Goal: Task Accomplishment & Management: Use online tool/utility

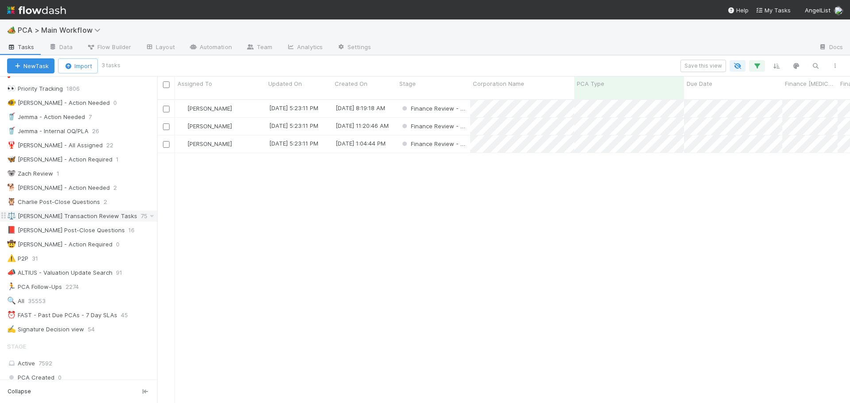
scroll to position [44, 0]
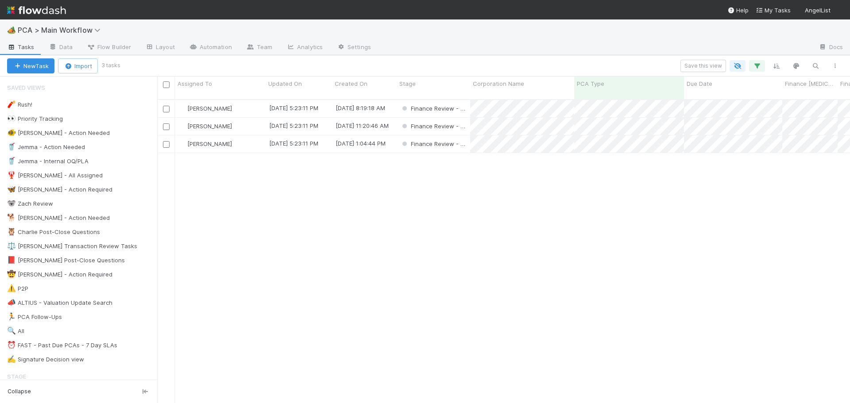
scroll to position [305, 686]
click at [66, 343] on div "⏰ FAST - Past Due PCAs - 7 Day SLAs" at bounding box center [62, 345] width 110 height 11
click at [67, 343] on div "⏰ FAST - Past Due PCAs - 7 Day SLAs" at bounding box center [62, 345] width 110 height 11
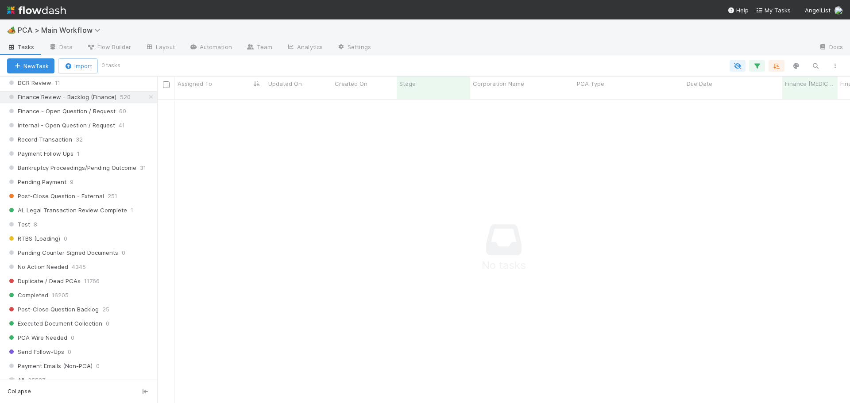
scroll to position [753, 0]
click at [756, 65] on icon "button" at bounding box center [757, 66] width 9 height 8
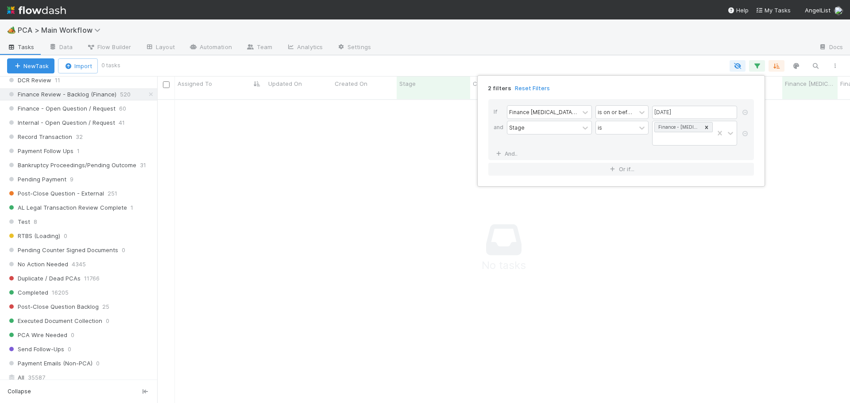
click at [686, 60] on div "2 filters Reset Filters If Finance ICU Due Date is on or before 08/29/2025 and …" at bounding box center [425, 201] width 850 height 403
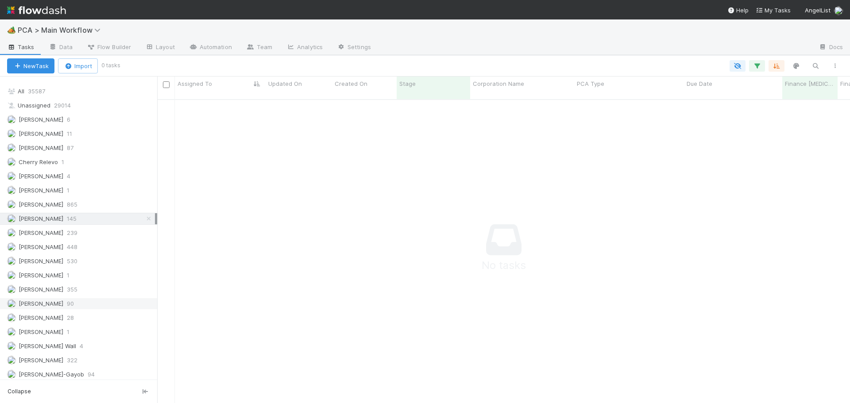
scroll to position [1107, 0]
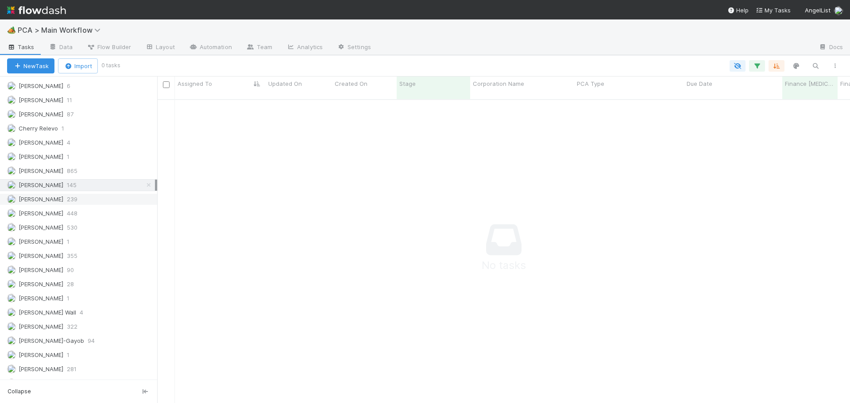
drag, startPoint x: 142, startPoint y: 183, endPoint x: 108, endPoint y: 196, distance: 36.3
click at [144, 183] on icon at bounding box center [148, 185] width 9 height 6
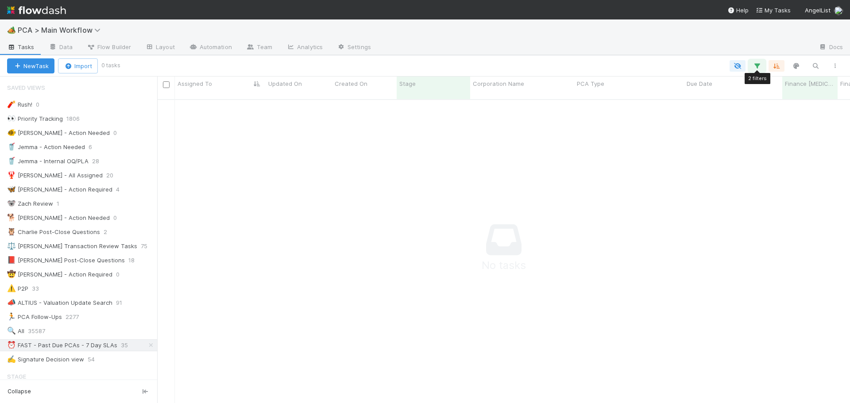
click at [754, 70] on button "button" at bounding box center [757, 66] width 16 height 12
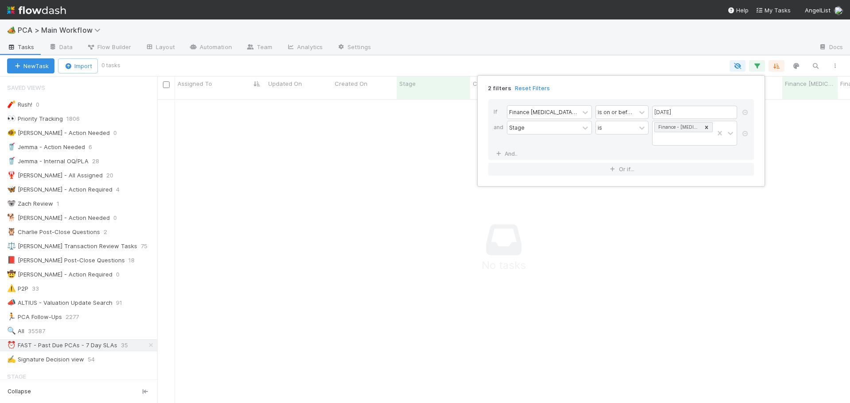
click at [590, 55] on div "2 filters Reset Filters If Finance ICU Due Date is on or before 08/29/2025 and …" at bounding box center [425, 201] width 850 height 403
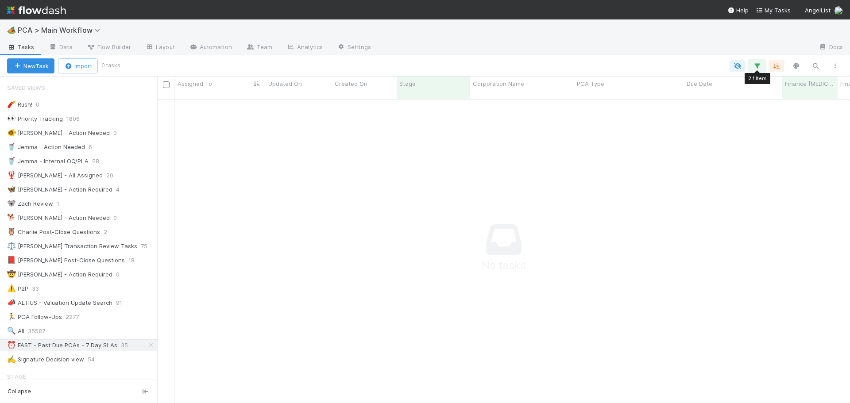
click at [756, 62] on icon "button" at bounding box center [757, 66] width 9 height 8
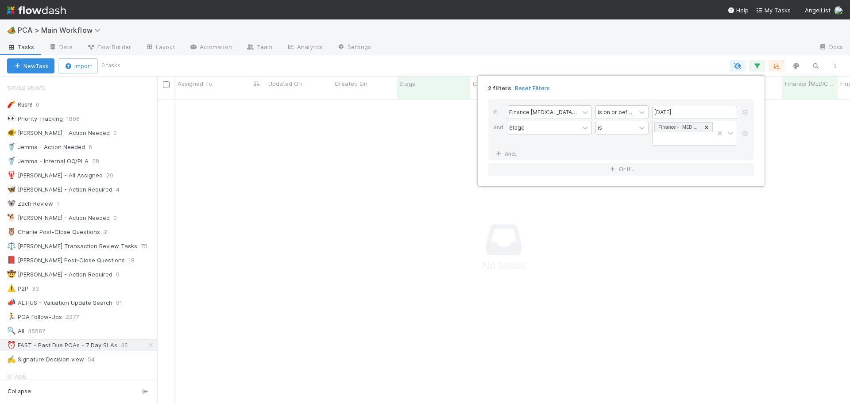
click at [666, 63] on div "2 filters Reset Filters If Finance ICU Due Date is on or before 08/29/2025 and …" at bounding box center [425, 201] width 850 height 403
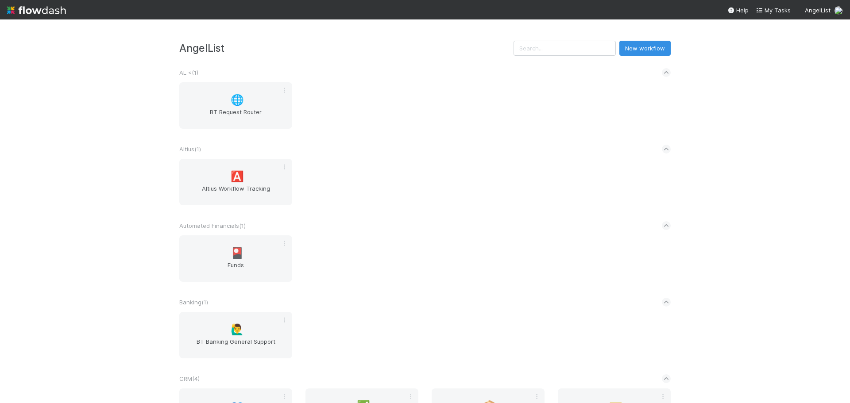
scroll to position [1328, 0]
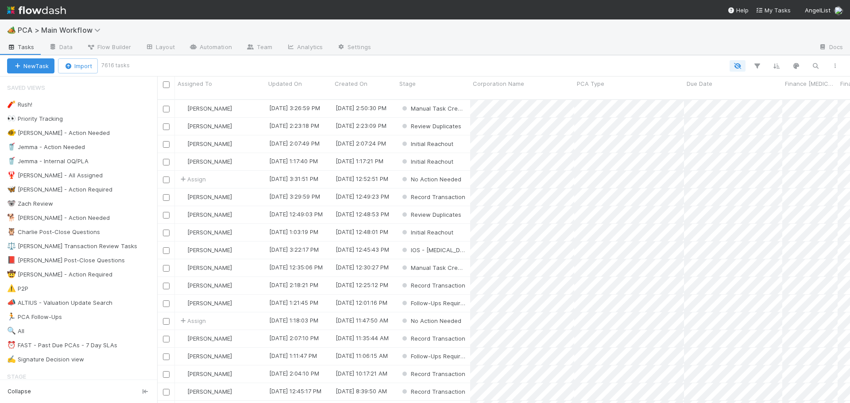
scroll to position [305, 686]
click at [76, 340] on div "⏰ FAST - Past Due PCAs - 7 Day SLAs 35" at bounding box center [78, 346] width 157 height 12
click at [95, 341] on div "⏰ FAST - Past Due PCAs - 7 Day SLAs" at bounding box center [62, 345] width 110 height 11
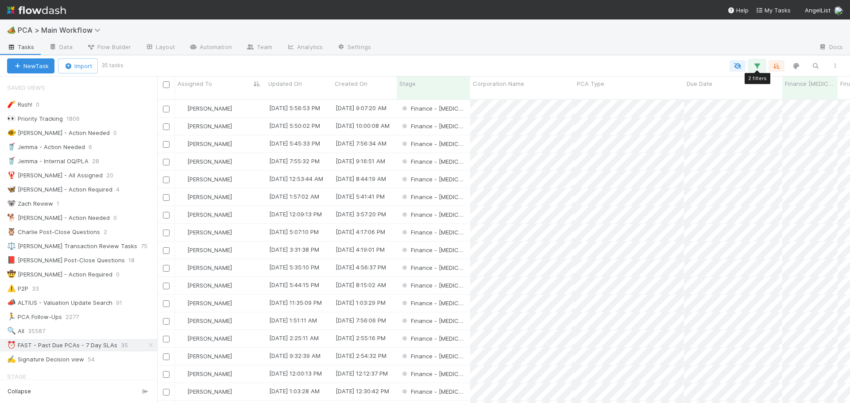
click at [759, 66] on icon "button" at bounding box center [757, 66] width 9 height 8
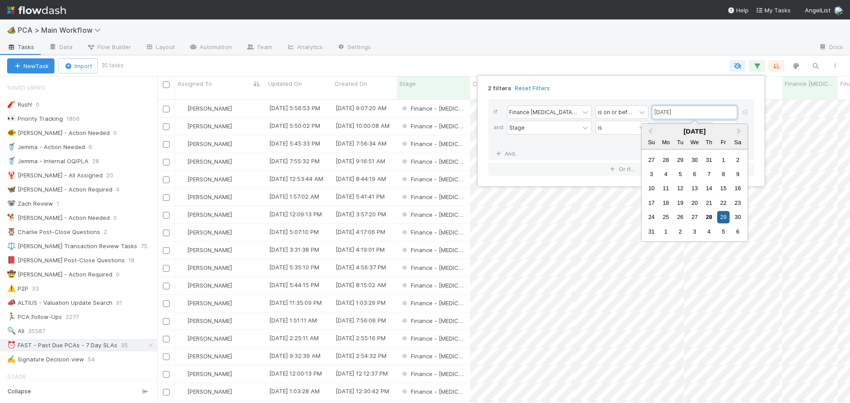
click at [680, 112] on input "08/29/2025" at bounding box center [694, 112] width 85 height 13
click at [722, 234] on div "5" at bounding box center [723, 232] width 12 height 12
type input "[DATE]"
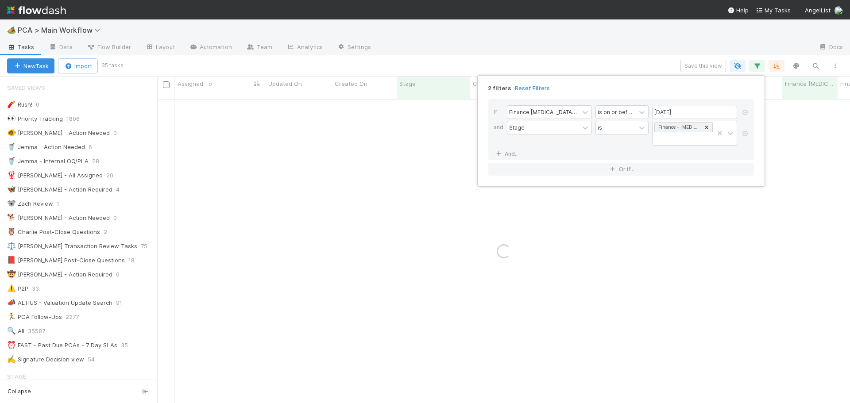
click at [647, 67] on div "2 filters Reset Filters If Finance ICU Due Date is on or before 09/05/2025 and …" at bounding box center [425, 201] width 850 height 403
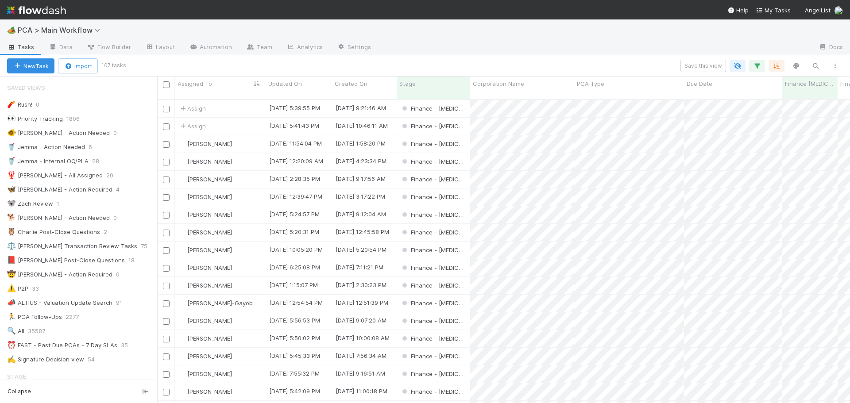
scroll to position [305, 686]
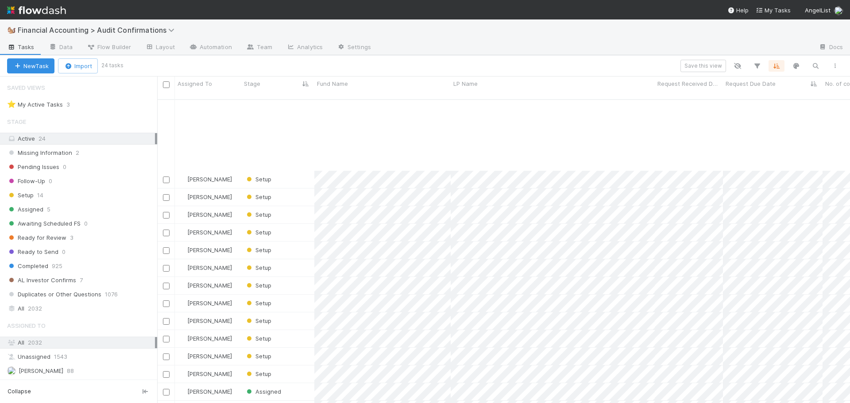
scroll to position [305, 686]
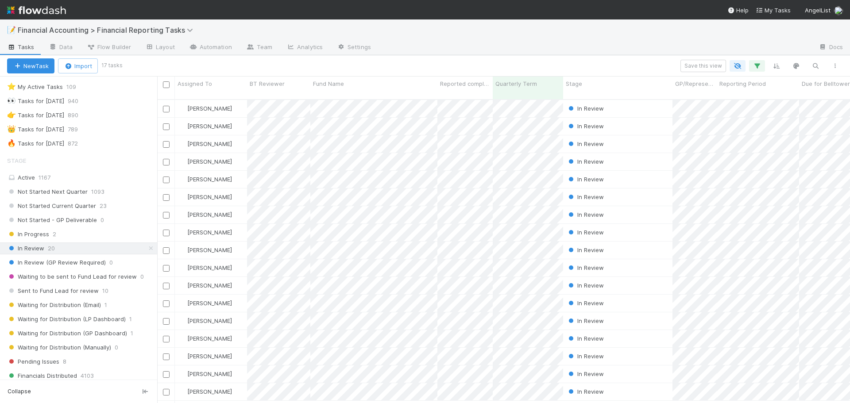
scroll to position [44, 0]
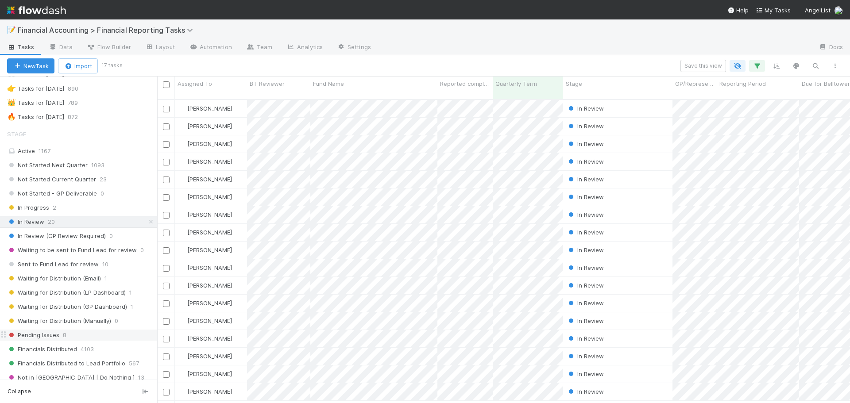
click at [77, 332] on div "Pending Issues 8" at bounding box center [82, 335] width 150 height 11
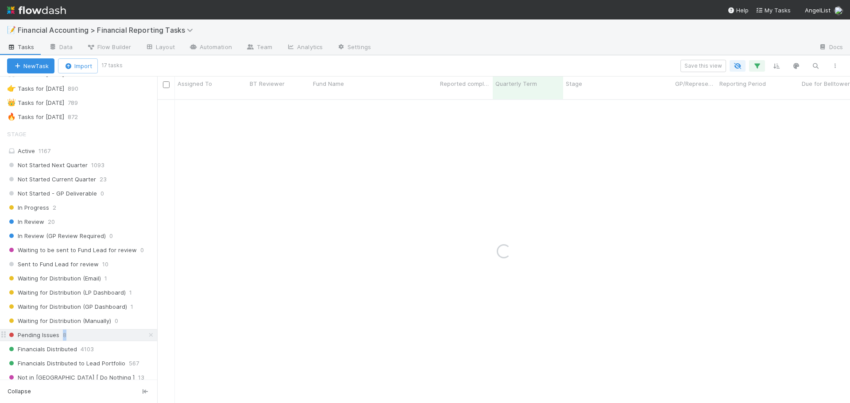
click at [77, 332] on div "Pending Issues 8" at bounding box center [82, 335] width 150 height 11
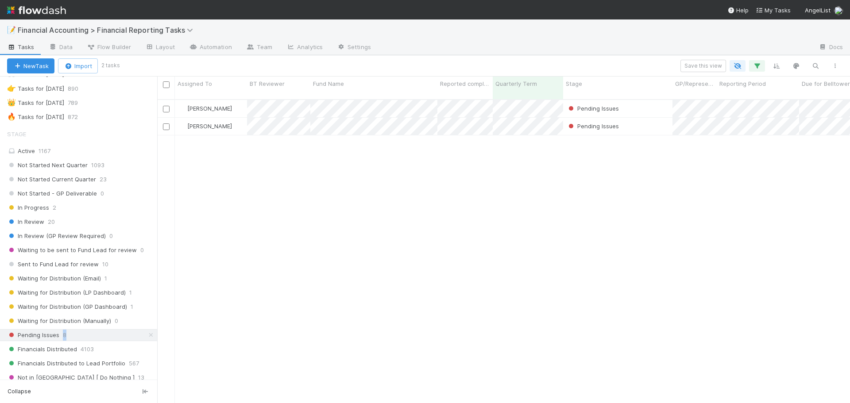
scroll to position [305, 686]
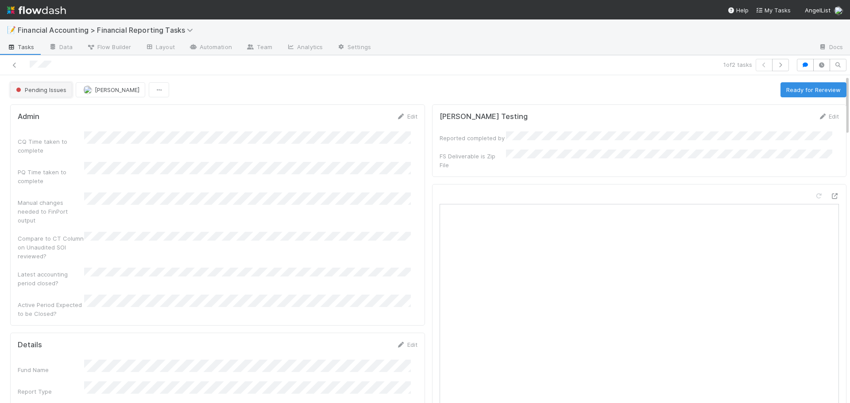
click at [42, 89] on span "Pending Issues" at bounding box center [40, 89] width 52 height 7
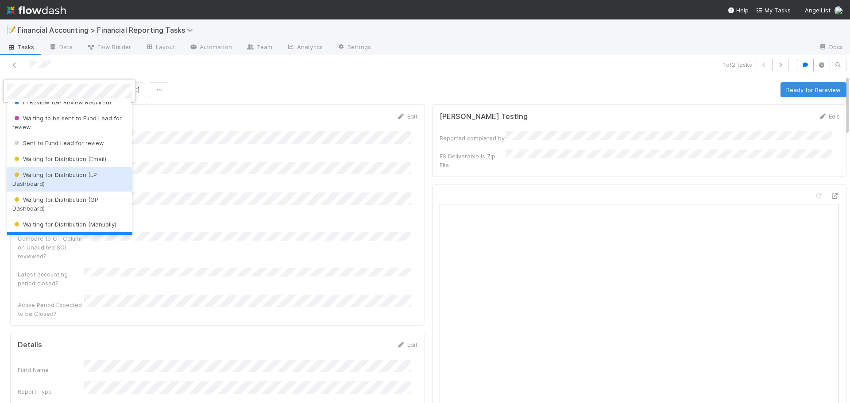
scroll to position [64, 0]
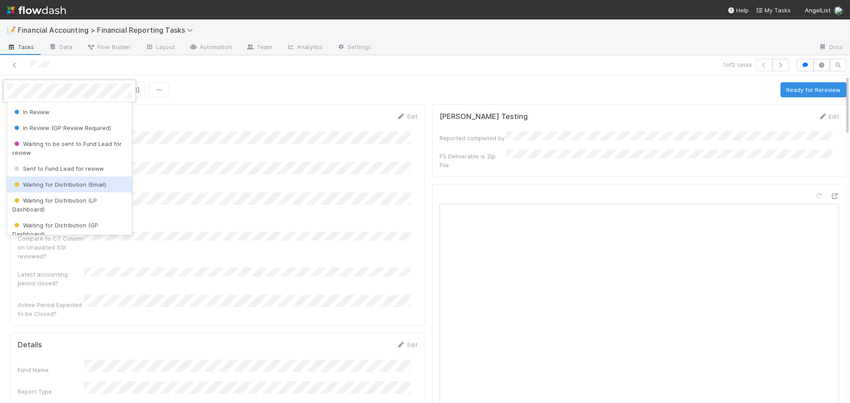
click at [70, 190] on div "Waiting for Distribution (Email)" at bounding box center [69, 185] width 125 height 16
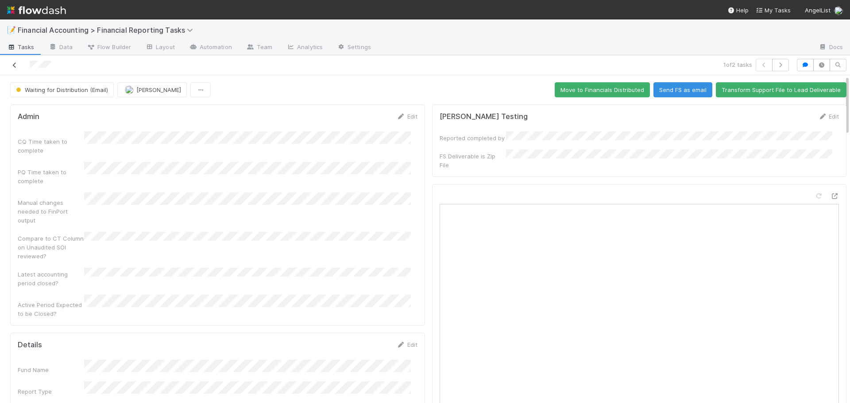
click at [15, 66] on icon at bounding box center [14, 65] width 9 height 6
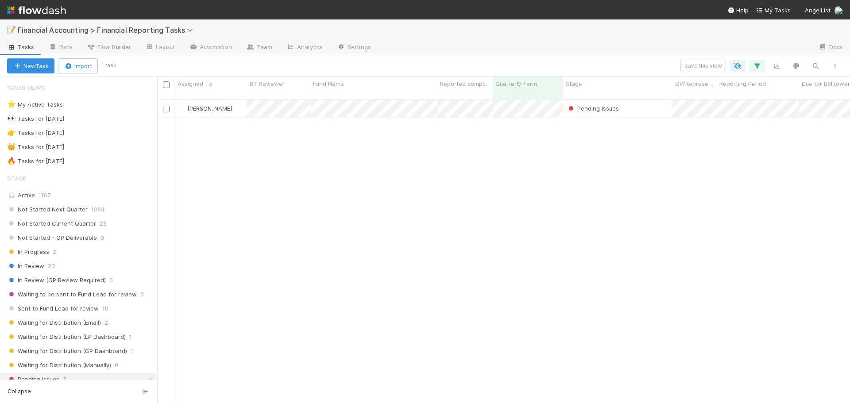
scroll to position [305, 686]
click at [71, 265] on div "In Review 20" at bounding box center [82, 266] width 150 height 11
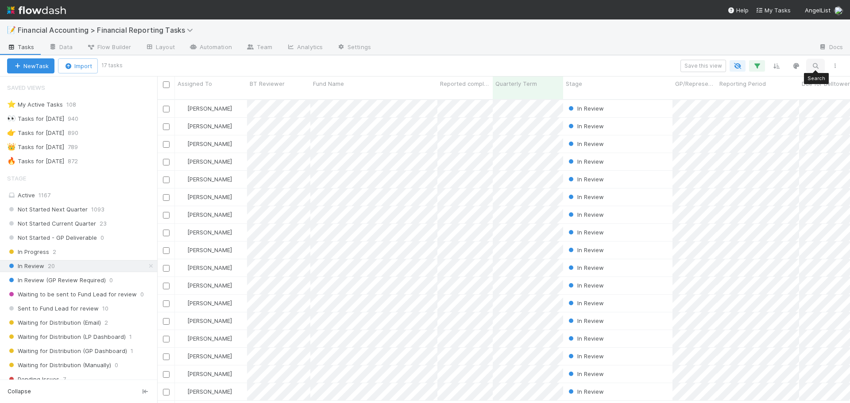
click at [820, 68] on button "button" at bounding box center [816, 66] width 16 height 12
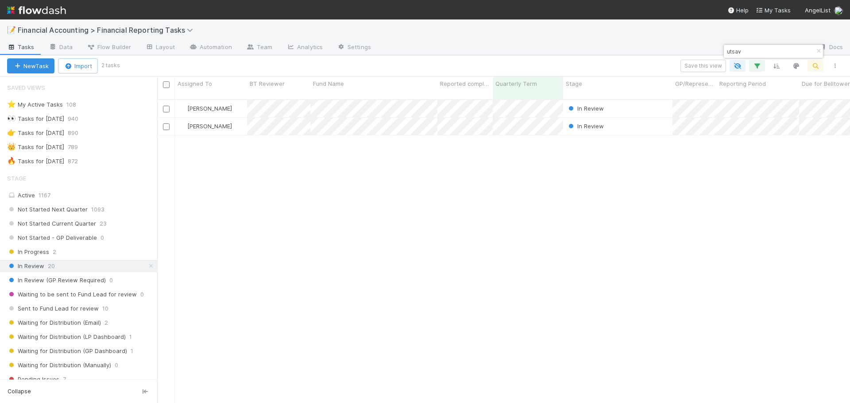
scroll to position [305, 686]
type input "utsav"
click at [239, 100] on div "[PERSON_NAME]" at bounding box center [211, 108] width 72 height 17
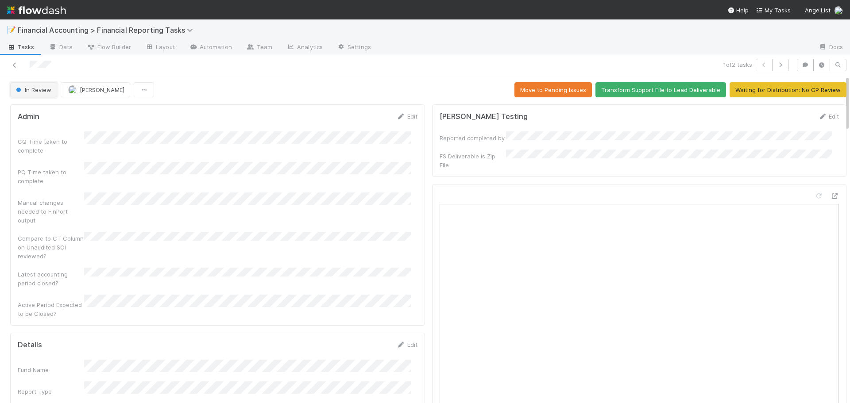
click at [36, 87] on span "In Review" at bounding box center [32, 89] width 37 height 7
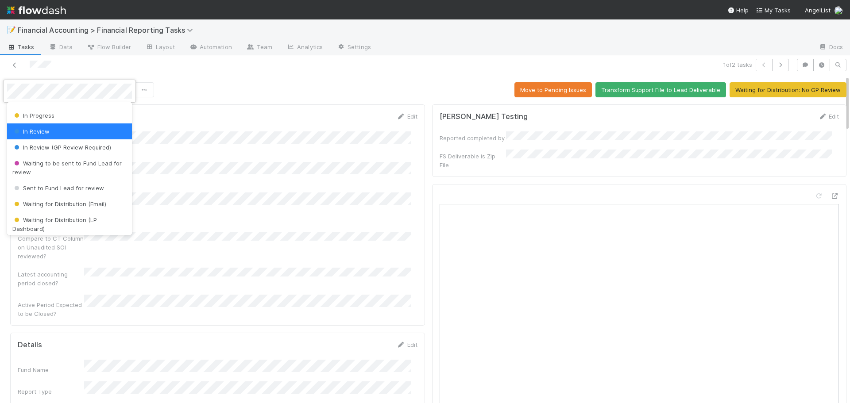
scroll to position [89, 0]
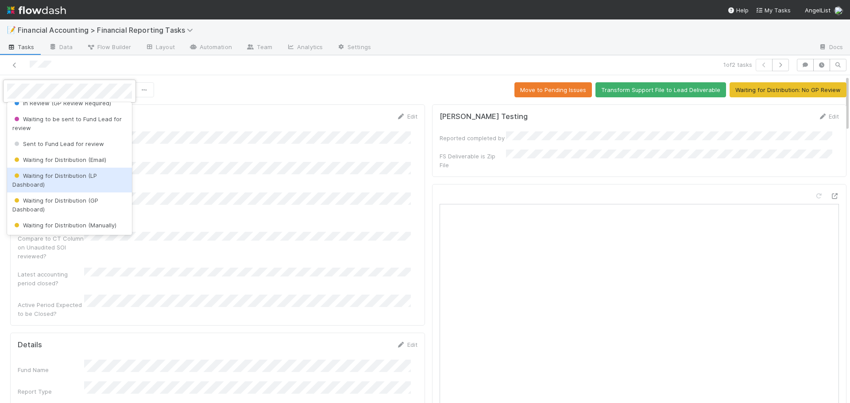
click at [49, 183] on div "Waiting for Distribution (LP Dashboard)" at bounding box center [69, 180] width 125 height 25
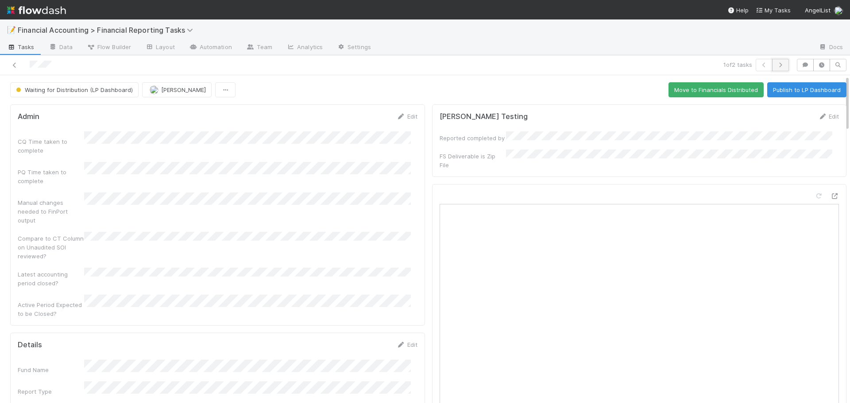
click at [776, 64] on icon "button" at bounding box center [780, 64] width 9 height 5
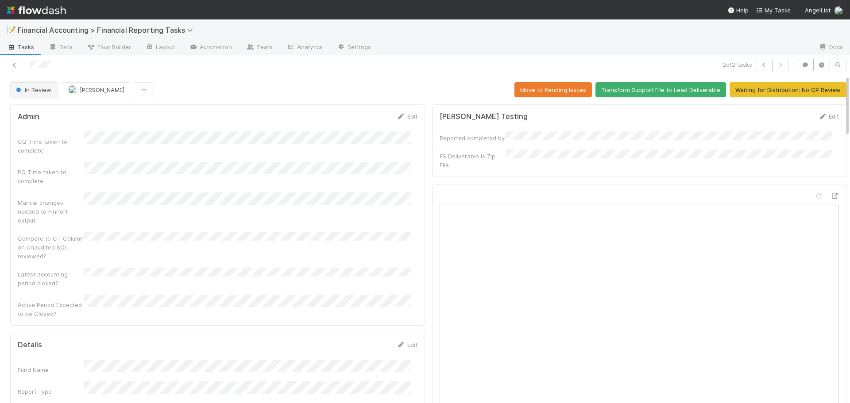
click at [31, 88] on span "In Review" at bounding box center [32, 89] width 37 height 7
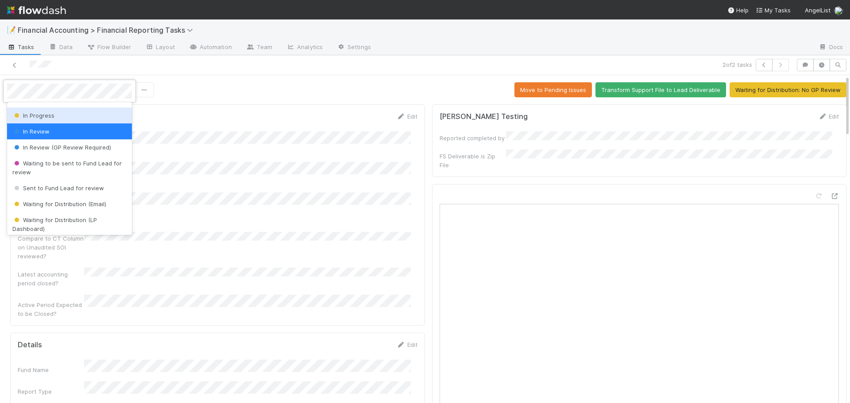
scroll to position [89, 0]
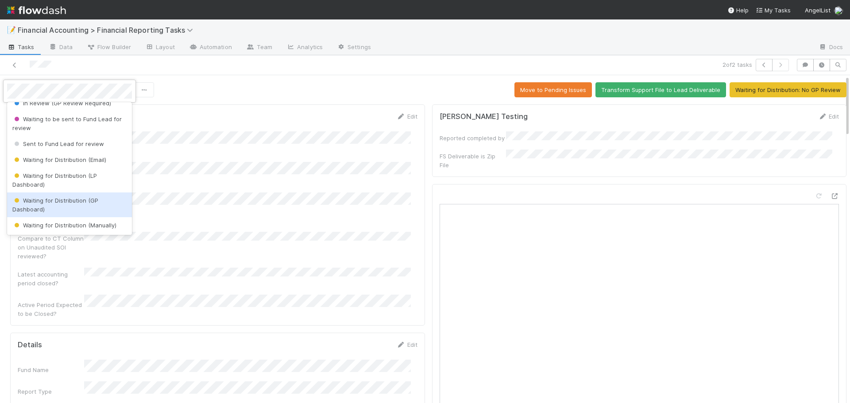
click at [73, 203] on span "Waiting for Distribution (GP Dashboard)" at bounding box center [55, 205] width 86 height 16
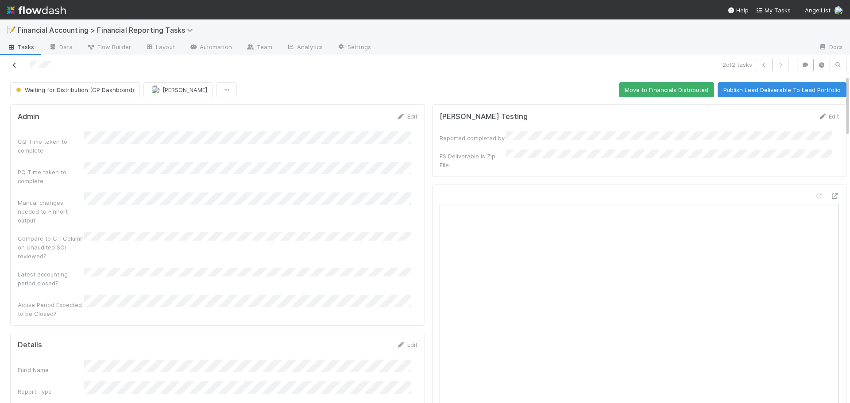
click at [17, 69] on link at bounding box center [14, 65] width 9 height 9
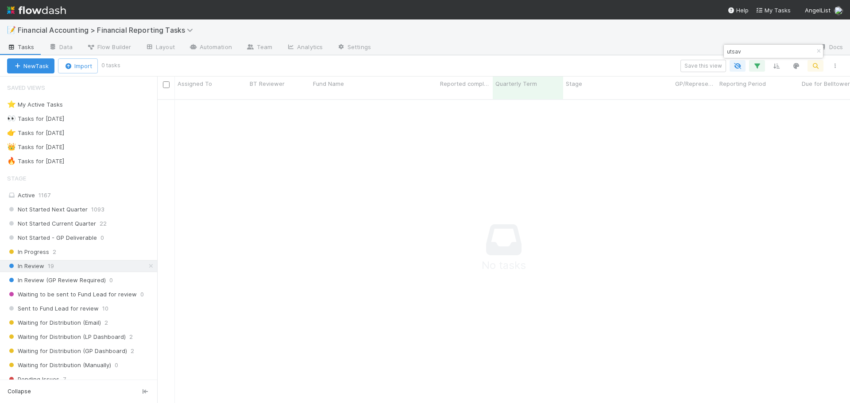
scroll to position [298, 686]
click at [816, 51] on icon "button" at bounding box center [818, 51] width 9 height 5
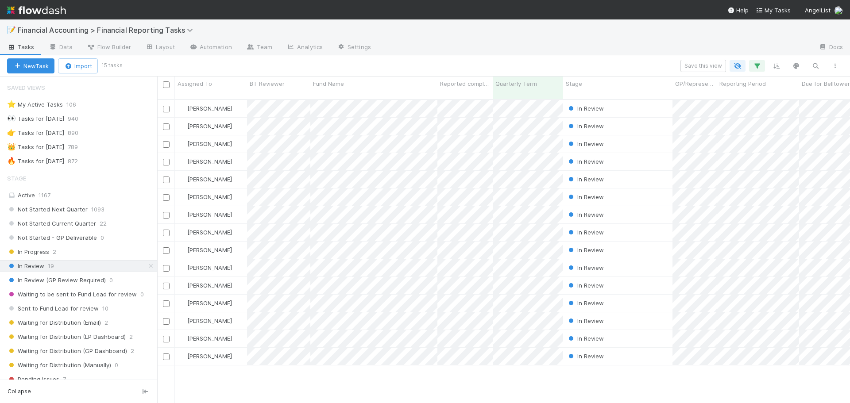
scroll to position [305, 686]
click at [409, 383] on div "Don Walker In Review 4/1/25, 2:12:11 AM 8/20/25, 12:25:17 PM 0 0 0 0 Don Walker…" at bounding box center [503, 255] width 693 height 311
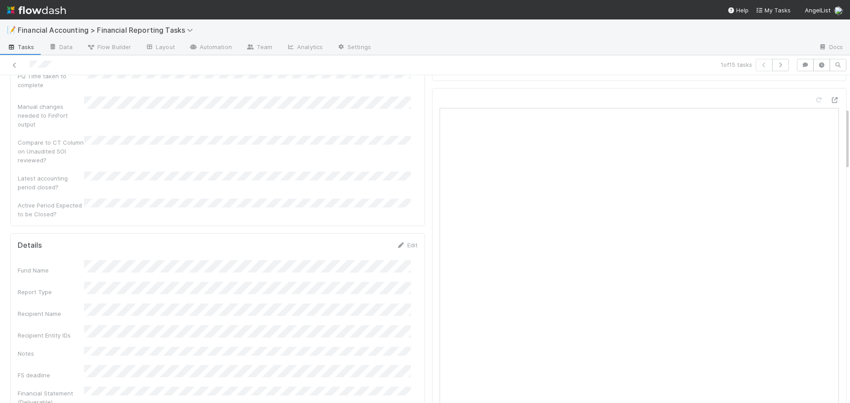
scroll to position [221, 0]
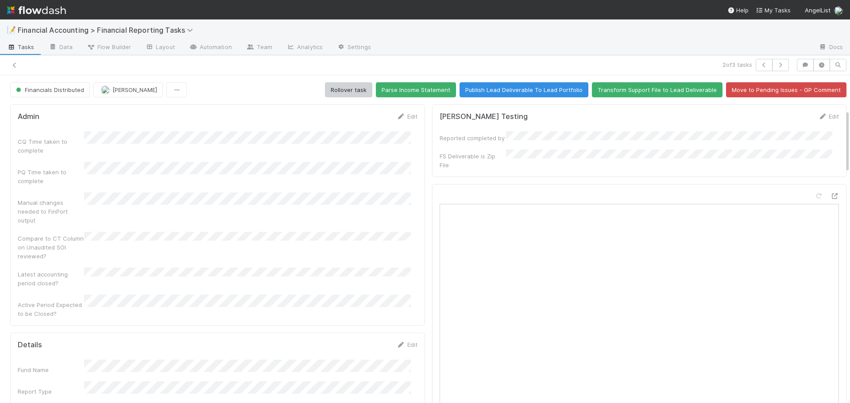
scroll to position [177, 0]
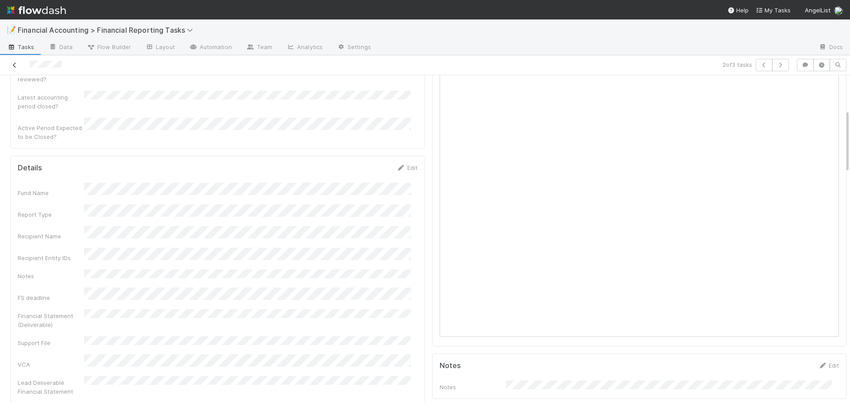
click at [14, 65] on icon at bounding box center [14, 65] width 9 height 6
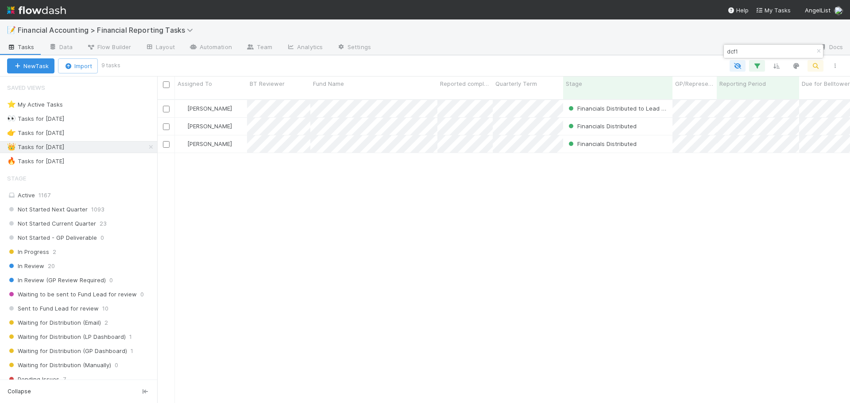
scroll to position [305, 686]
click at [728, 53] on input "dcf1" at bounding box center [769, 51] width 89 height 11
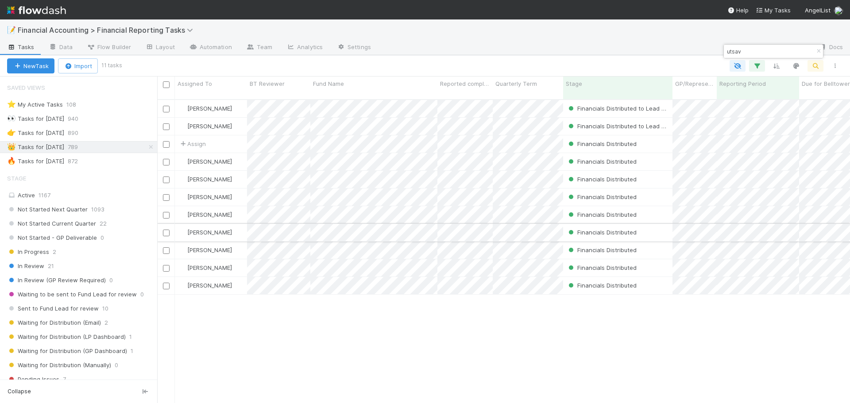
type input "utsav"
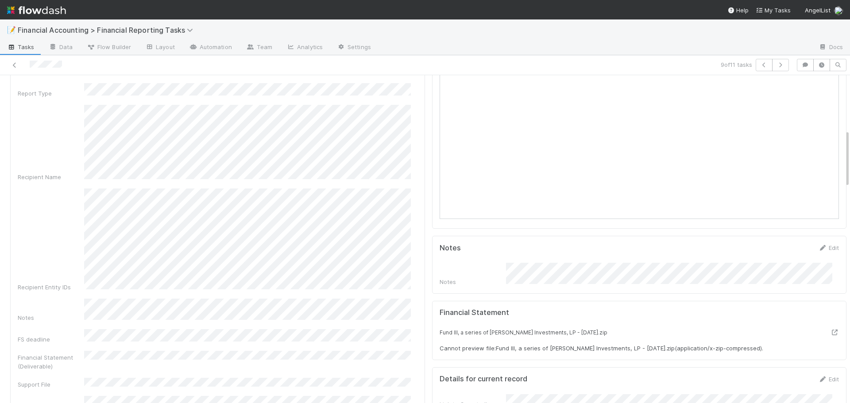
scroll to position [310, 0]
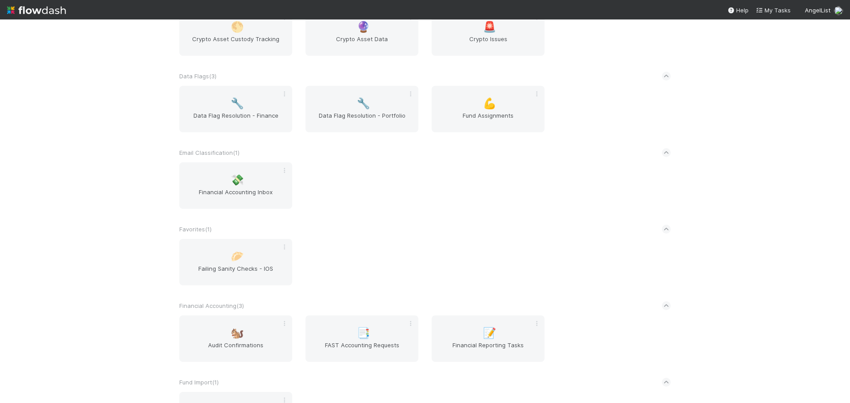
scroll to position [354, 0]
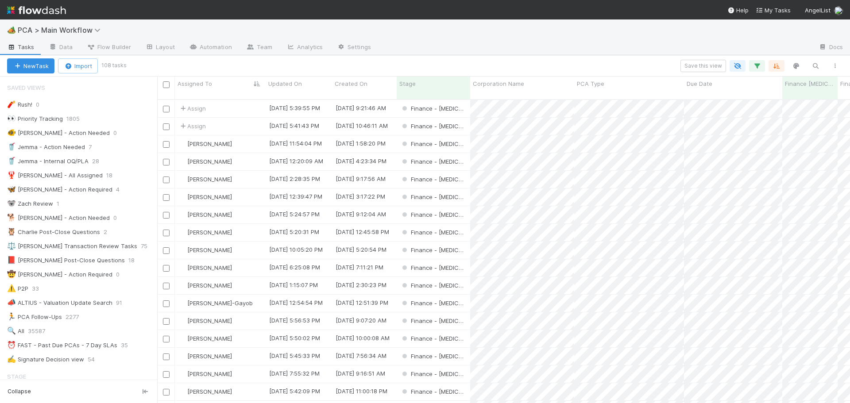
scroll to position [305, 686]
click at [757, 64] on icon "button" at bounding box center [757, 66] width 9 height 8
click at [744, 113] on icon at bounding box center [745, 112] width 9 height 5
click at [71, 283] on div "1 filter Reset Filters If Stage is Finance - ICU And.. Or if..." at bounding box center [425, 201] width 850 height 403
click at [186, 61] on div "1 filter Reset Filters If Stage is Finance - ICU And.. Or if..." at bounding box center [425, 201] width 850 height 403
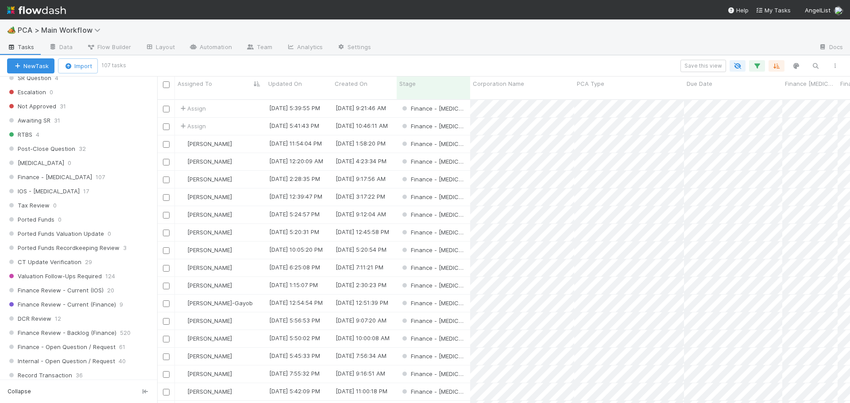
scroll to position [576, 0]
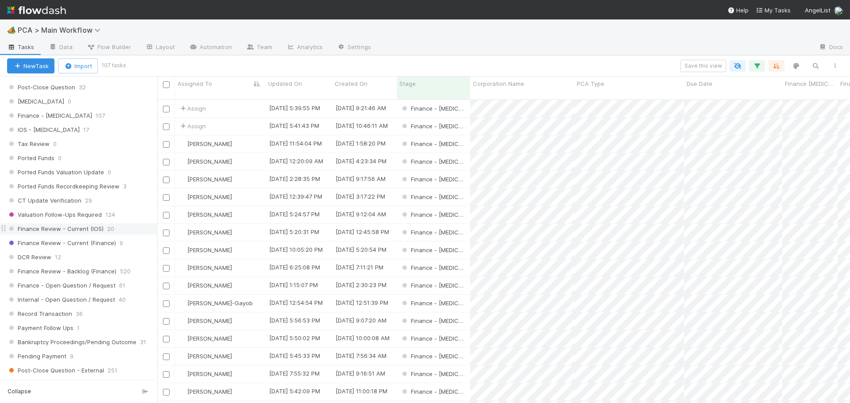
click at [86, 229] on span "Finance Review - Current (IOS)" at bounding box center [55, 229] width 97 height 11
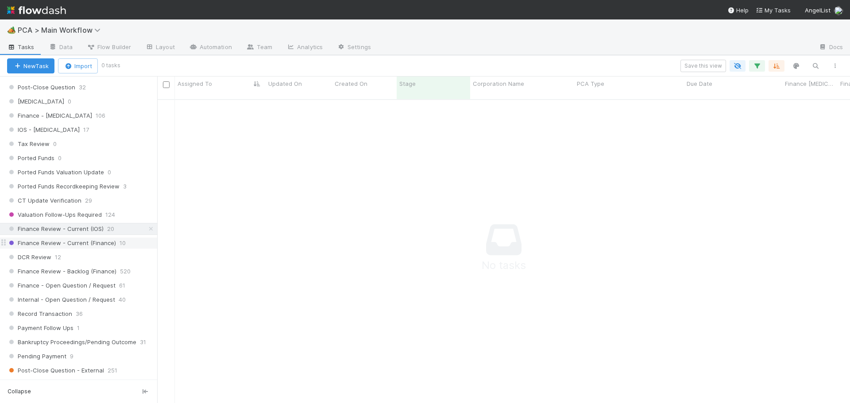
scroll to position [298, 686]
click at [96, 242] on span "Finance Review - Current (Finance)" at bounding box center [61, 243] width 109 height 11
click at [755, 64] on icon "button" at bounding box center [757, 66] width 9 height 8
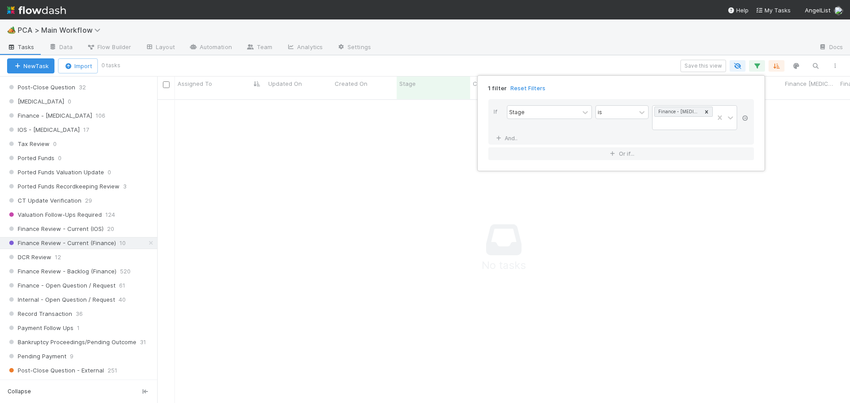
click at [746, 116] on icon at bounding box center [745, 118] width 9 height 5
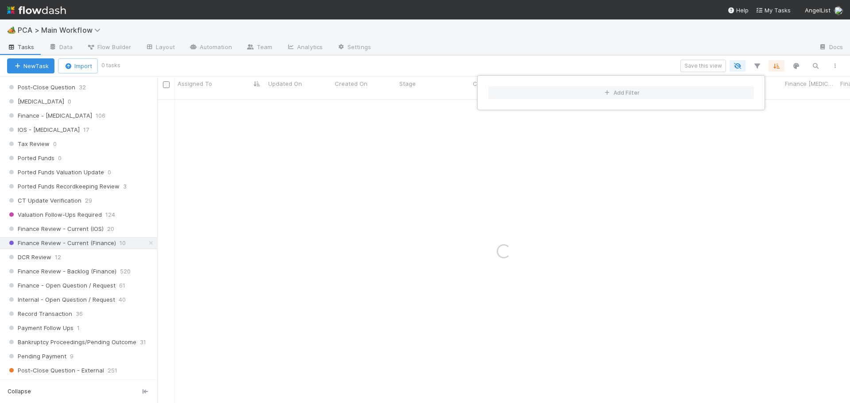
click at [614, 63] on div "Add Filter" at bounding box center [425, 201] width 850 height 403
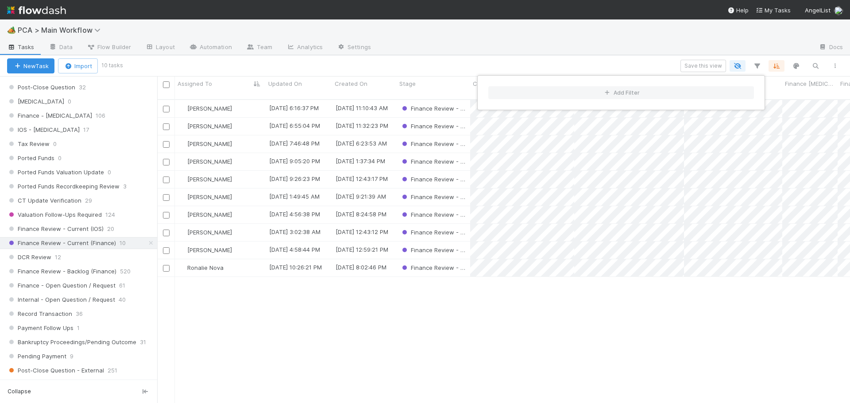
scroll to position [305, 686]
click at [202, 153] on div "Add Filter" at bounding box center [425, 201] width 850 height 403
click at [202, 158] on span "[PERSON_NAME]" at bounding box center [209, 161] width 45 height 7
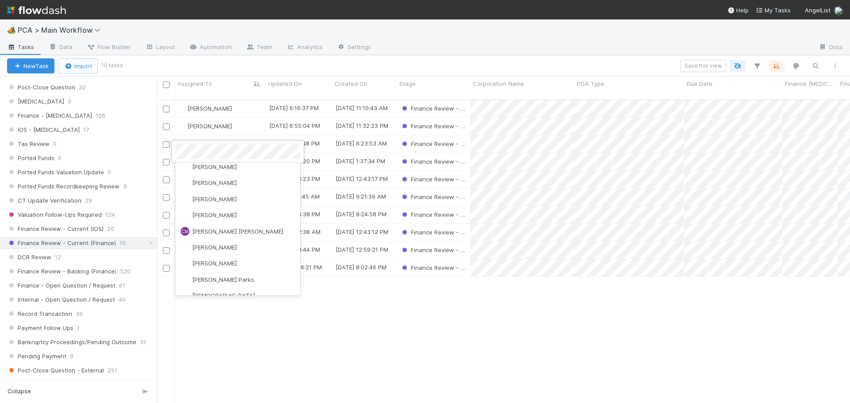
scroll to position [797, 0]
click at [213, 263] on span "[PERSON_NAME]" at bounding box center [214, 262] width 45 height 7
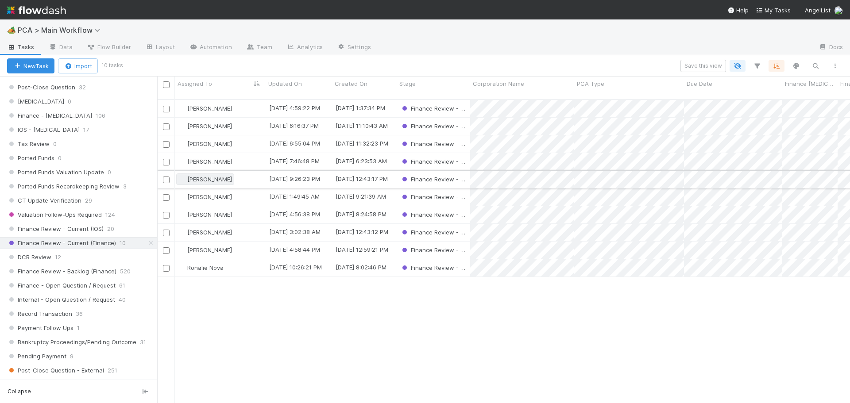
click at [209, 176] on span "[PERSON_NAME]" at bounding box center [209, 179] width 45 height 7
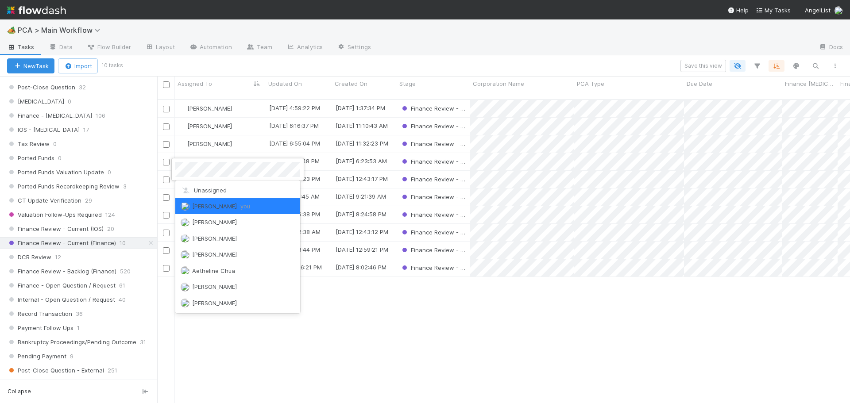
click at [355, 356] on div at bounding box center [425, 201] width 850 height 403
click at [355, 356] on div "Conor Queenan 8/28/25, 4:59:22 PM 8/18/25, 1:37:34 PM Finance Review - Current …" at bounding box center [503, 255] width 693 height 311
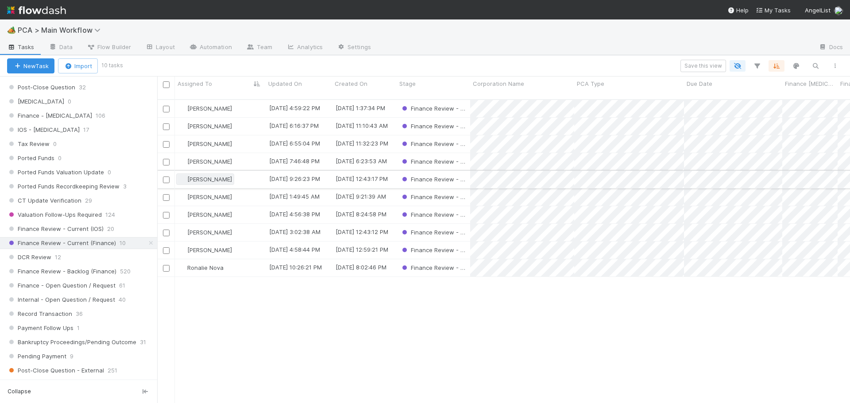
click at [202, 176] on span "[PERSON_NAME]" at bounding box center [209, 179] width 45 height 7
click at [200, 264] on span "Ronalie Nova" at bounding box center [205, 267] width 36 height 7
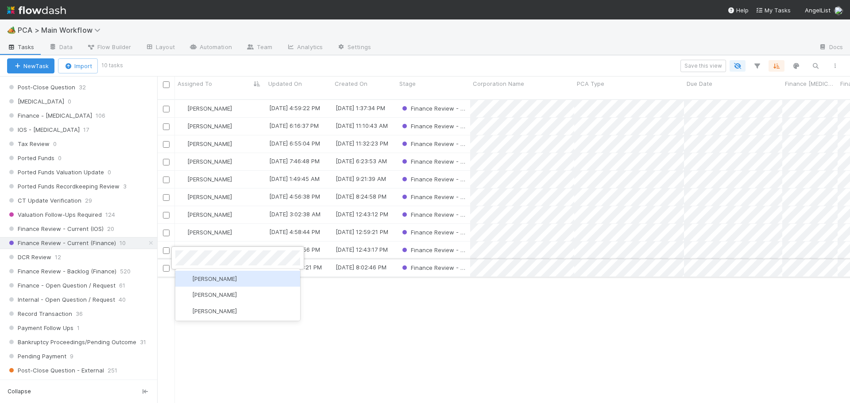
scroll to position [0, 0]
click at [193, 229] on span "[PERSON_NAME]" at bounding box center [209, 232] width 45 height 7
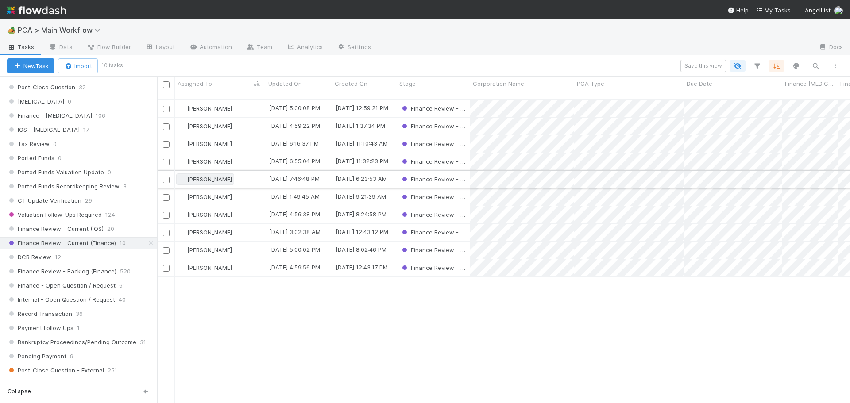
click at [214, 176] on span "[PERSON_NAME]" at bounding box center [209, 179] width 45 height 7
click at [208, 211] on span "[PERSON_NAME]" at bounding box center [209, 214] width 45 height 7
click at [239, 135] on div "[PERSON_NAME]" at bounding box center [220, 143] width 91 height 17
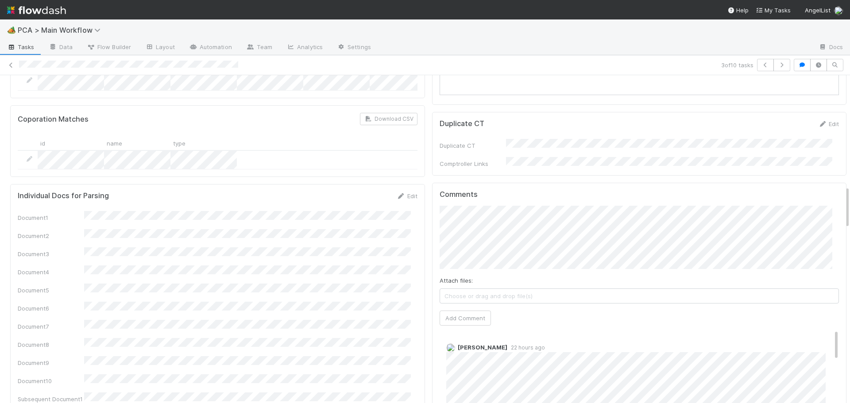
scroll to position [841, 0]
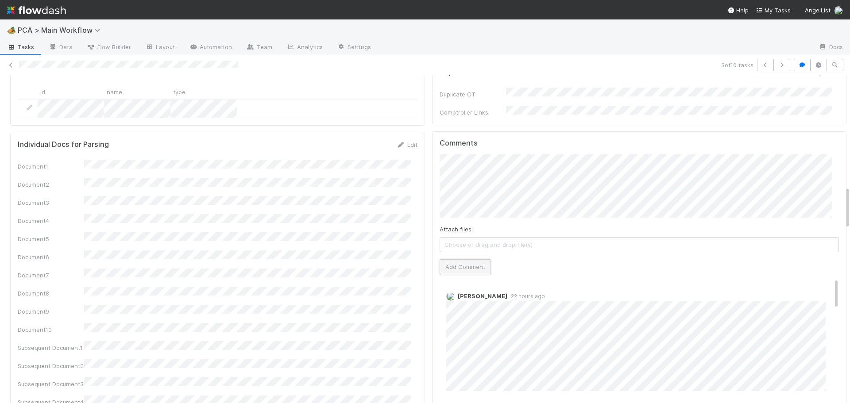
click at [451, 259] on button "Add Comment" at bounding box center [465, 266] width 51 height 15
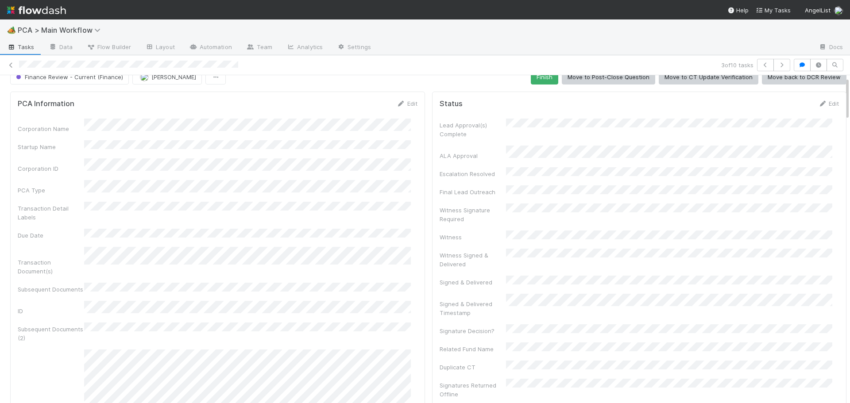
scroll to position [0, 0]
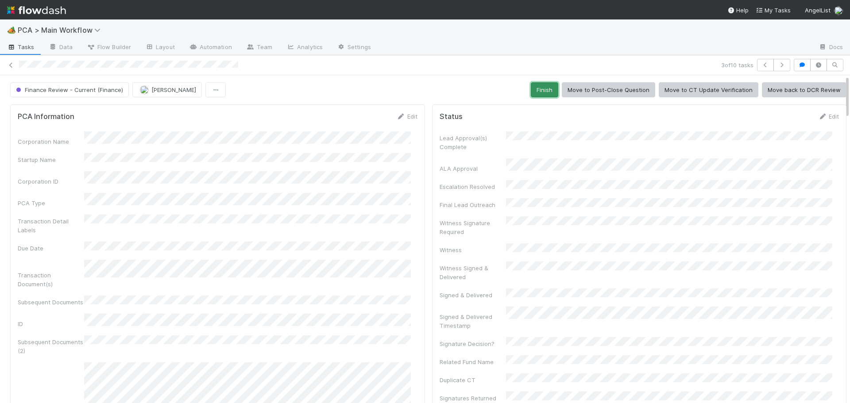
click at [533, 91] on button "Finish" at bounding box center [544, 89] width 27 height 15
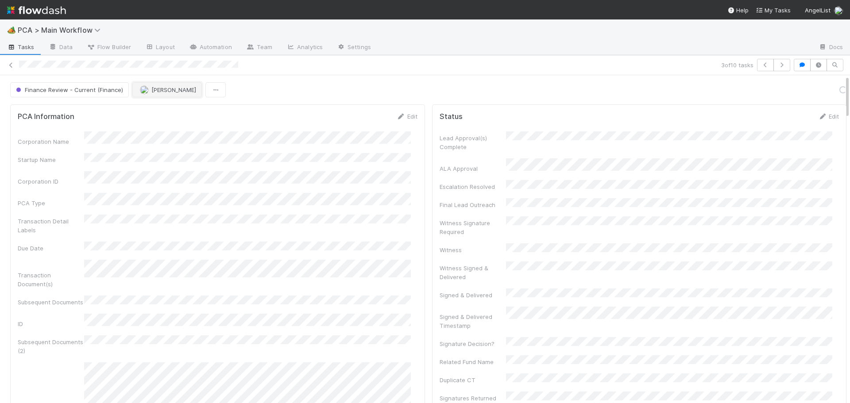
click at [160, 94] on button "[PERSON_NAME]" at bounding box center [167, 89] width 70 height 15
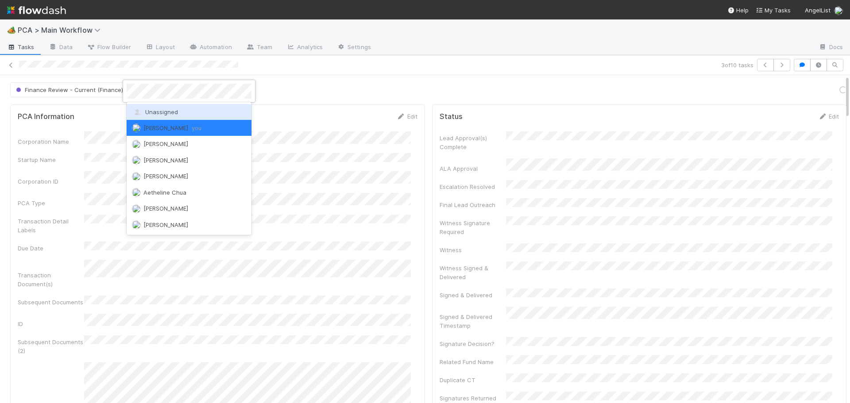
click at [157, 111] on span "Unassigned" at bounding box center [155, 111] width 46 height 7
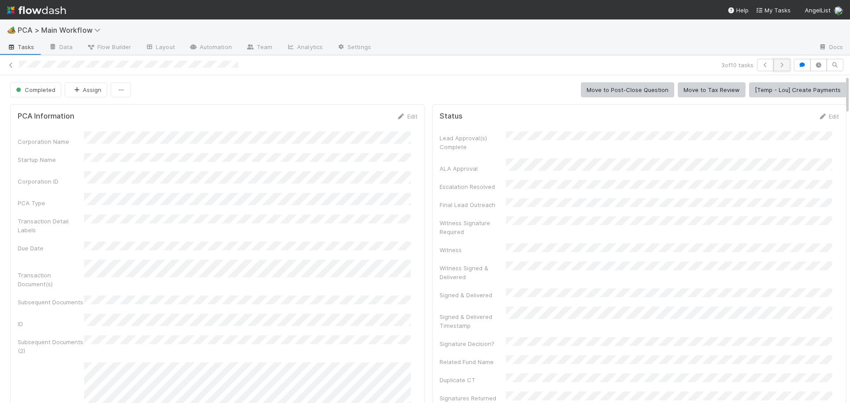
click at [777, 65] on icon "button" at bounding box center [781, 64] width 9 height 5
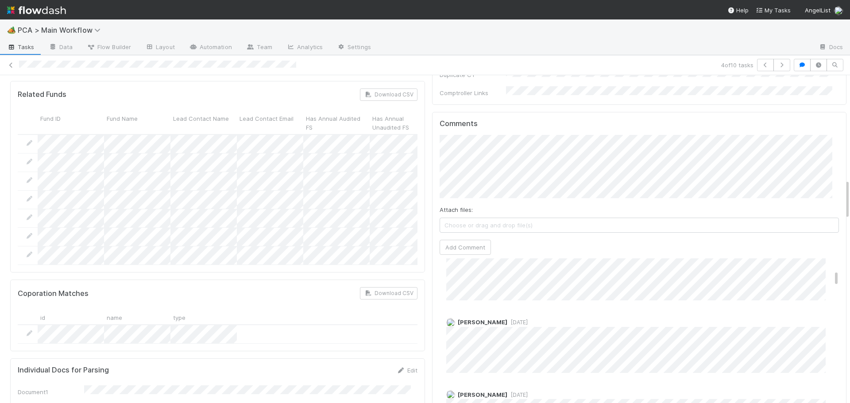
scroll to position [177, 0]
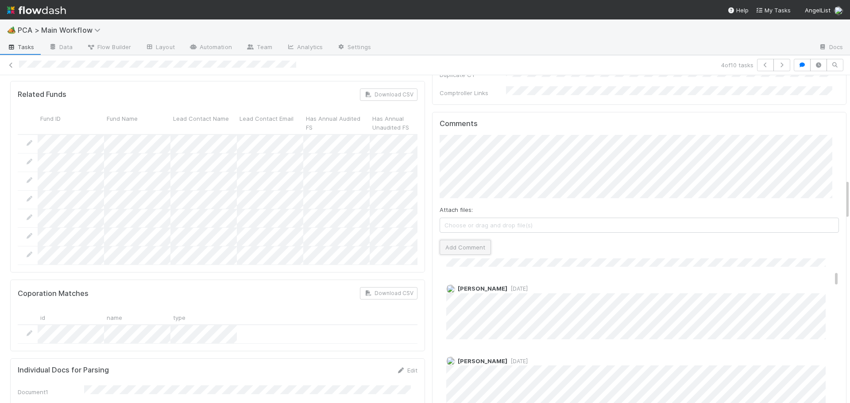
click at [446, 240] on button "Add Comment" at bounding box center [465, 247] width 51 height 15
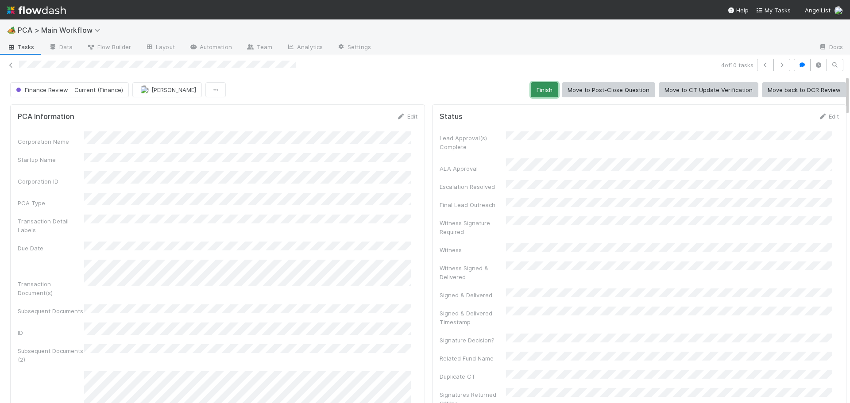
click at [536, 91] on button "Finish" at bounding box center [544, 89] width 27 height 15
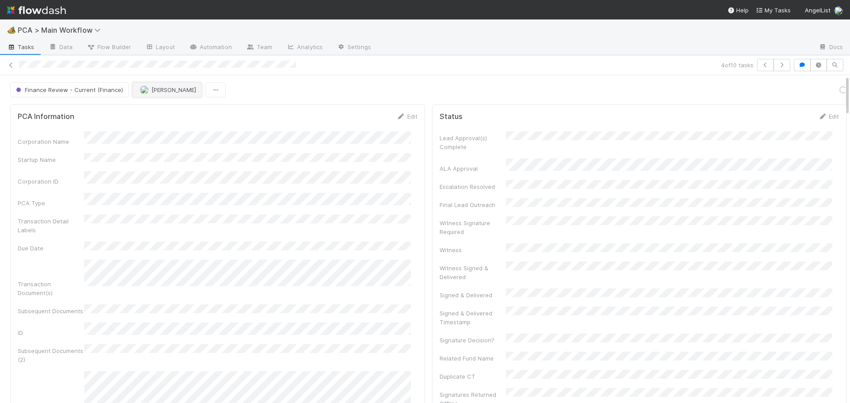
click at [147, 92] on span "[PERSON_NAME]" at bounding box center [168, 89] width 56 height 7
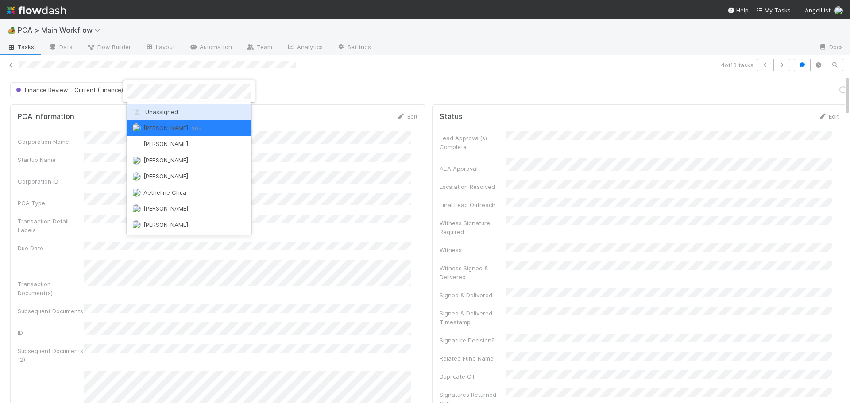
click at [152, 113] on span "Unassigned" at bounding box center [155, 111] width 46 height 7
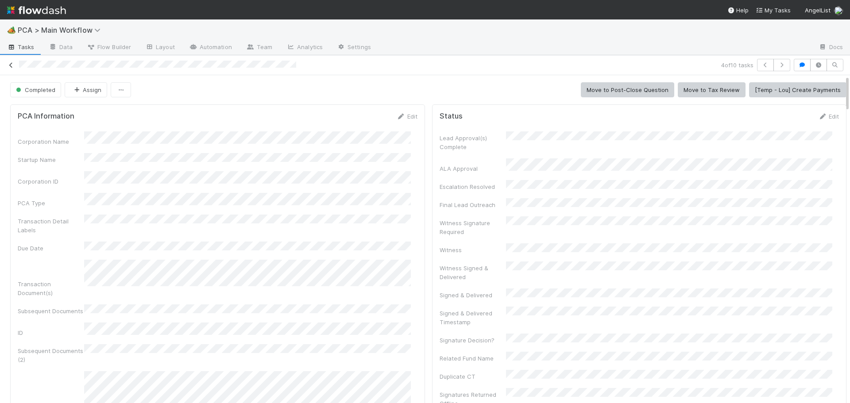
click at [8, 66] on icon at bounding box center [11, 65] width 9 height 6
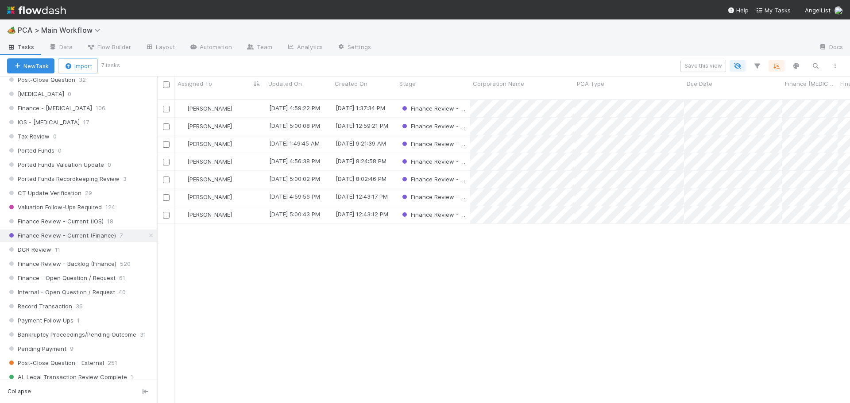
scroll to position [620, 0]
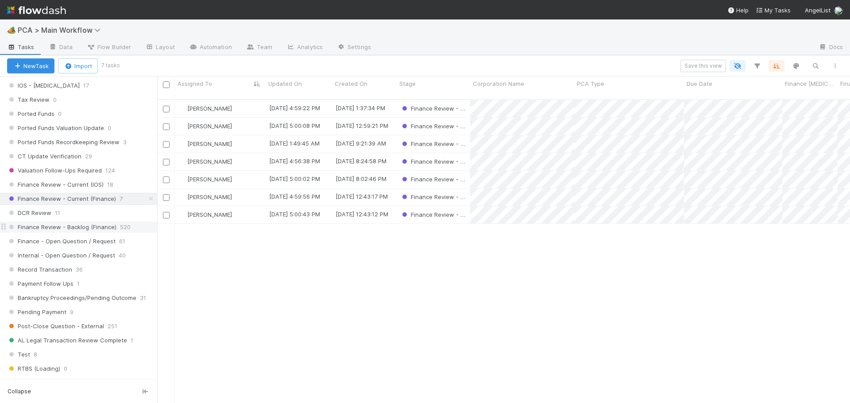
click at [103, 226] on span "Finance Review - Backlog (Finance)" at bounding box center [61, 227] width 109 height 11
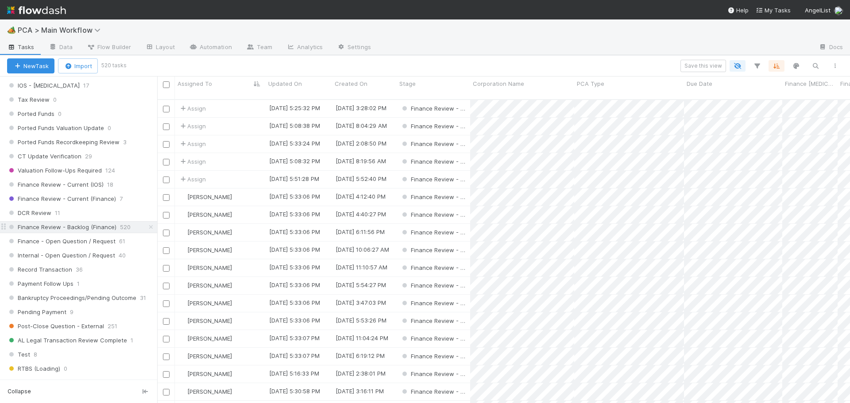
scroll to position [305, 686]
click at [762, 65] on button "button" at bounding box center [757, 66] width 16 height 12
click at [638, 92] on button "Add Filter" at bounding box center [621, 92] width 266 height 13
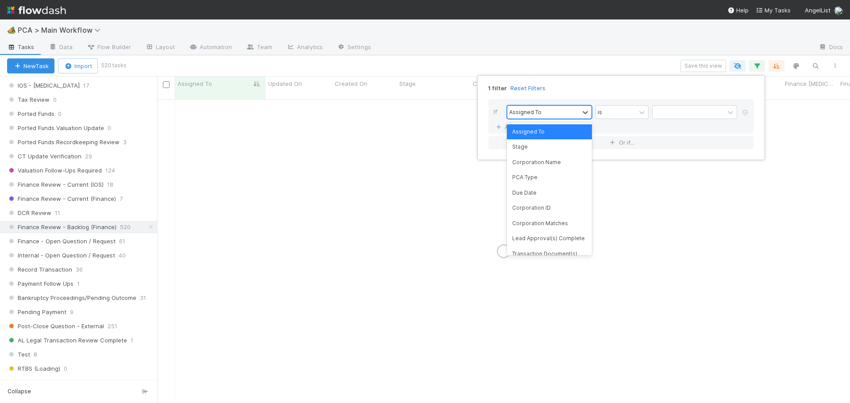
click at [578, 118] on div "Assigned To" at bounding box center [543, 112] width 72 height 13
click at [547, 179] on div "PCA Type" at bounding box center [549, 177] width 85 height 15
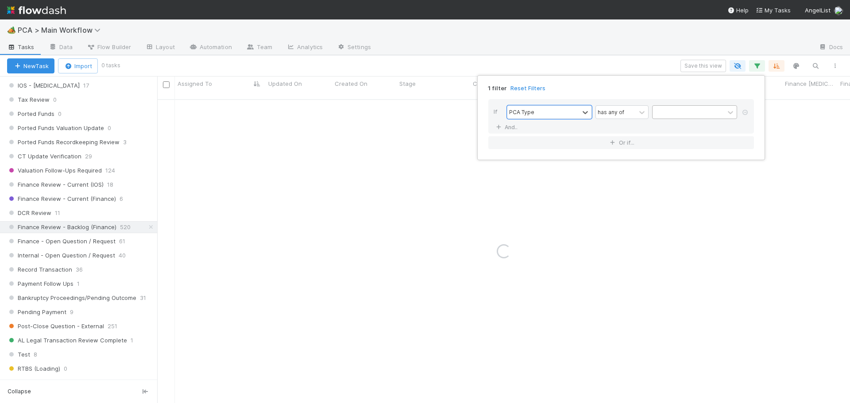
click at [673, 112] on div at bounding box center [689, 112] width 72 height 13
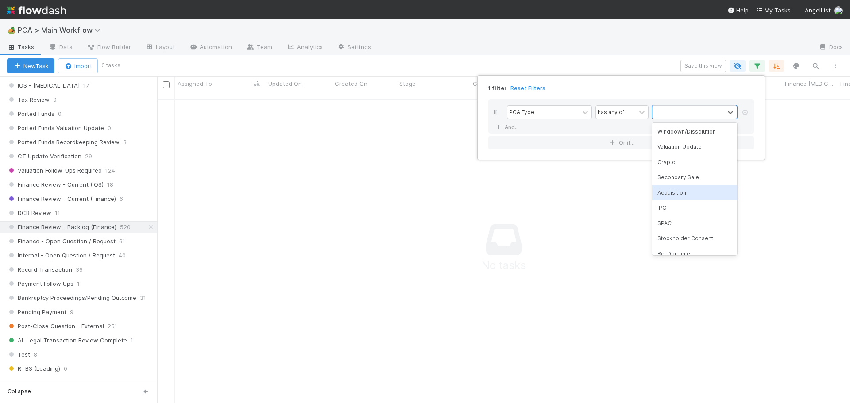
click at [670, 193] on div "Acquisition" at bounding box center [694, 193] width 85 height 15
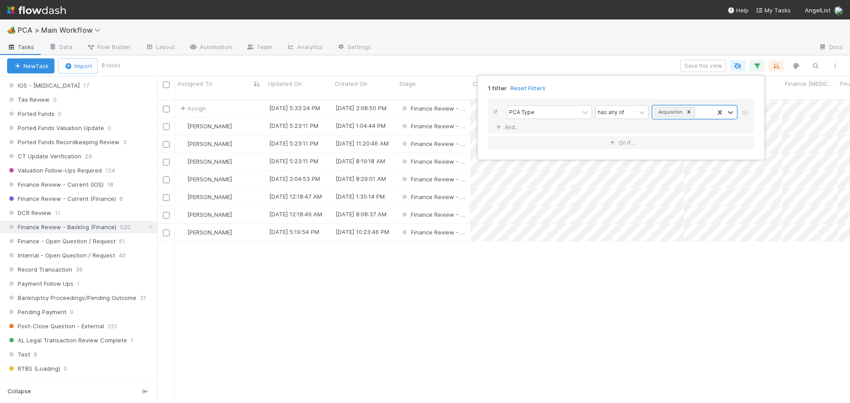
scroll to position [305, 686]
click at [458, 64] on div "1 filter Reset Filters If PCA Type has any of Acquisition And.. Or if..." at bounding box center [425, 201] width 850 height 403
click at [231, 120] on div "[PERSON_NAME]" at bounding box center [220, 126] width 91 height 17
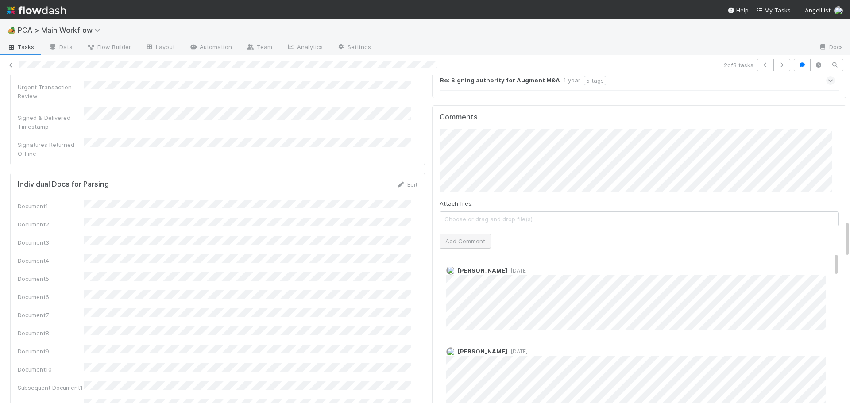
click at [482, 171] on div "Attach files: Choose or drag and drop file(s) Add Comment" at bounding box center [640, 189] width 400 height 120
click at [482, 234] on button "Add Comment" at bounding box center [465, 241] width 51 height 15
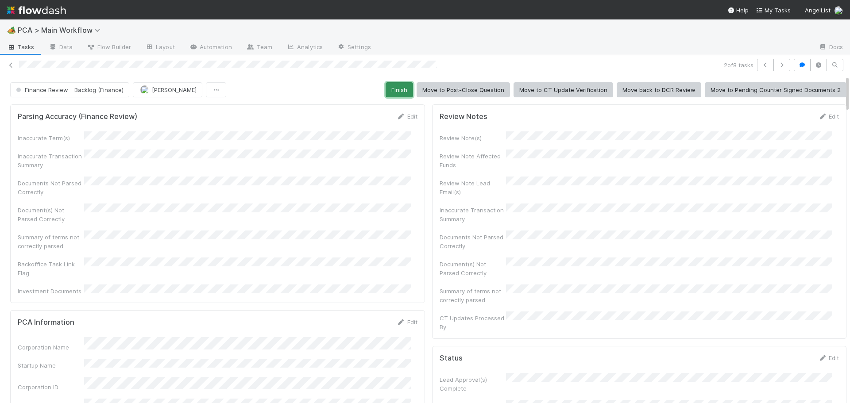
click at [386, 84] on button "Finish" at bounding box center [399, 89] width 27 height 15
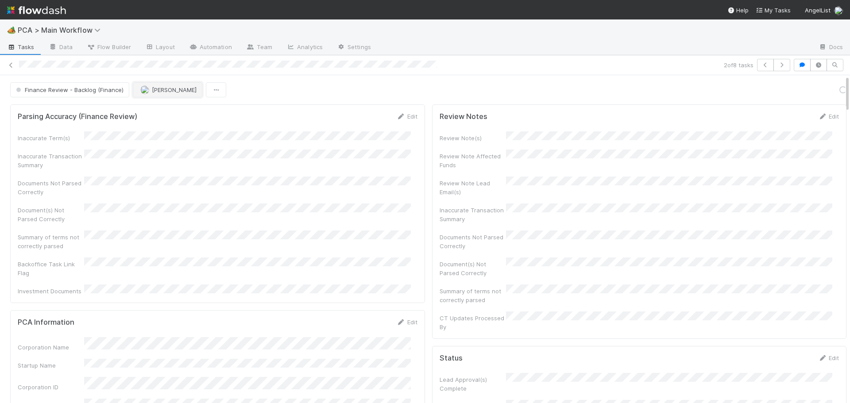
click at [144, 96] on button "[PERSON_NAME]" at bounding box center [168, 89] width 70 height 15
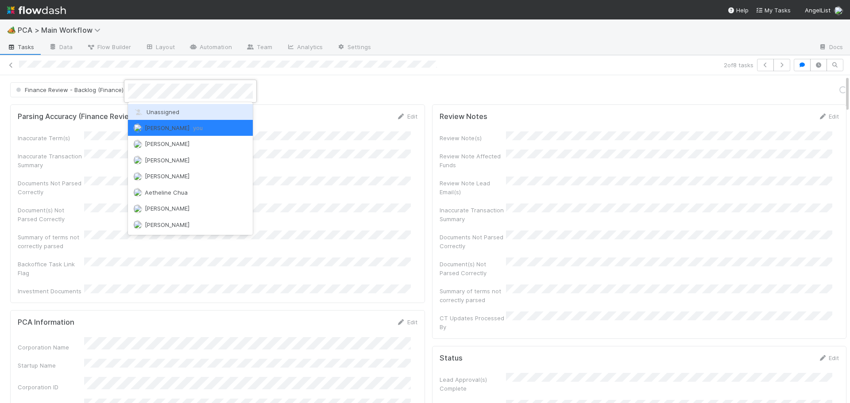
click at [145, 110] on span "Unassigned" at bounding box center [156, 111] width 46 height 7
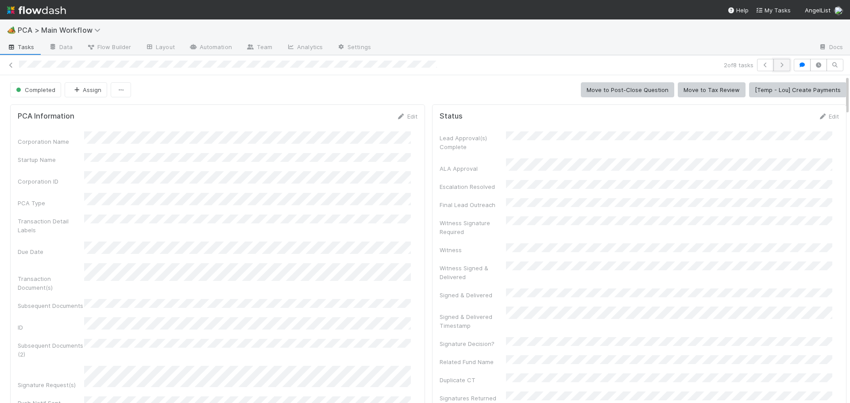
click at [777, 64] on icon "button" at bounding box center [781, 64] width 9 height 5
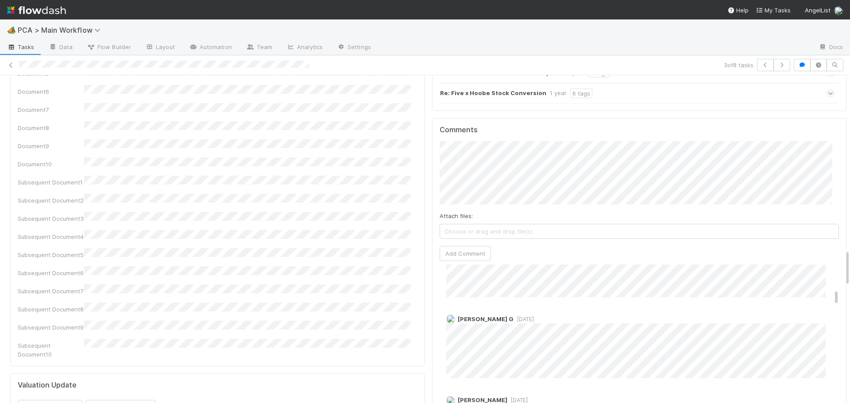
scroll to position [310, 0]
click at [466, 246] on button "Add Comment" at bounding box center [465, 253] width 51 height 15
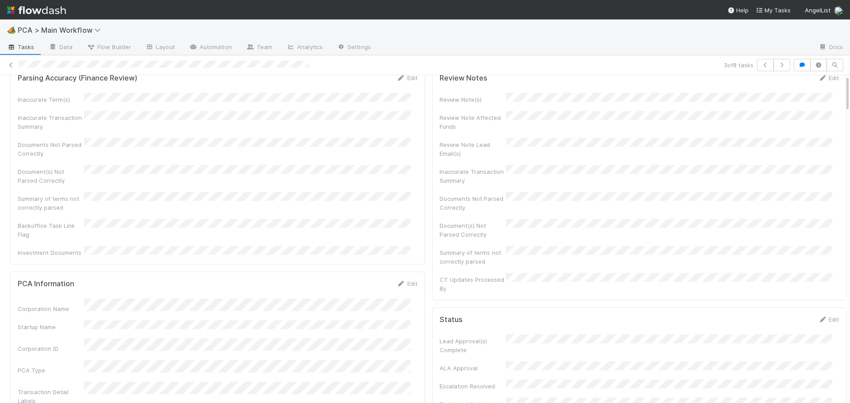
scroll to position [0, 0]
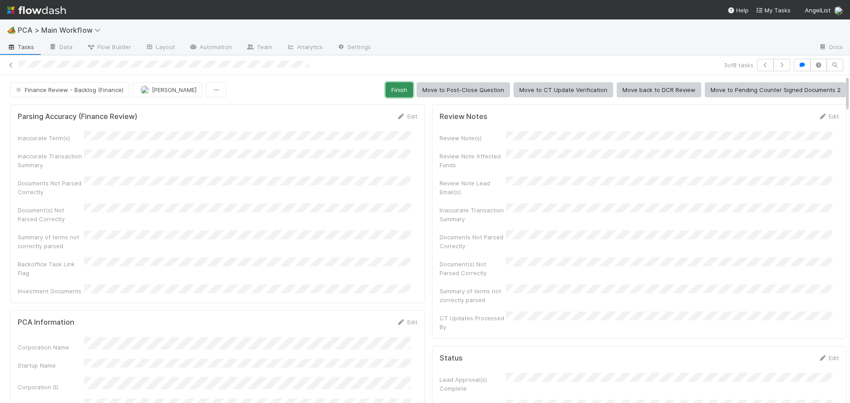
click at [398, 88] on button "Finish" at bounding box center [399, 89] width 27 height 15
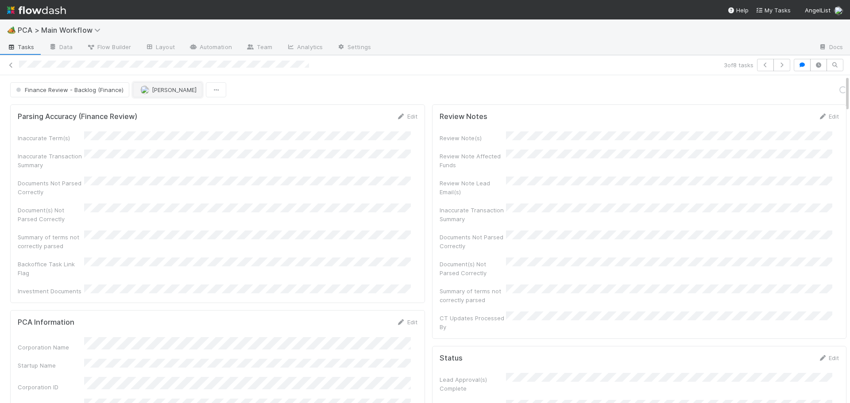
click at [149, 90] on span "[PERSON_NAME]" at bounding box center [168, 89] width 56 height 7
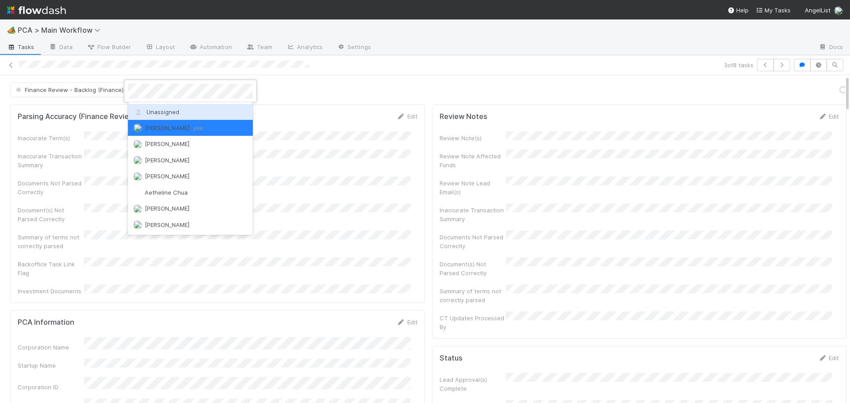
click at [160, 108] on div "Unassigned" at bounding box center [190, 112] width 125 height 16
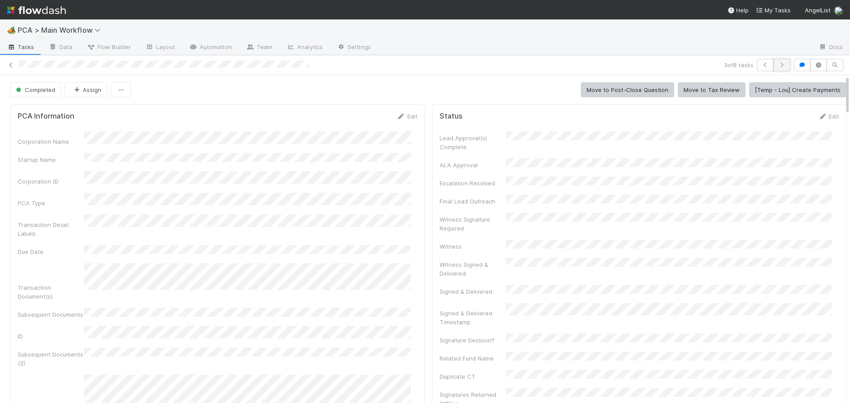
click at [779, 66] on icon "button" at bounding box center [781, 64] width 9 height 5
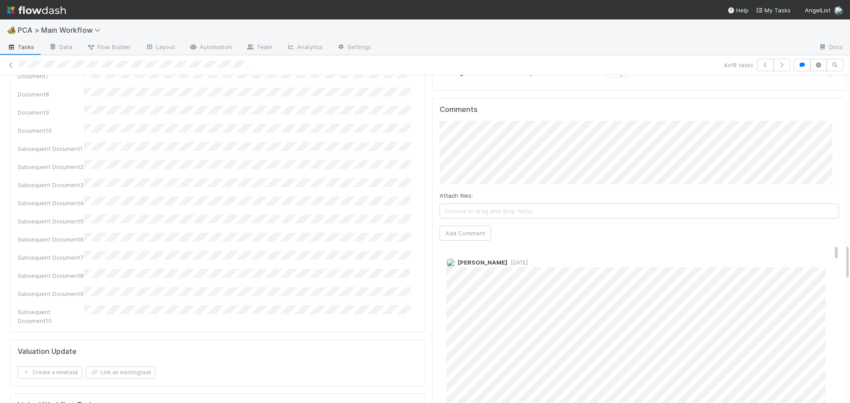
scroll to position [1541, 0]
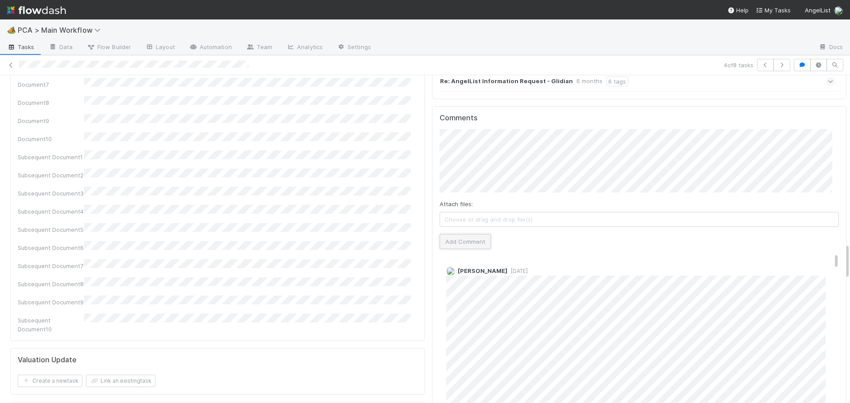
click at [466, 234] on button "Add Comment" at bounding box center [465, 241] width 51 height 15
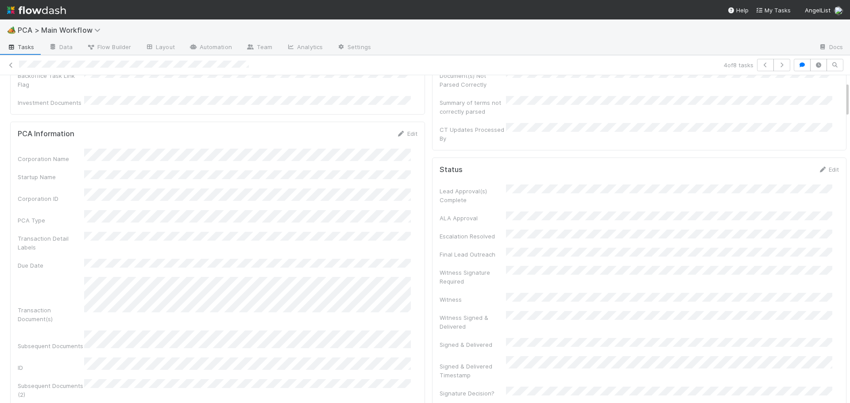
scroll to position [0, 0]
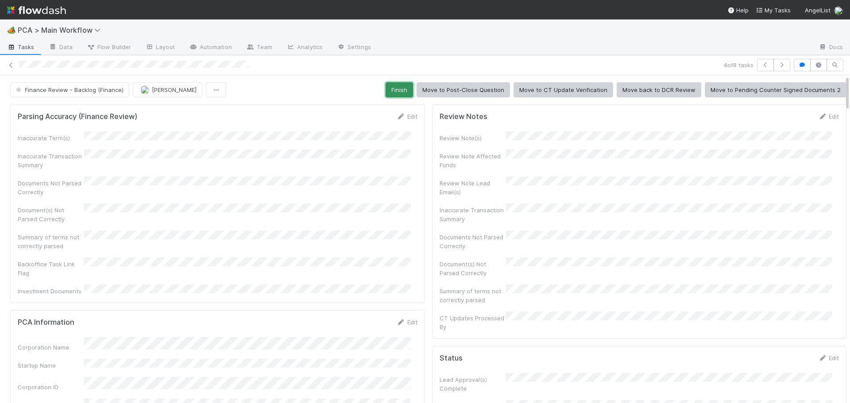
click at [394, 92] on button "Finish" at bounding box center [399, 89] width 27 height 15
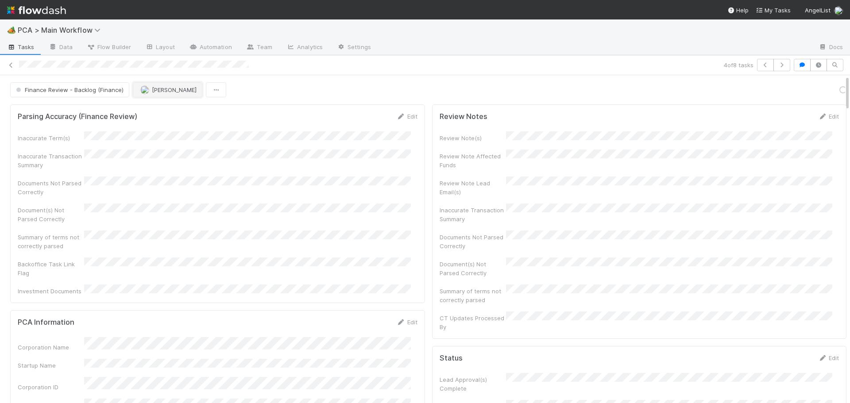
click at [163, 96] on button "[PERSON_NAME]" at bounding box center [168, 89] width 70 height 15
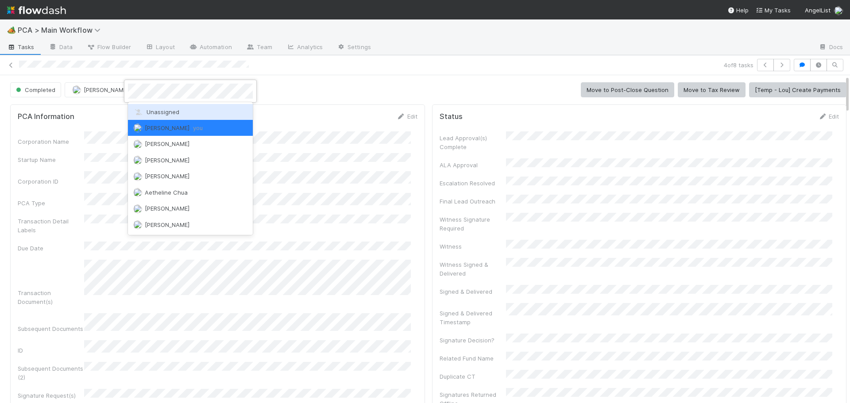
click at [192, 109] on div "Unassigned" at bounding box center [190, 112] width 125 height 16
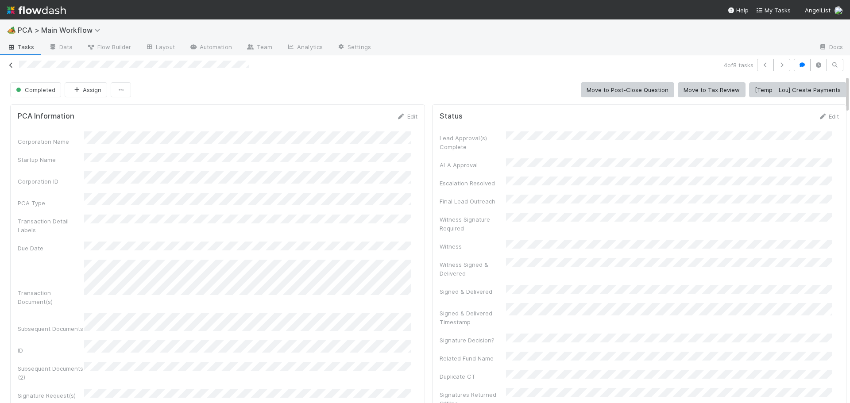
click at [13, 61] on link at bounding box center [11, 65] width 9 height 9
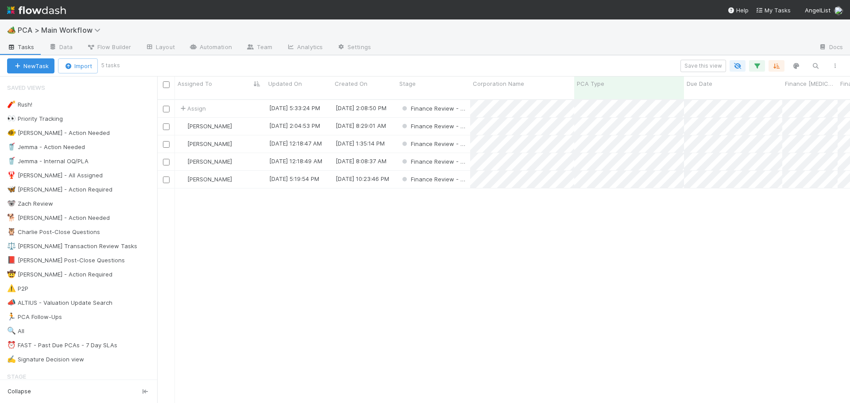
scroll to position [305, 686]
click at [750, 67] on button "button" at bounding box center [757, 66] width 16 height 12
click at [689, 111] on icon at bounding box center [689, 111] width 3 height 3
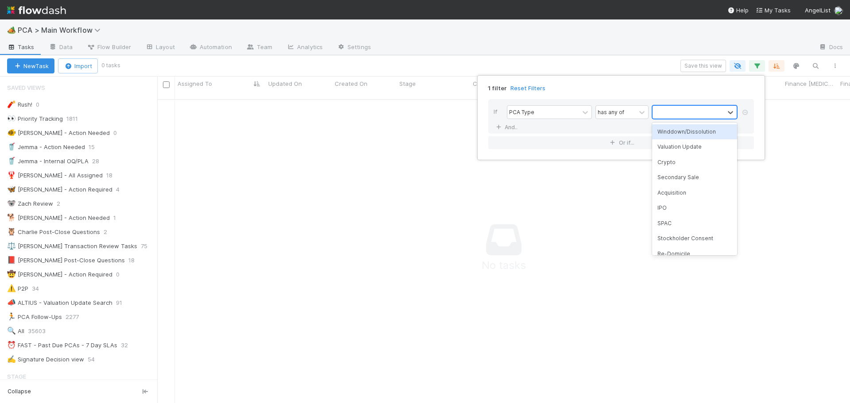
scroll to position [298, 686]
click at [665, 221] on div "SPAC" at bounding box center [694, 223] width 85 height 15
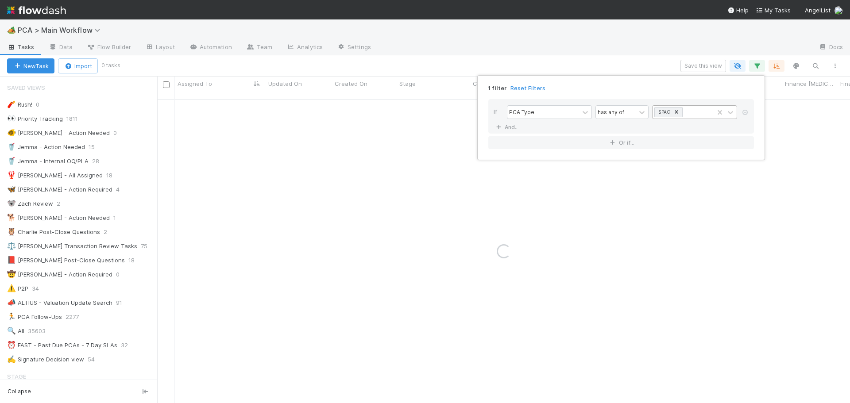
click at [589, 71] on div "1 filter Reset Filters If PCA Type has any of SPAC And.. Or if..." at bounding box center [425, 201] width 850 height 403
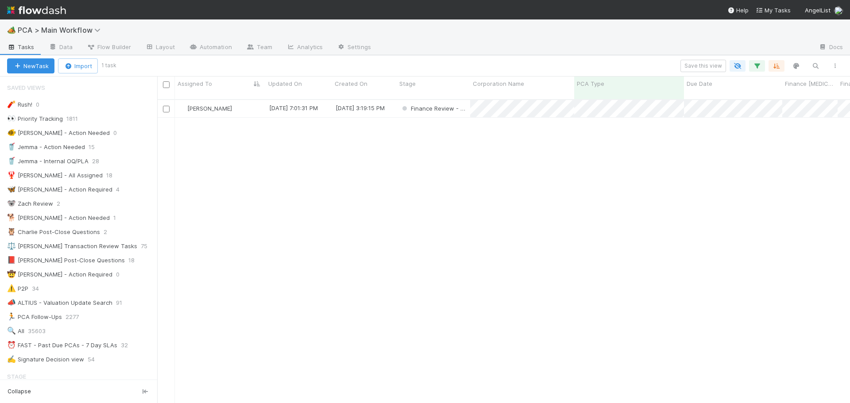
scroll to position [305, 686]
click at [592, 62] on div "Save this view" at bounding box center [480, 66] width 730 height 12
click at [760, 69] on icon "button" at bounding box center [757, 66] width 9 height 8
click at [757, 65] on icon "button" at bounding box center [757, 66] width 9 height 8
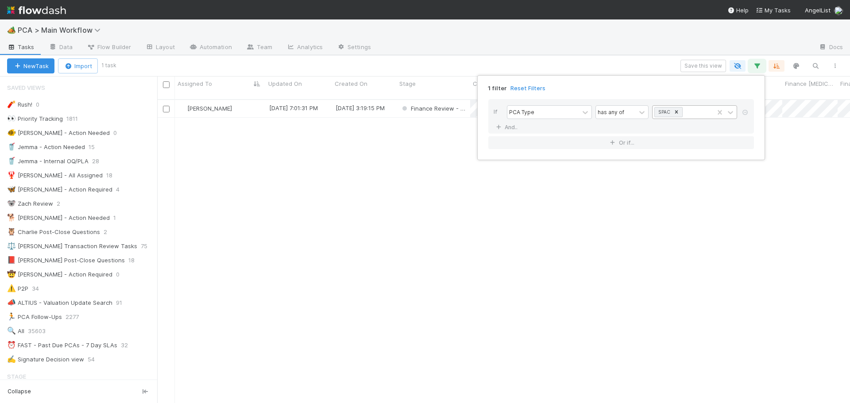
click at [676, 112] on icon at bounding box center [676, 112] width 6 height 6
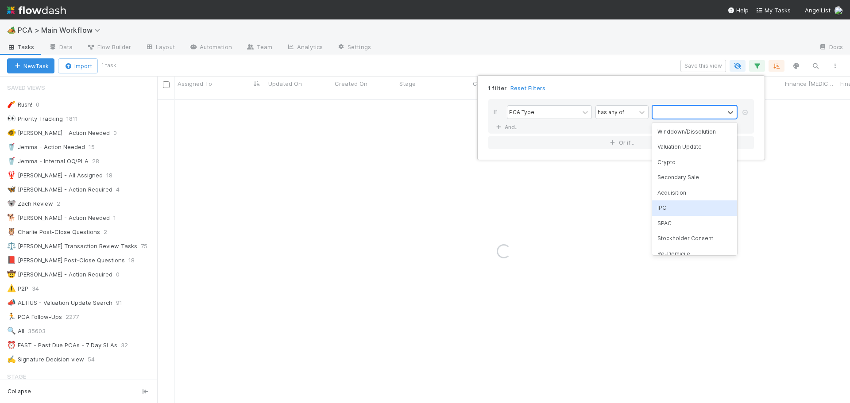
click at [676, 207] on div "IPO" at bounding box center [694, 208] width 85 height 15
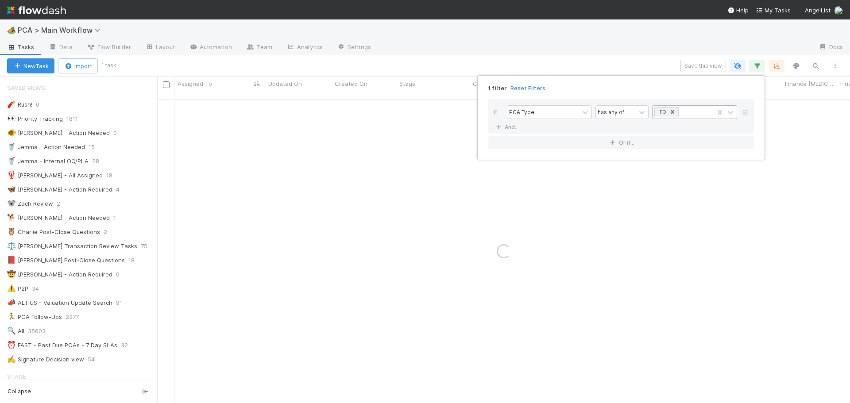
click at [596, 62] on div "1 filter Reset Filters If PCA Type has any of IPO And.. Or if..." at bounding box center [425, 201] width 850 height 403
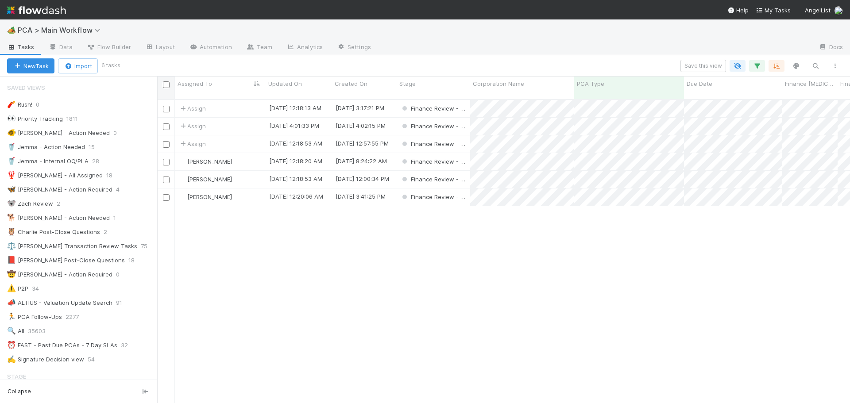
click at [164, 84] on input "checkbox" at bounding box center [166, 84] width 7 height 7
checkbox input "true"
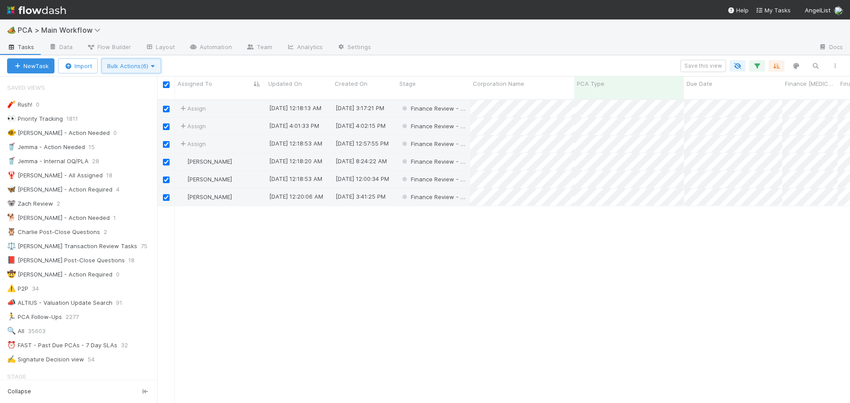
click at [157, 66] on icon "button" at bounding box center [152, 66] width 9 height 6
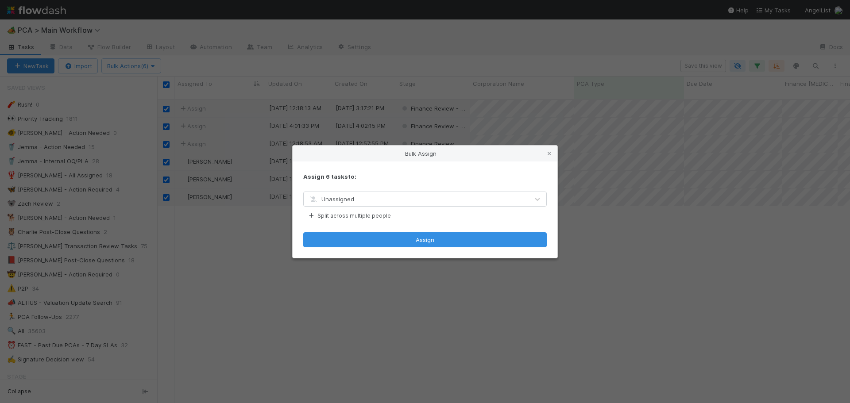
click at [359, 193] on div "Unassigned" at bounding box center [416, 199] width 225 height 14
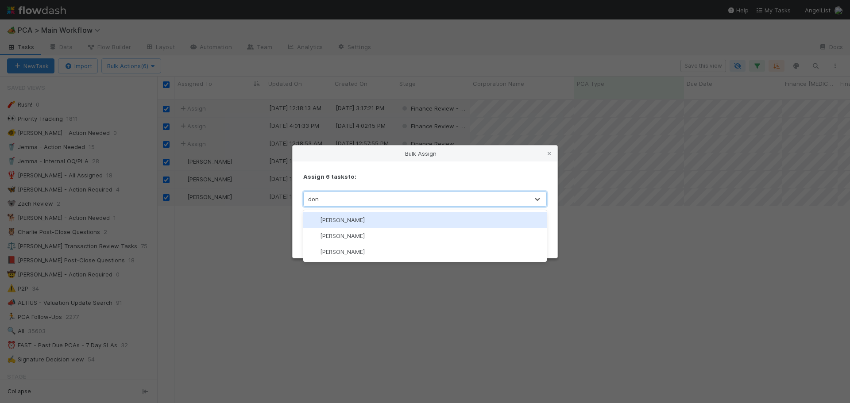
type input "don w"
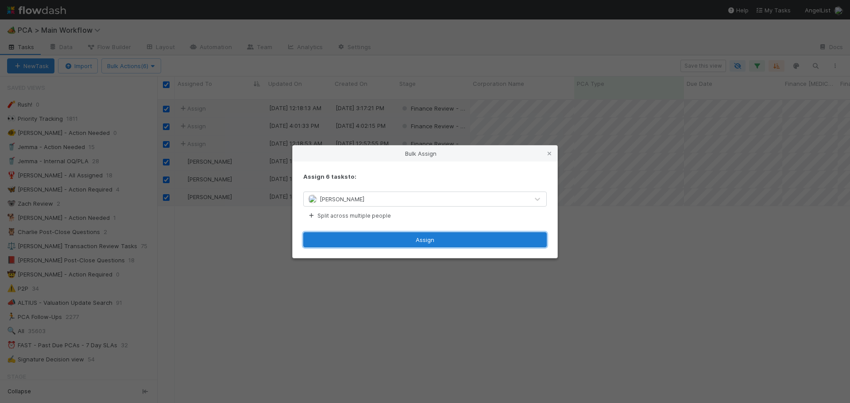
click at [382, 243] on button "Assign" at bounding box center [425, 239] width 244 height 15
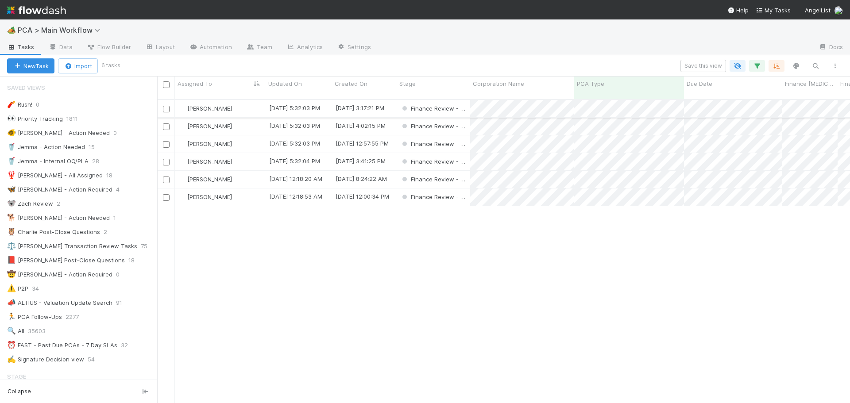
click at [237, 100] on div "[PERSON_NAME]" at bounding box center [220, 108] width 91 height 17
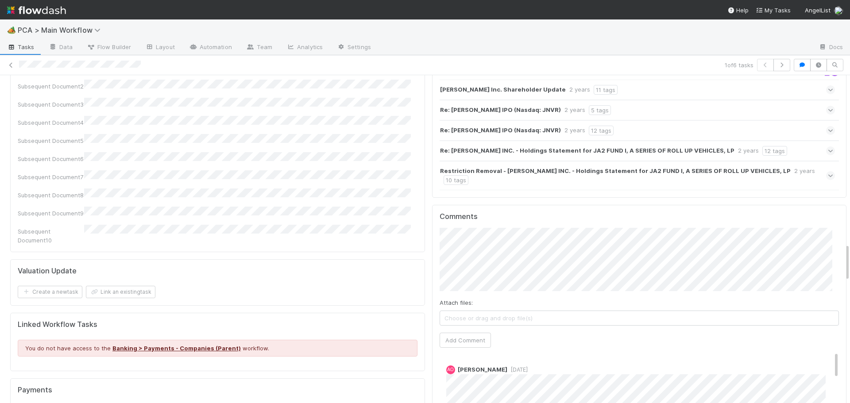
scroll to position [1550, 0]
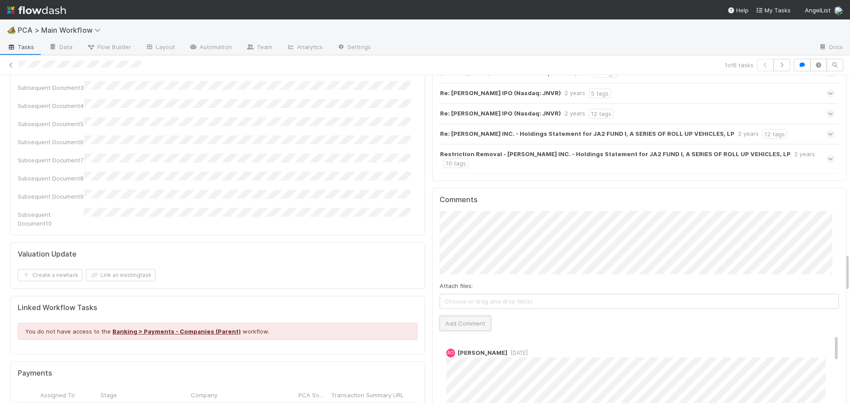
click at [464, 316] on button "Add Comment" at bounding box center [465, 323] width 51 height 15
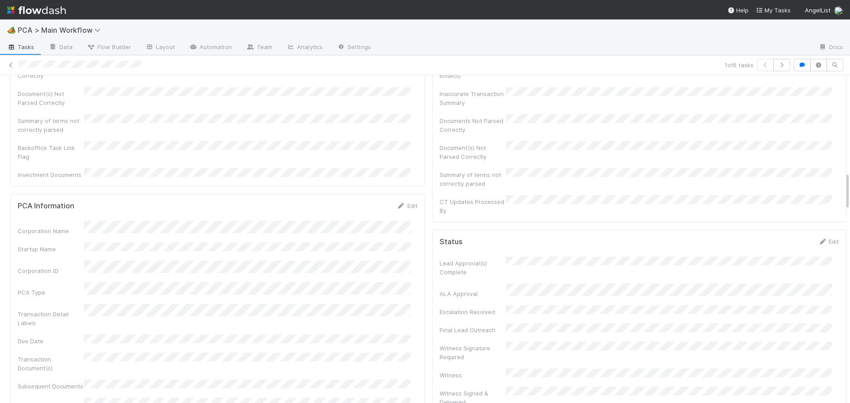
scroll to position [0, 0]
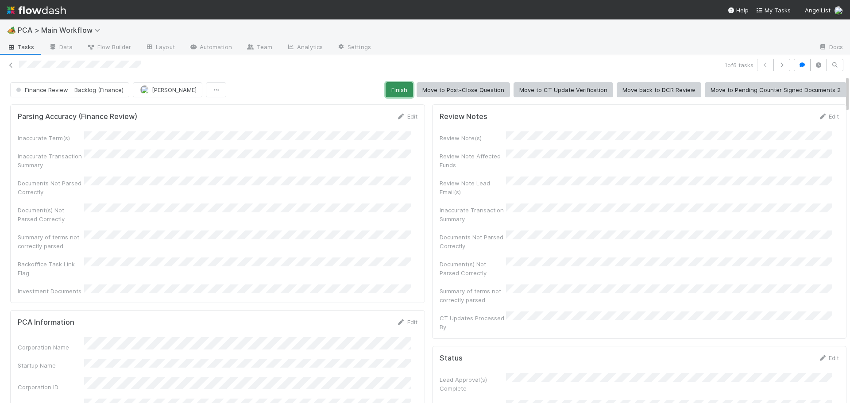
click at [386, 90] on button "Finish" at bounding box center [399, 89] width 27 height 15
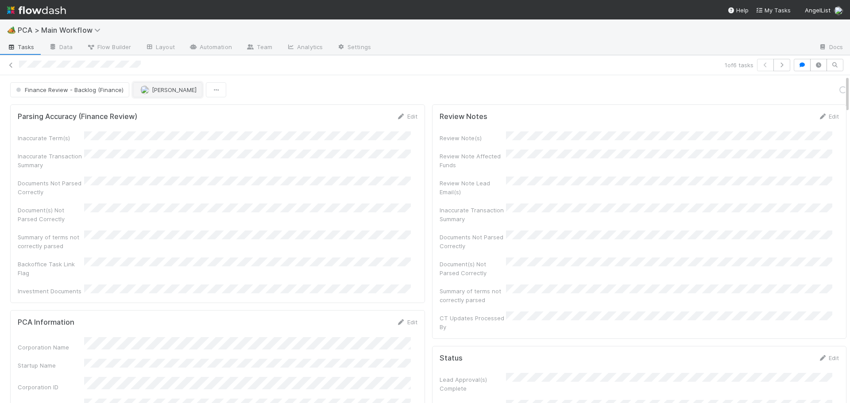
click at [165, 93] on button "[PERSON_NAME]" at bounding box center [168, 89] width 70 height 15
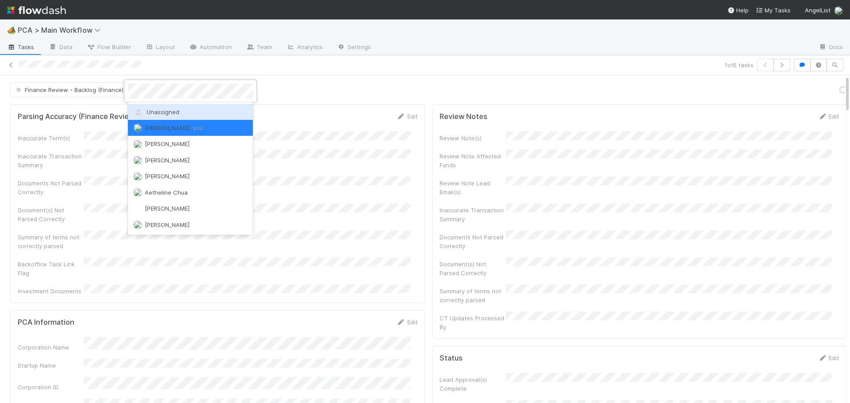
click at [168, 111] on span "Unassigned" at bounding box center [156, 111] width 46 height 7
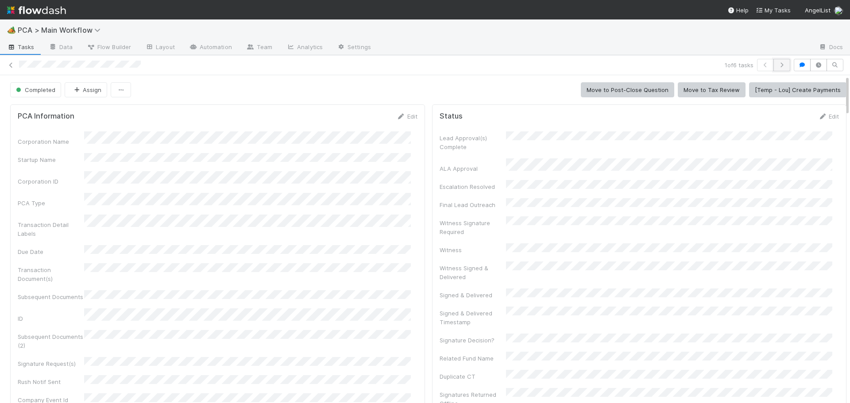
click at [777, 64] on icon "button" at bounding box center [781, 64] width 9 height 5
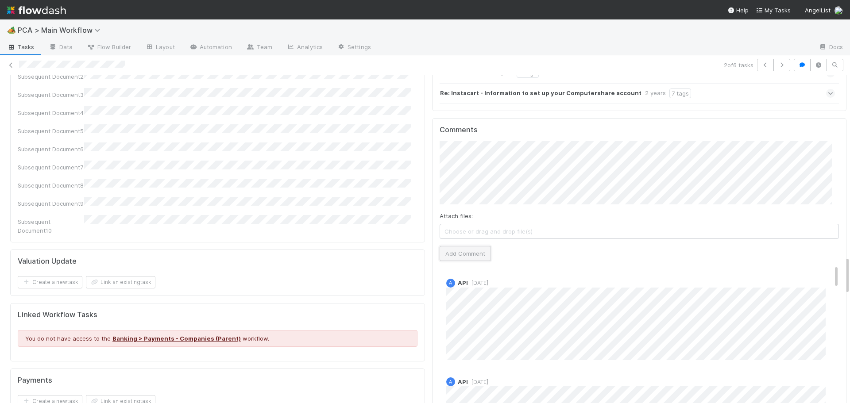
click at [462, 246] on button "Add Comment" at bounding box center [465, 253] width 51 height 15
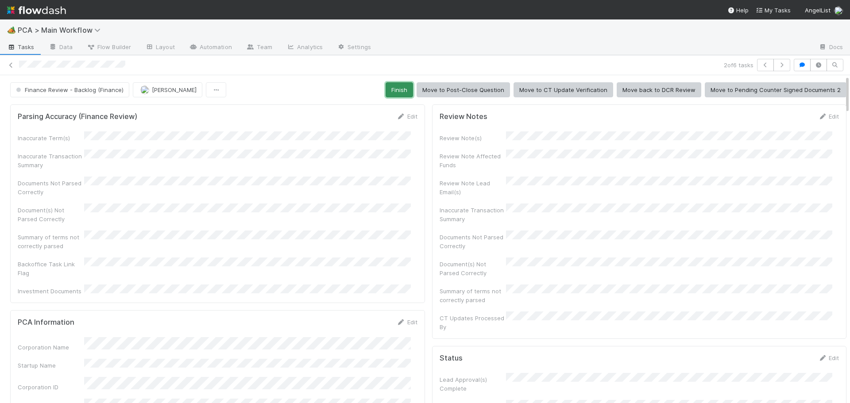
click at [387, 85] on button "Finish" at bounding box center [399, 89] width 27 height 15
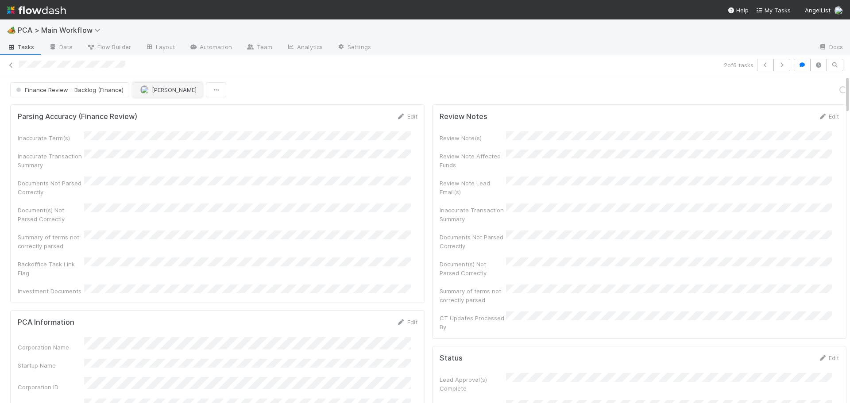
click at [159, 91] on span "[PERSON_NAME]" at bounding box center [174, 89] width 45 height 7
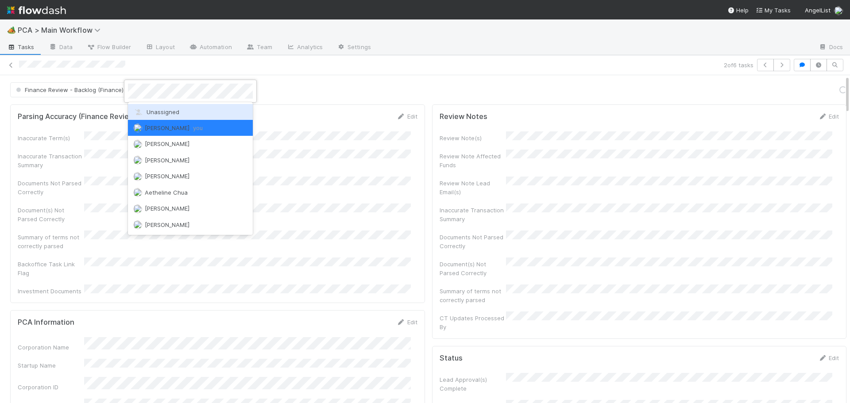
click at [161, 113] on span "Unassigned" at bounding box center [156, 111] width 46 height 7
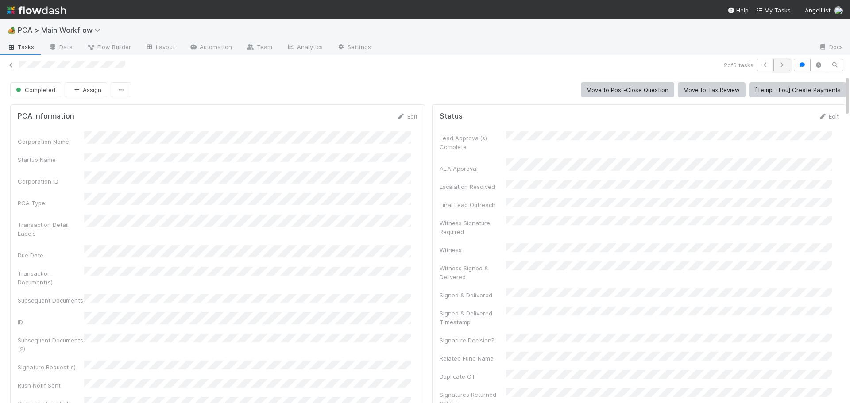
click at [777, 65] on icon "button" at bounding box center [781, 64] width 9 height 5
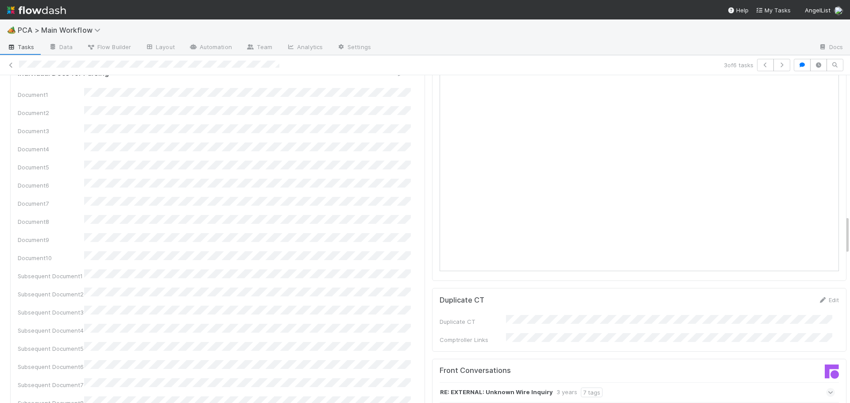
scroll to position [1372, 0]
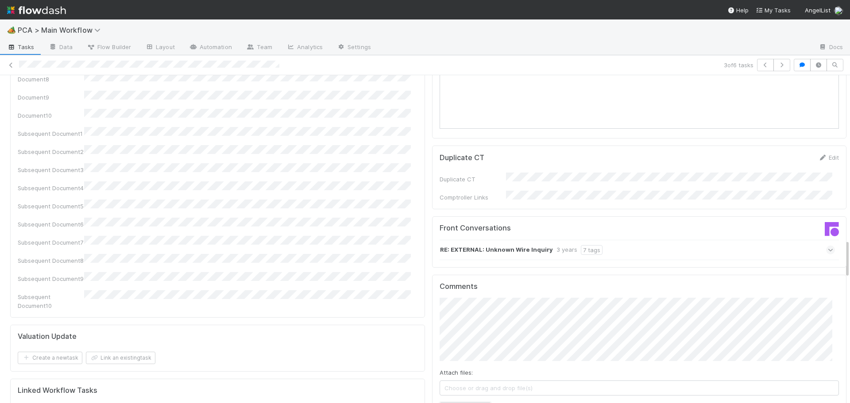
click at [452, 403] on button "Add Comment" at bounding box center [465, 410] width 51 height 15
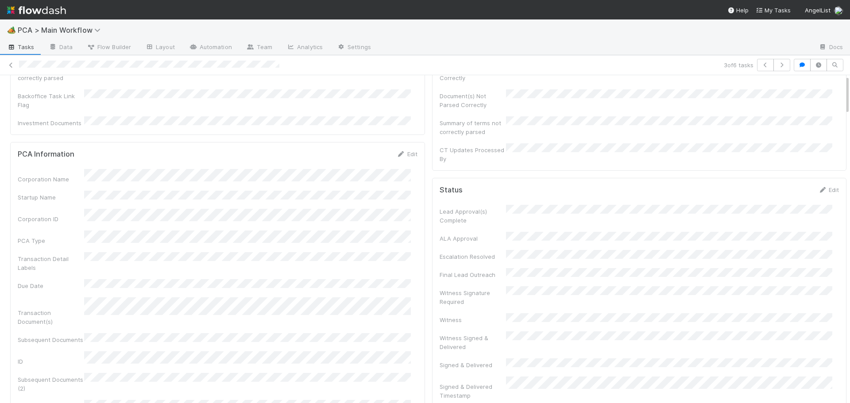
scroll to position [0, 0]
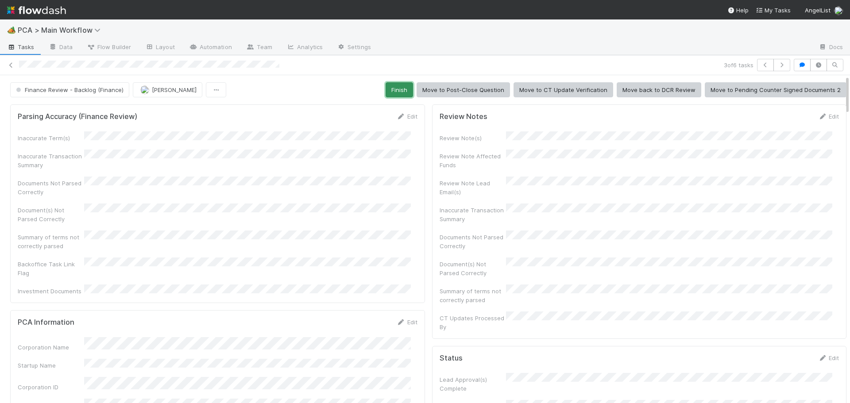
click at [386, 92] on button "Finish" at bounding box center [399, 89] width 27 height 15
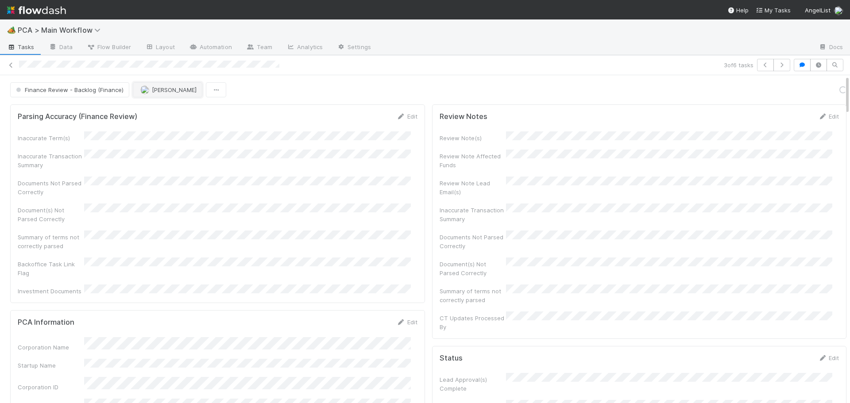
click at [149, 94] on button "[PERSON_NAME]" at bounding box center [168, 89] width 70 height 15
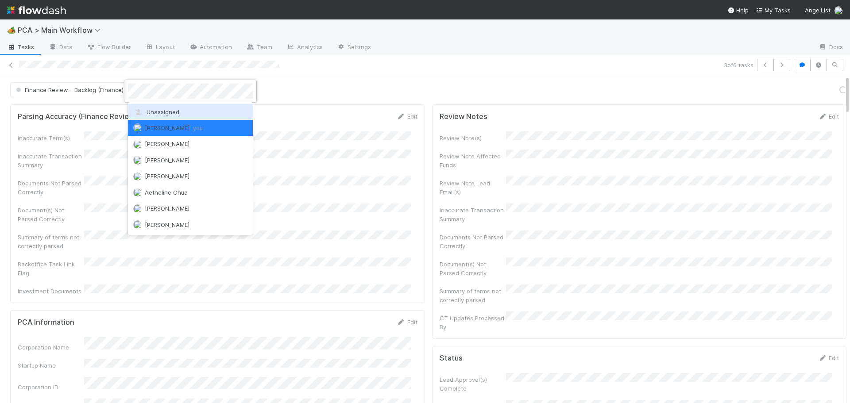
click at [153, 110] on span "Unassigned" at bounding box center [156, 111] width 46 height 7
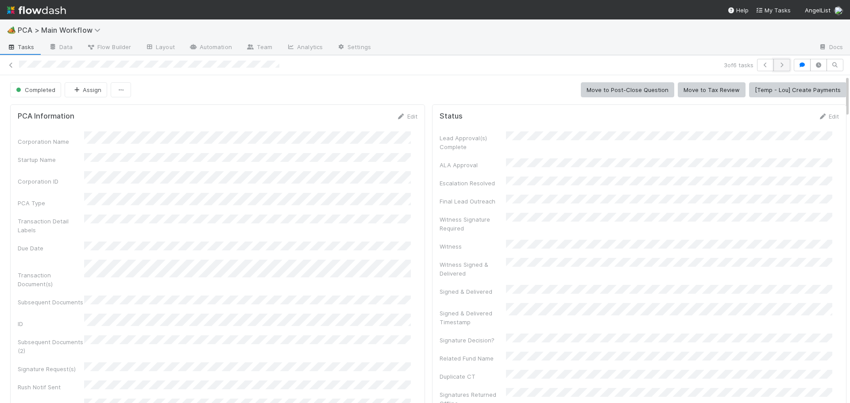
click at [777, 65] on icon "button" at bounding box center [781, 64] width 9 height 5
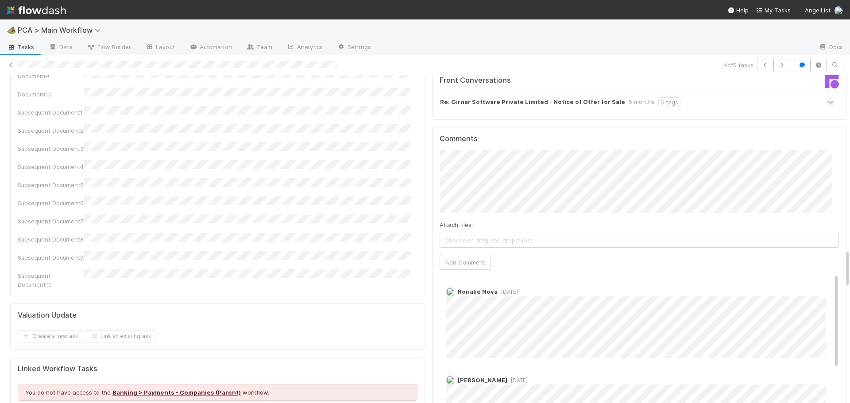
scroll to position [1505, 0]
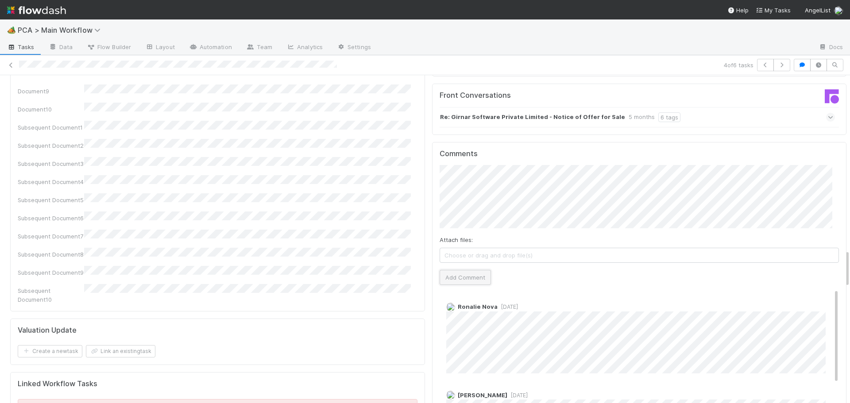
click at [459, 270] on button "Add Comment" at bounding box center [465, 277] width 51 height 15
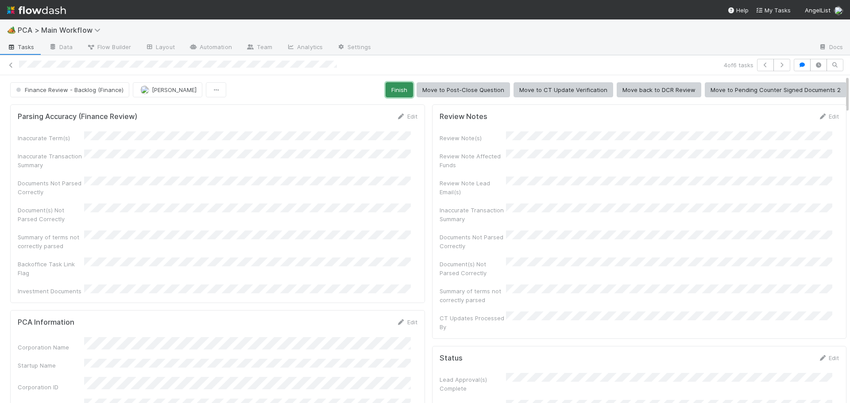
click at [390, 89] on button "Finish" at bounding box center [399, 89] width 27 height 15
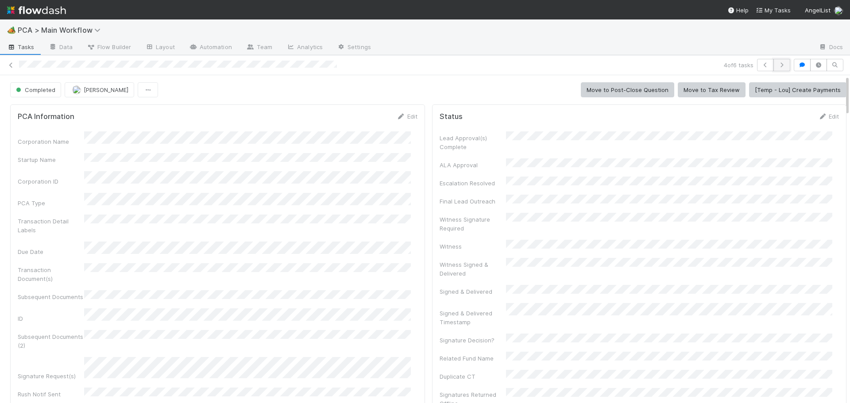
click at [774, 68] on button "button" at bounding box center [781, 65] width 17 height 12
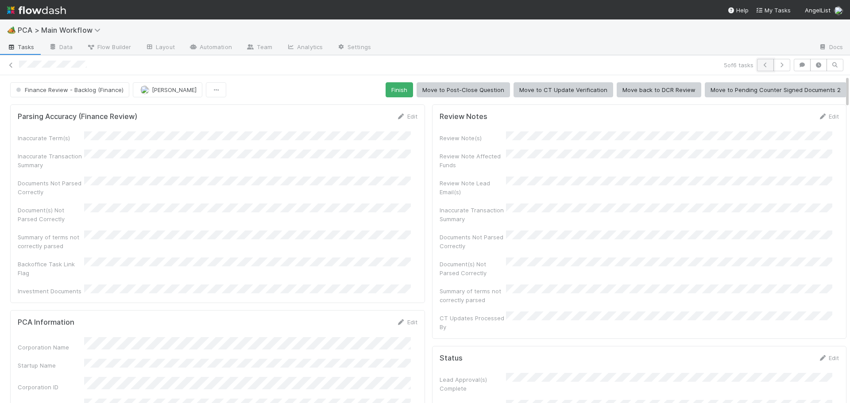
click at [761, 65] on icon "button" at bounding box center [765, 64] width 9 height 5
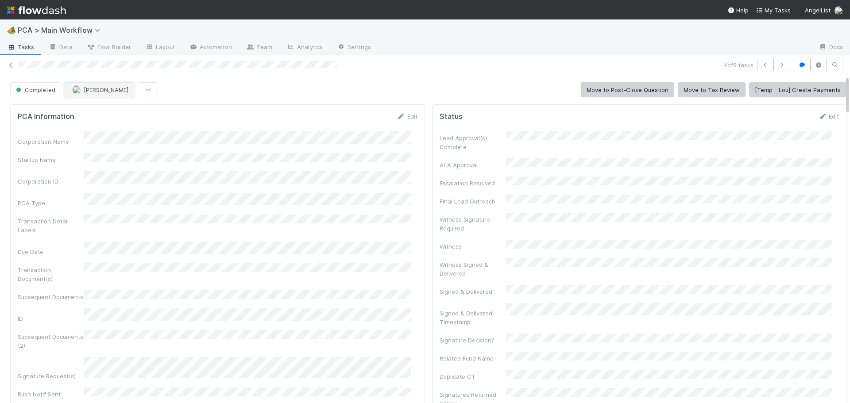
click at [102, 91] on span "[PERSON_NAME]" at bounding box center [106, 89] width 45 height 7
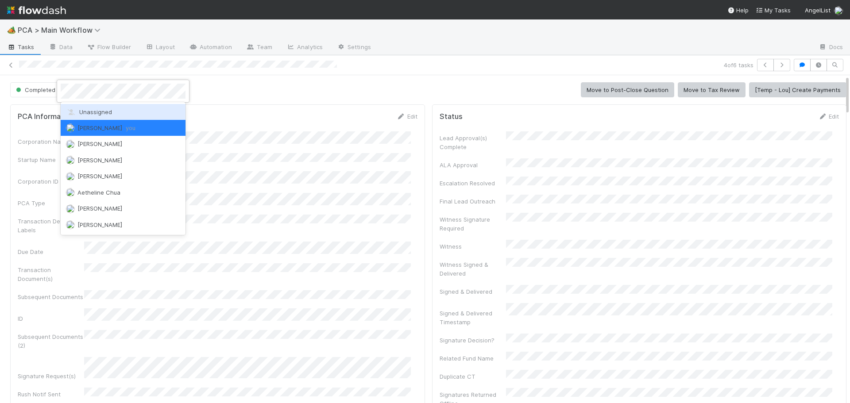
click at [108, 108] on div "Unassigned" at bounding box center [123, 112] width 125 height 16
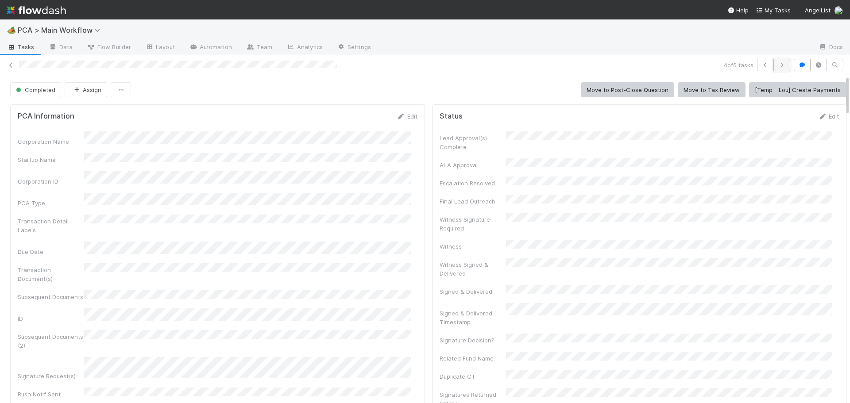
click at [781, 66] on button "button" at bounding box center [781, 65] width 17 height 12
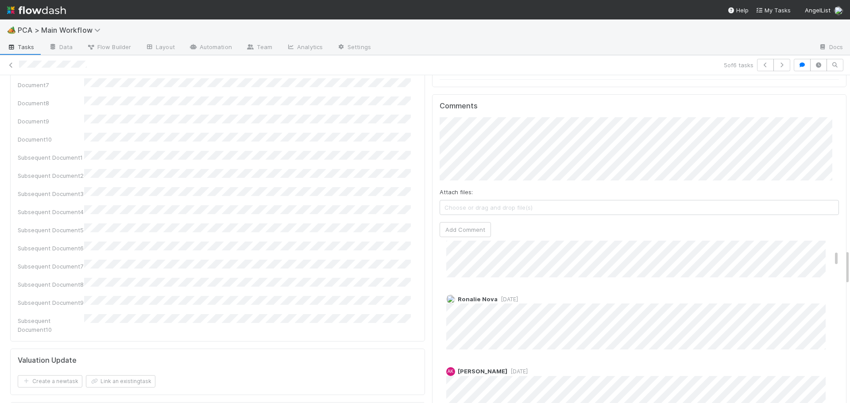
scroll to position [1584, 0]
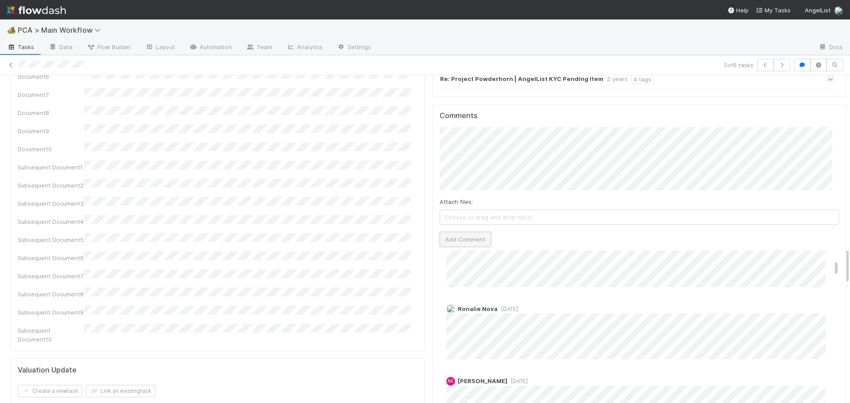
click at [449, 232] on button "Add Comment" at bounding box center [465, 239] width 51 height 15
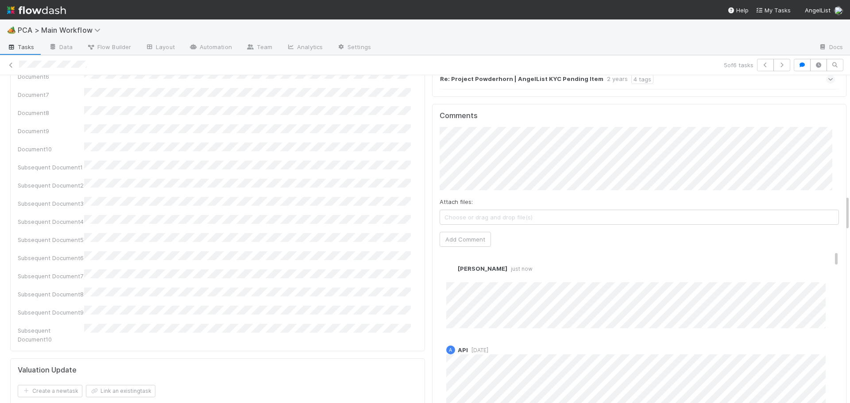
scroll to position [0, 0]
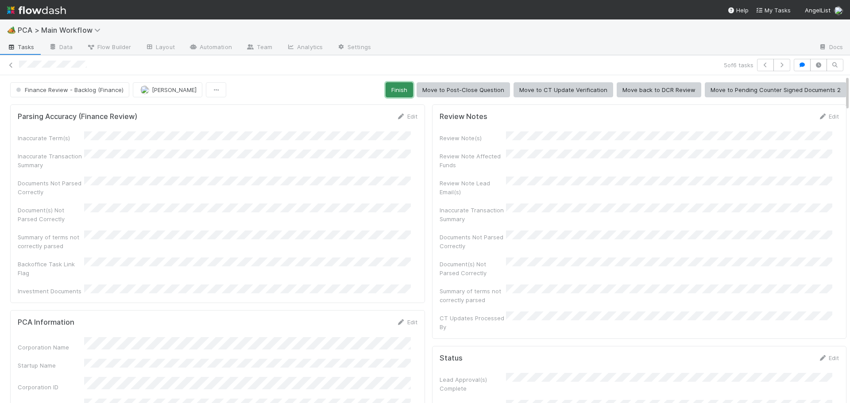
click at [392, 92] on button "Finish" at bounding box center [399, 89] width 27 height 15
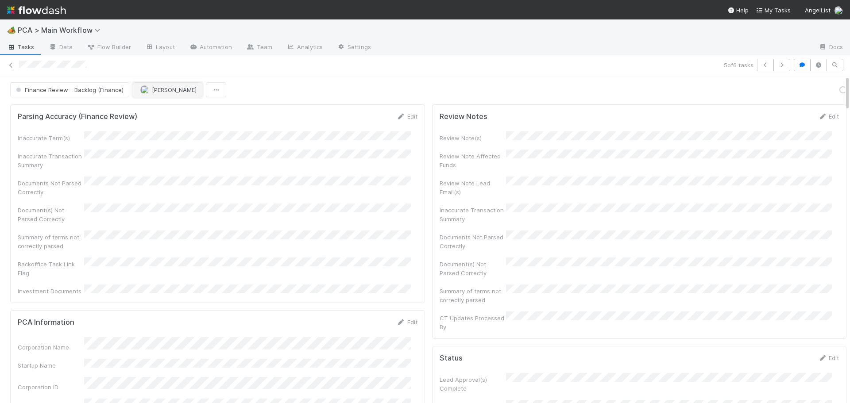
click at [152, 89] on span "[PERSON_NAME]" at bounding box center [174, 89] width 45 height 7
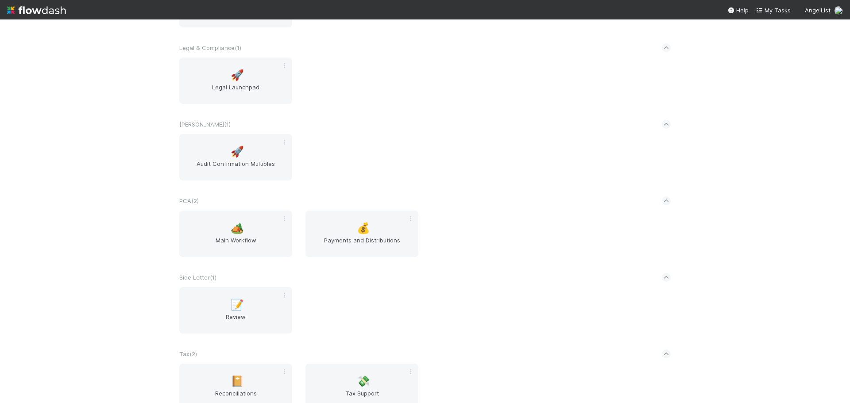
scroll to position [1417, 0]
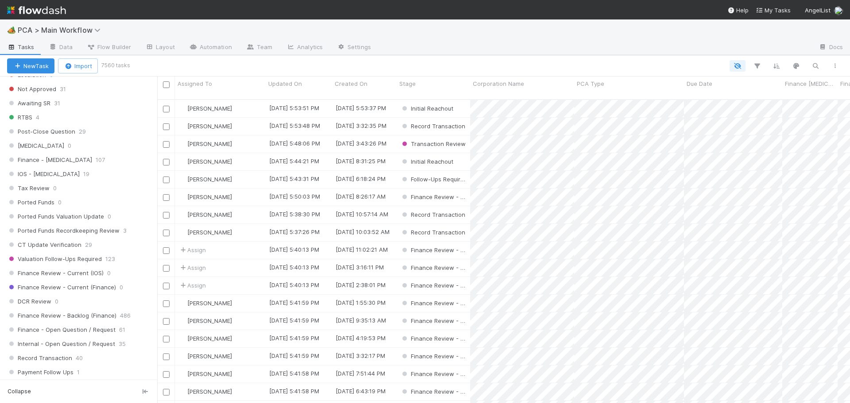
scroll to position [576, 0]
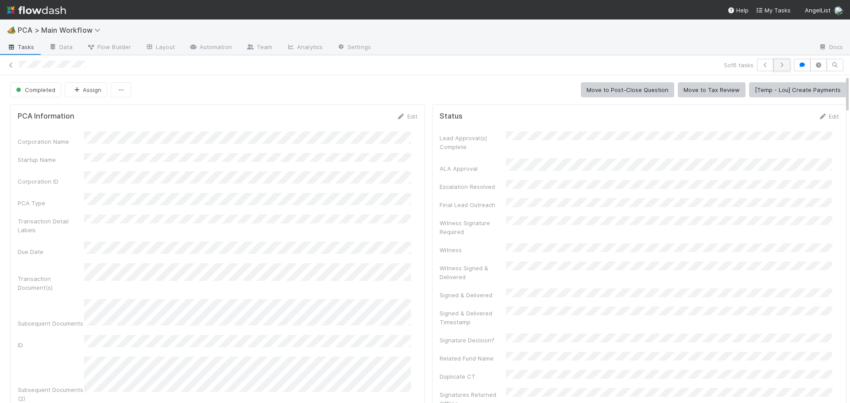
click at [777, 64] on icon "button" at bounding box center [781, 64] width 9 height 5
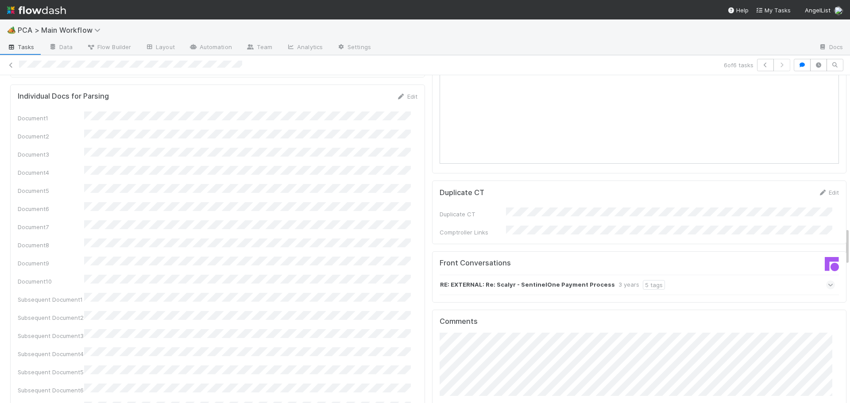
scroll to position [1028, 0]
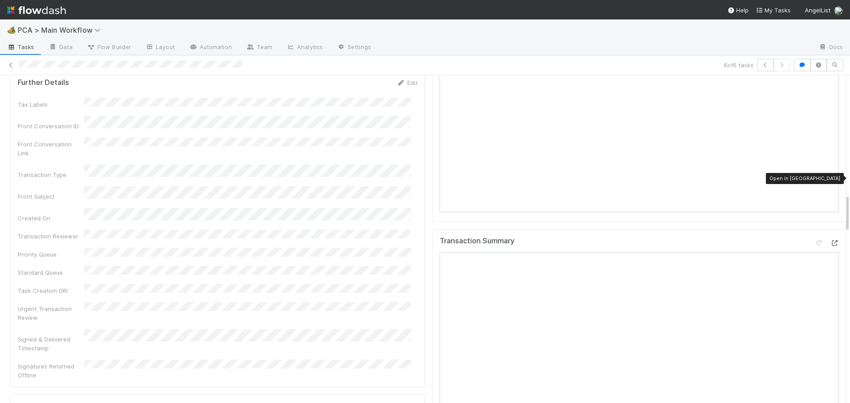
click at [830, 240] on icon at bounding box center [834, 243] width 9 height 6
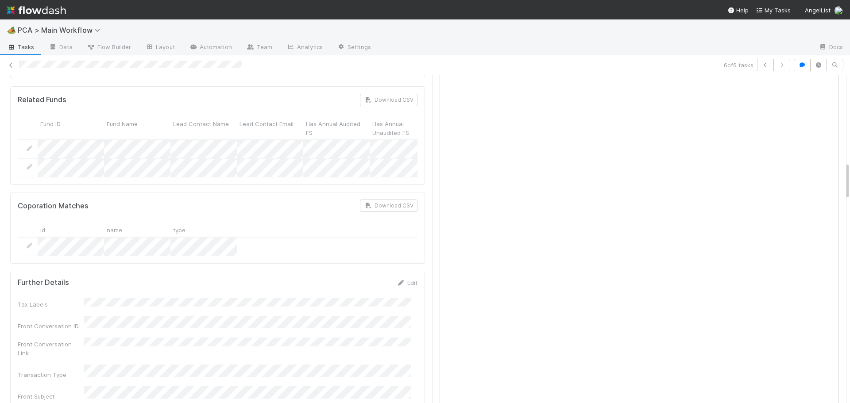
scroll to position [718, 0]
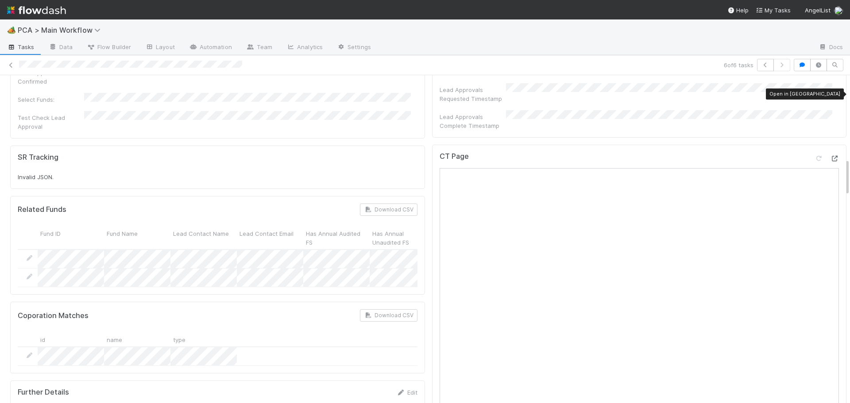
click at [830, 156] on icon at bounding box center [834, 159] width 9 height 6
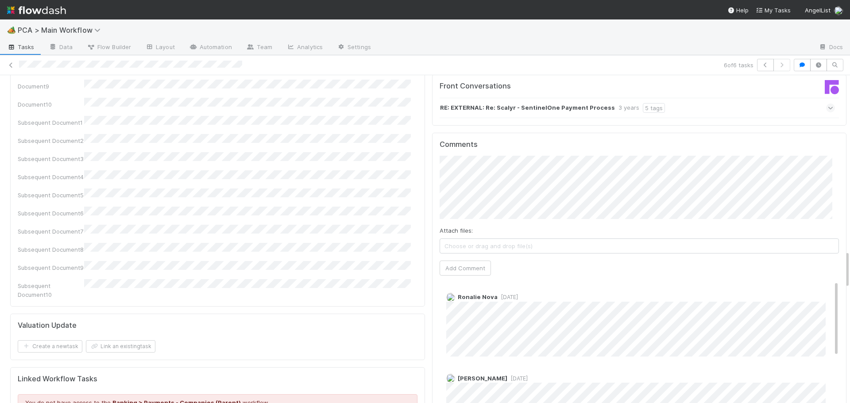
scroll to position [0, 0]
click at [455, 208] on div "Comments Attach files: Choose or drag and drop file(s) Add Comment Ronalie Nova…" at bounding box center [640, 298] width 400 height 317
click at [457, 261] on button "Add Comment" at bounding box center [465, 268] width 51 height 15
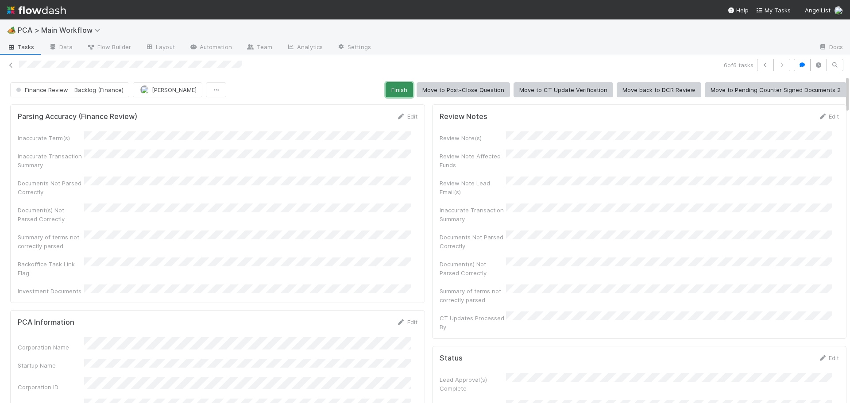
click at [386, 88] on button "Finish" at bounding box center [399, 89] width 27 height 15
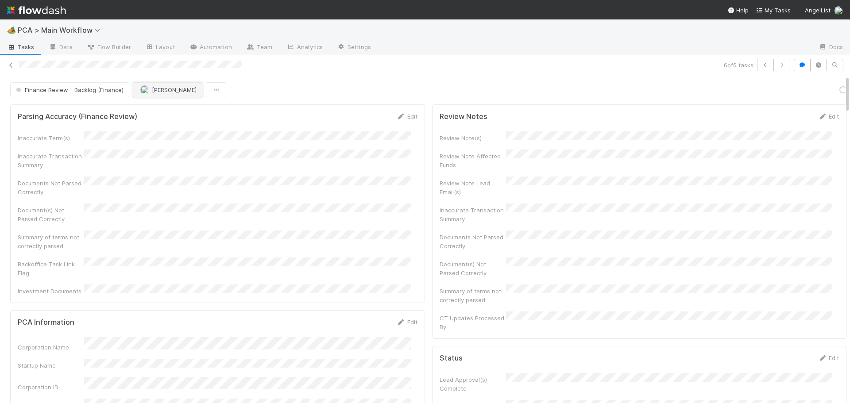
click at [168, 91] on span "[PERSON_NAME]" at bounding box center [174, 89] width 45 height 7
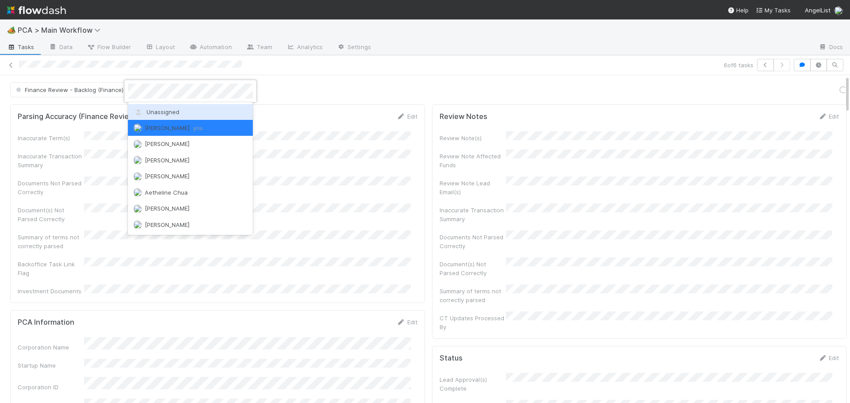
click at [175, 114] on span "Unassigned" at bounding box center [156, 111] width 46 height 7
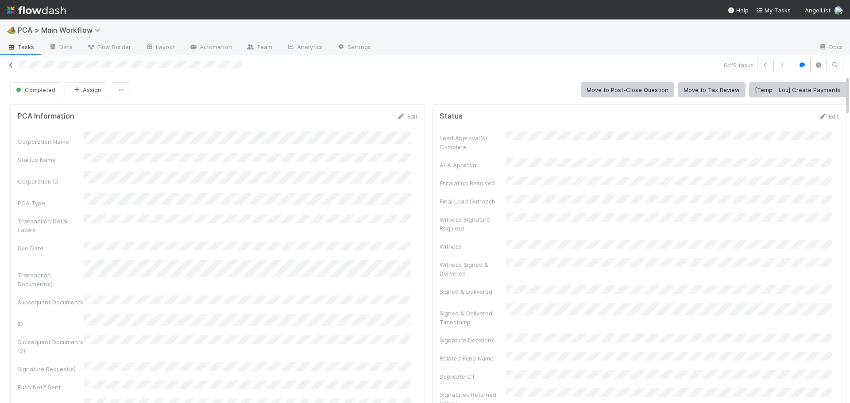
click at [10, 66] on icon at bounding box center [11, 65] width 9 height 6
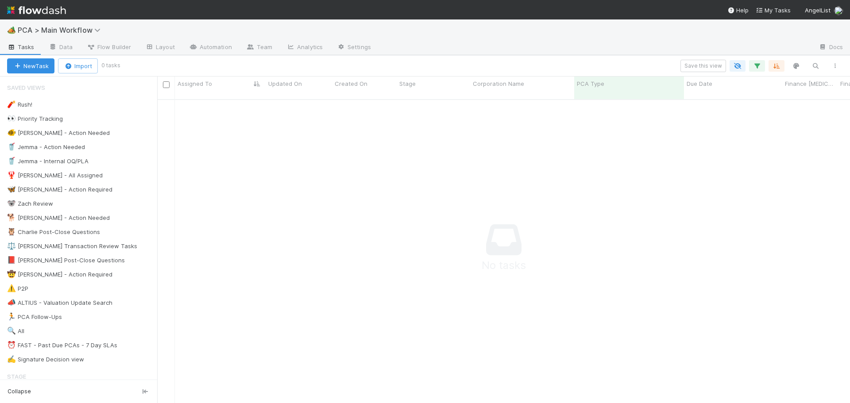
scroll to position [298, 686]
click at [757, 63] on icon "button" at bounding box center [757, 66] width 9 height 8
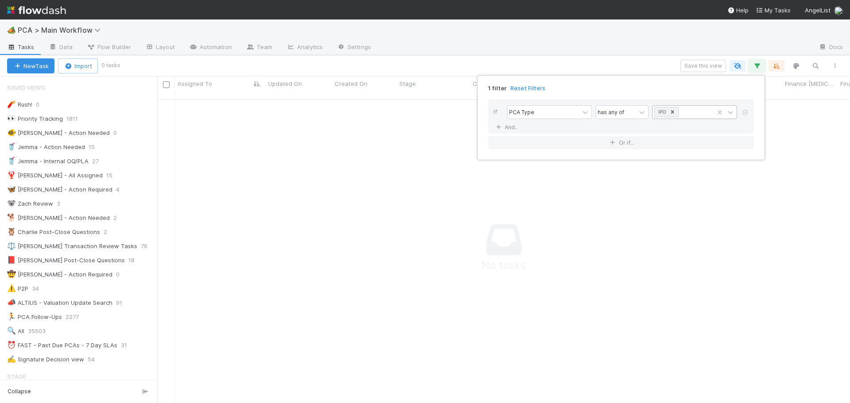
click at [670, 112] on icon at bounding box center [672, 112] width 6 height 6
click at [590, 72] on div "1 filter Reset Filters If PCA Type has any of And.. Or if..." at bounding box center [425, 201] width 850 height 403
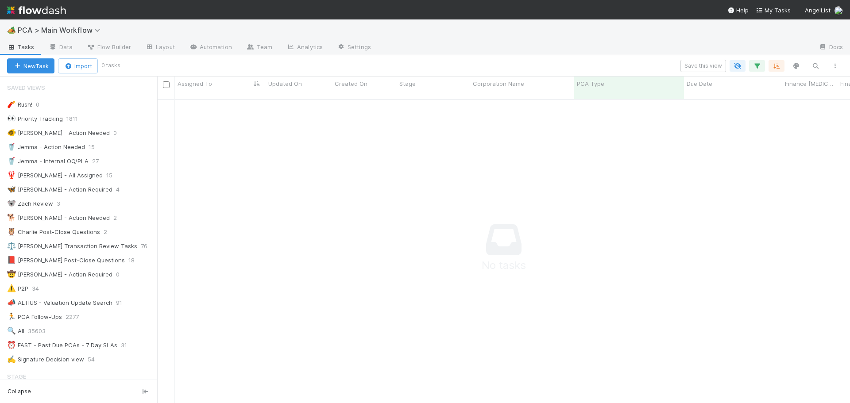
click at [501, 58] on div "New Task Import 0 tasks Save this view" at bounding box center [425, 65] width 850 height 21
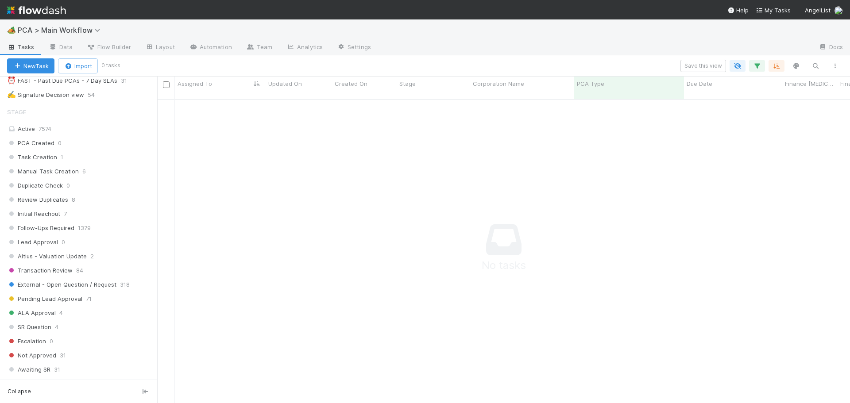
scroll to position [266, 0]
click at [759, 66] on icon "button" at bounding box center [757, 66] width 9 height 8
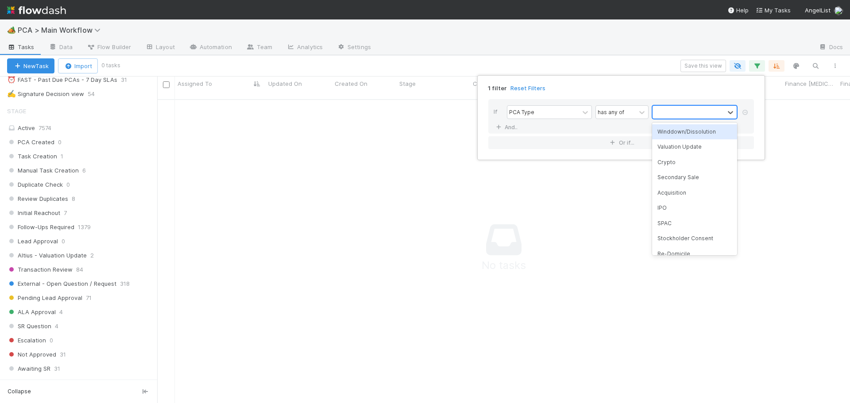
click at [667, 107] on div at bounding box center [689, 112] width 72 height 13
click at [678, 239] on div "Stockholder Consent" at bounding box center [694, 238] width 85 height 15
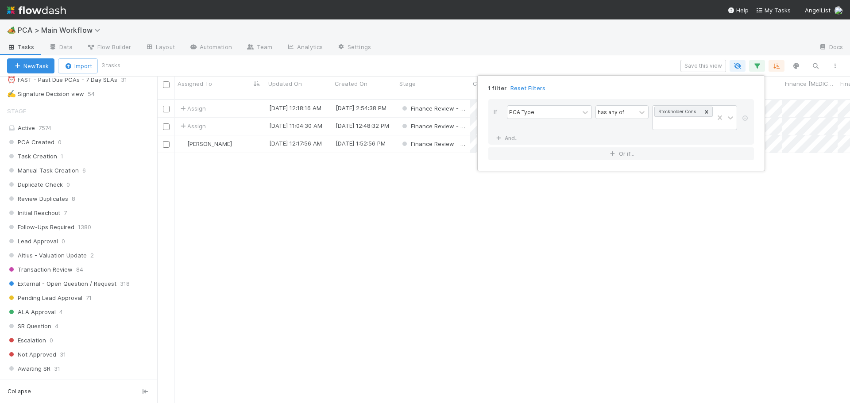
click at [601, 60] on div "1 filter Reset Filters If PCA Type has any of Stockholder Consent And.. Or if..." at bounding box center [425, 201] width 850 height 403
click at [239, 100] on div "Assign" at bounding box center [220, 108] width 91 height 17
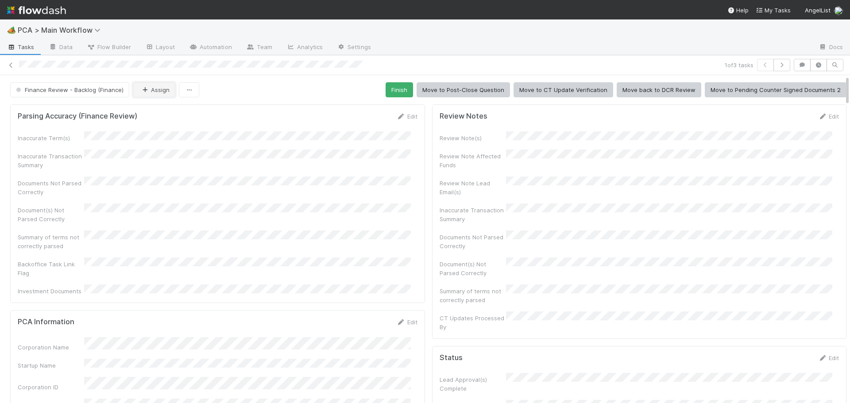
click at [156, 93] on button "Assign" at bounding box center [154, 89] width 43 height 15
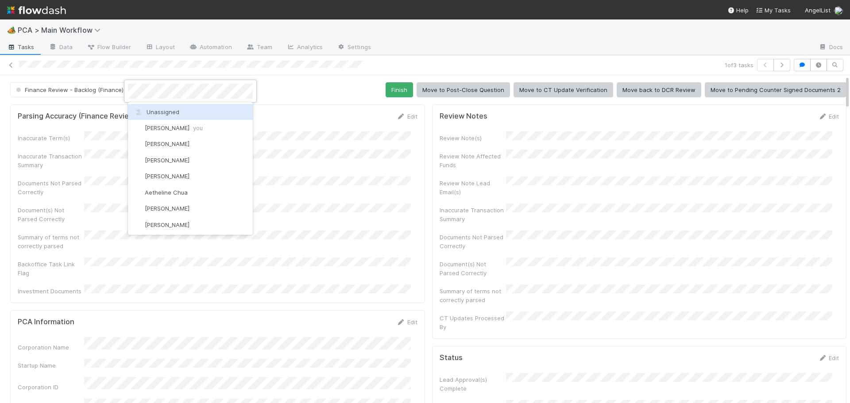
click at [289, 87] on div at bounding box center [425, 201] width 850 height 403
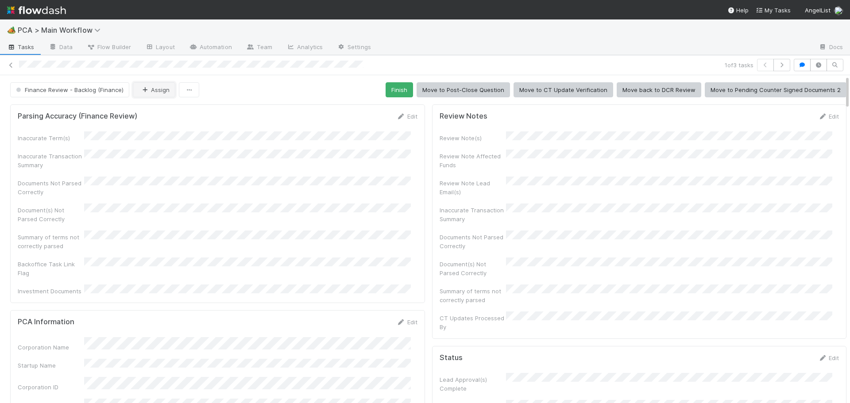
click at [147, 93] on button "Assign" at bounding box center [154, 89] width 43 height 15
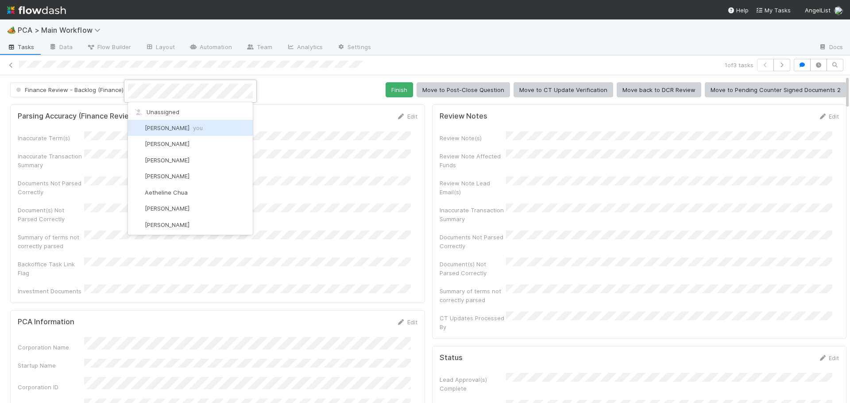
click at [164, 131] on div "[PERSON_NAME] you" at bounding box center [190, 128] width 125 height 16
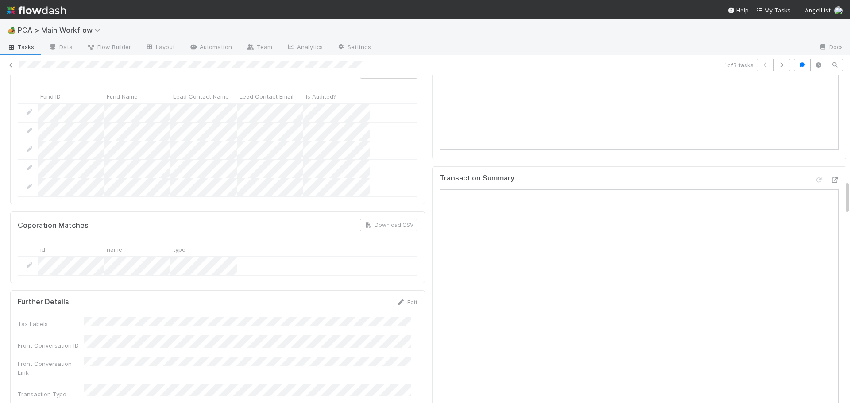
scroll to position [1107, 0]
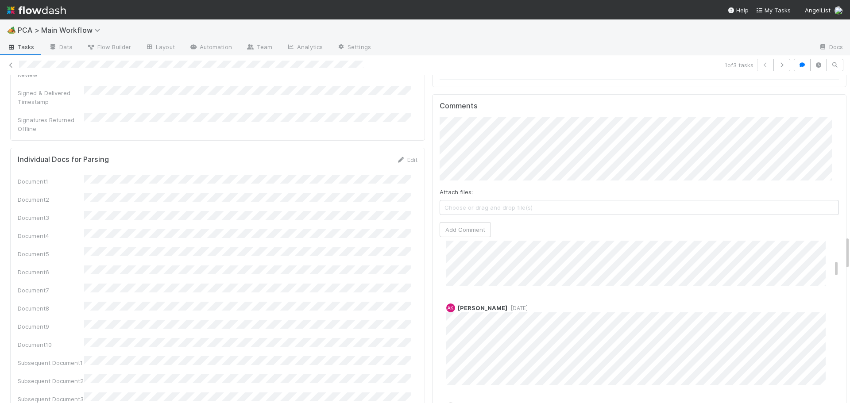
scroll to position [1540, 0]
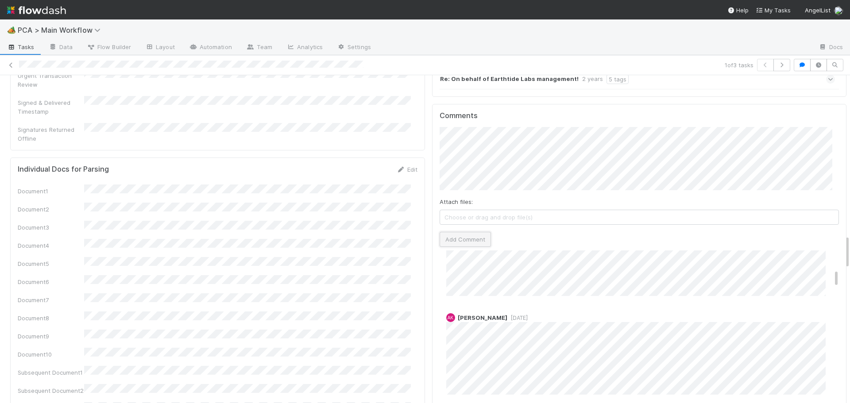
click at [448, 232] on button "Add Comment" at bounding box center [465, 239] width 51 height 15
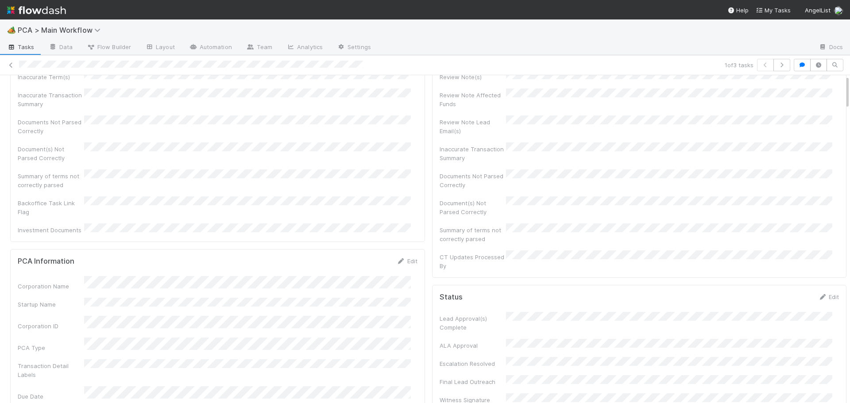
scroll to position [0, 0]
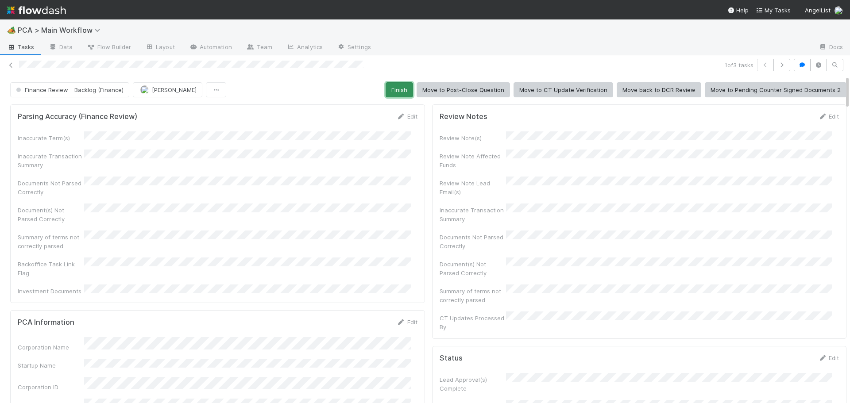
click at [401, 93] on button "Finish" at bounding box center [399, 89] width 27 height 15
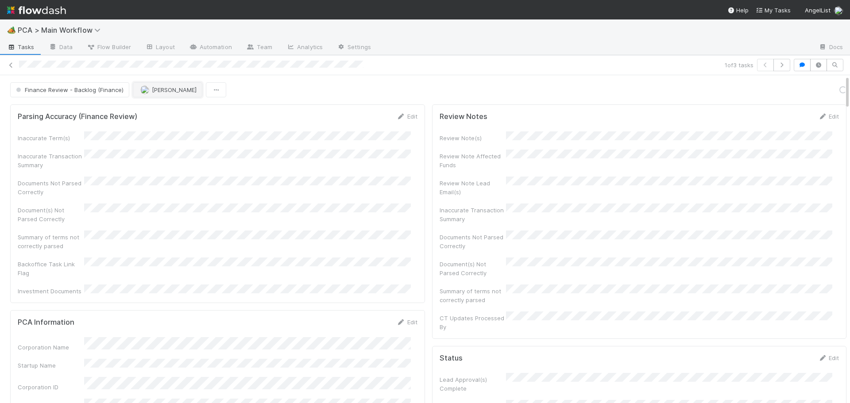
click at [152, 92] on span "[PERSON_NAME]" at bounding box center [174, 89] width 45 height 7
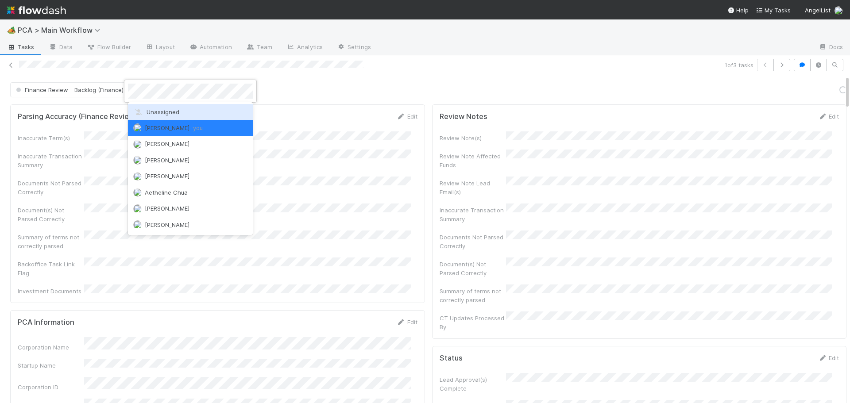
click at [156, 112] on span "Unassigned" at bounding box center [156, 111] width 46 height 7
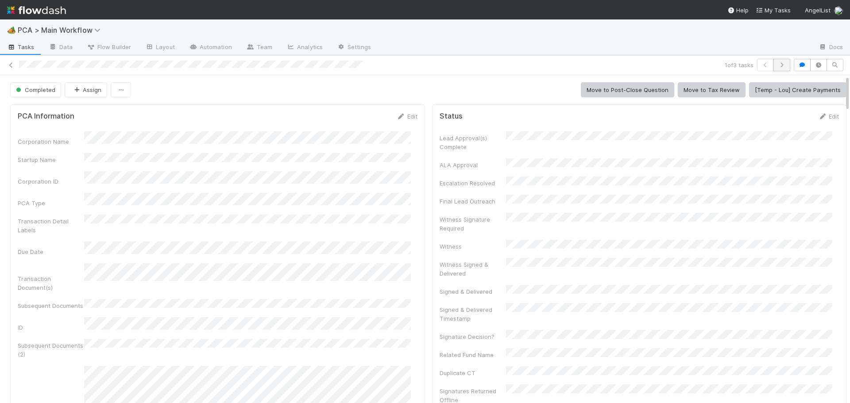
click at [777, 66] on icon "button" at bounding box center [781, 64] width 9 height 5
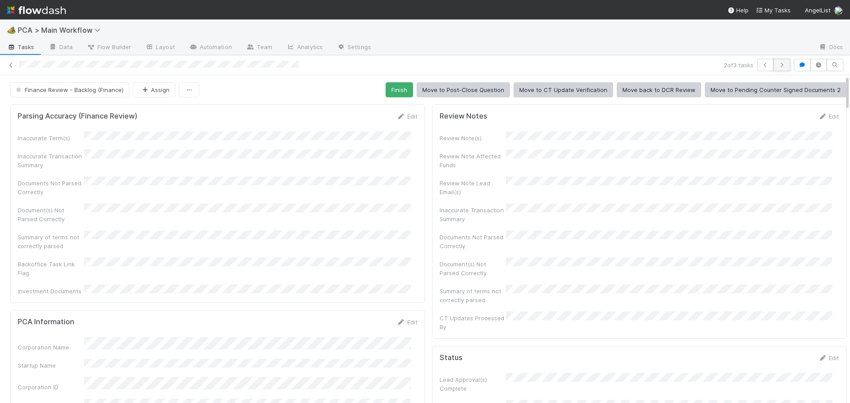
click at [777, 65] on icon "button" at bounding box center [781, 64] width 9 height 5
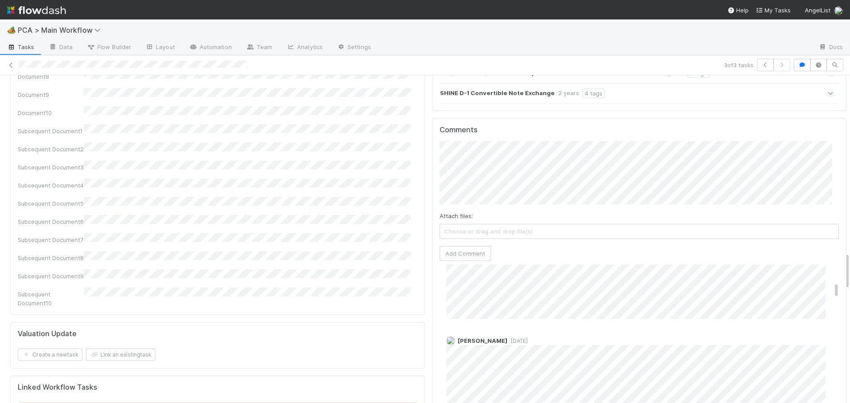
scroll to position [221, 0]
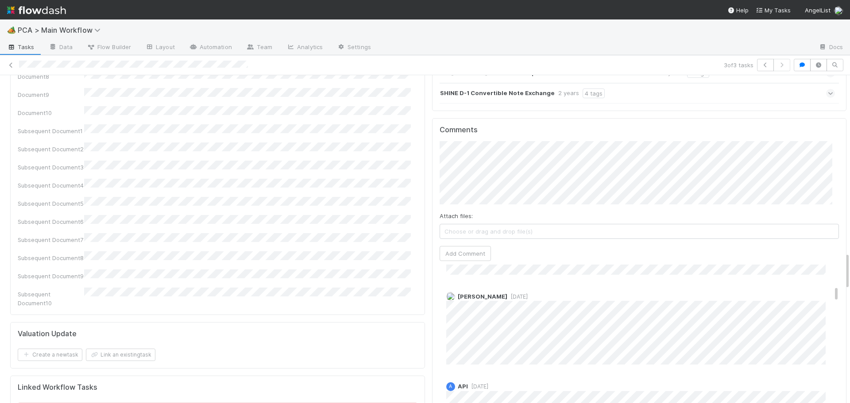
click at [457, 179] on div "Attach files: Choose or drag and drop file(s) Add Comment" at bounding box center [640, 201] width 400 height 120
click at [454, 246] on button "Add Comment" at bounding box center [465, 253] width 51 height 15
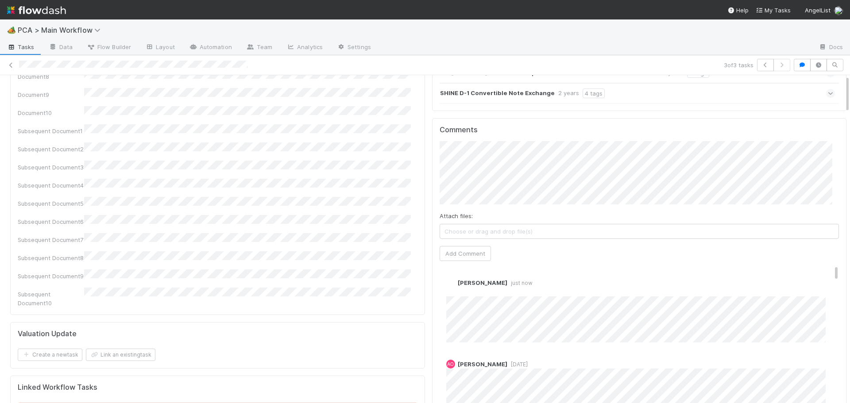
scroll to position [0, 0]
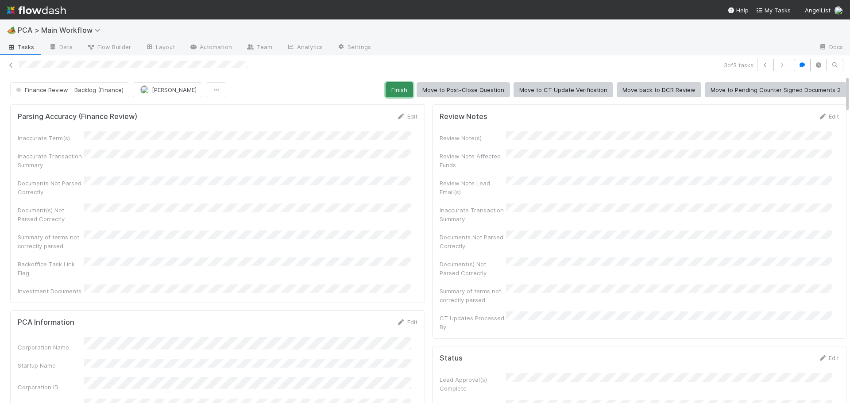
click at [388, 90] on button "Finish" at bounding box center [399, 89] width 27 height 15
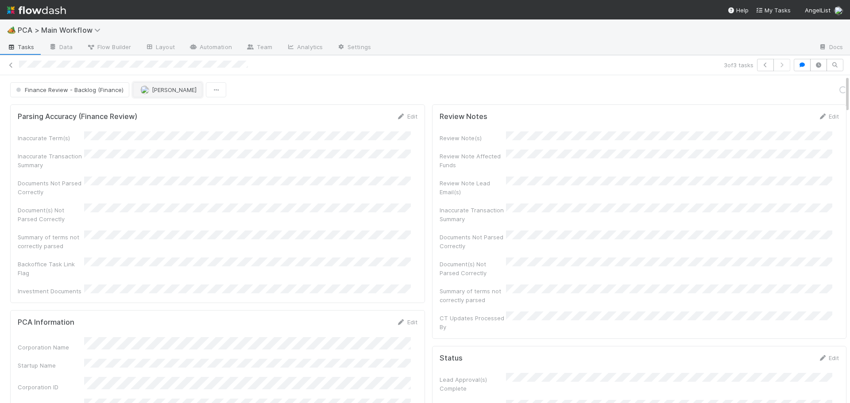
click at [154, 87] on span "[PERSON_NAME]" at bounding box center [174, 89] width 45 height 7
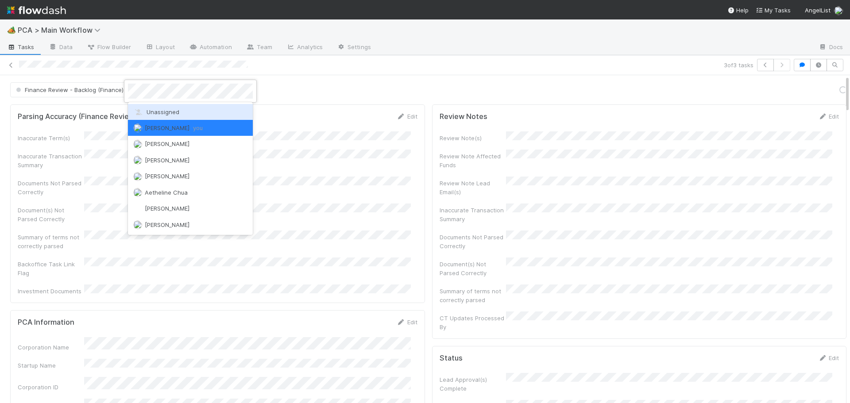
click at [155, 112] on span "Unassigned" at bounding box center [156, 111] width 46 height 7
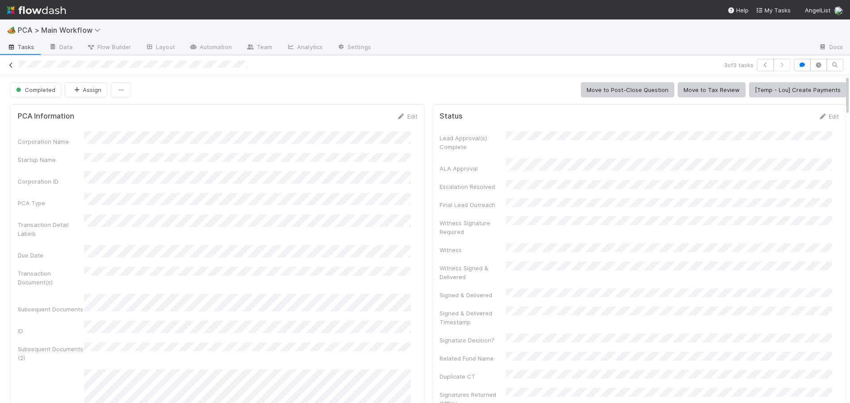
click at [11, 64] on icon at bounding box center [11, 65] width 9 height 6
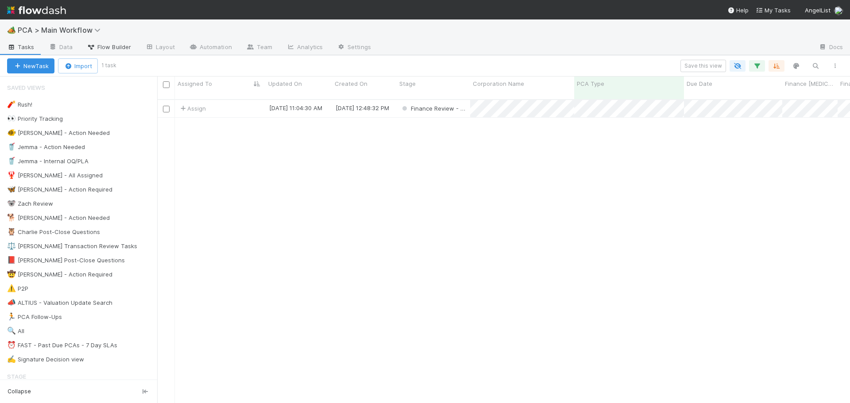
scroll to position [305, 686]
click at [755, 64] on icon "button" at bounding box center [757, 66] width 9 height 8
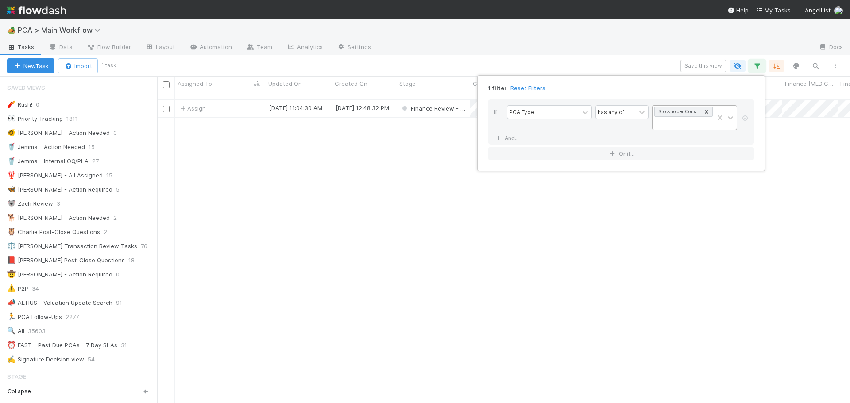
click at [706, 112] on icon at bounding box center [706, 111] width 3 height 3
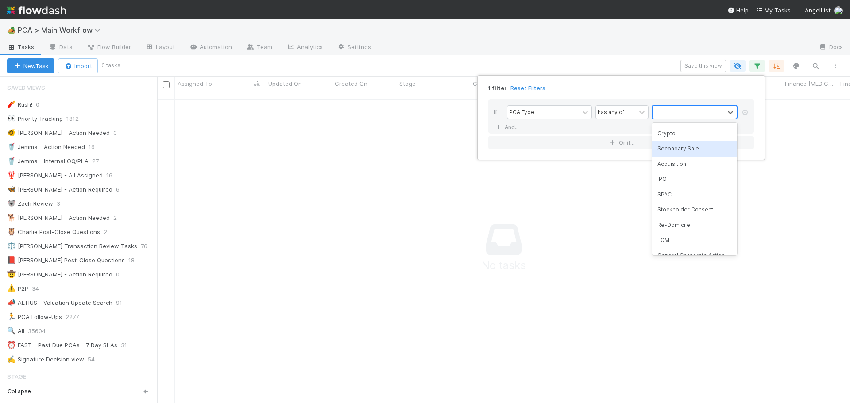
scroll to position [44, 0]
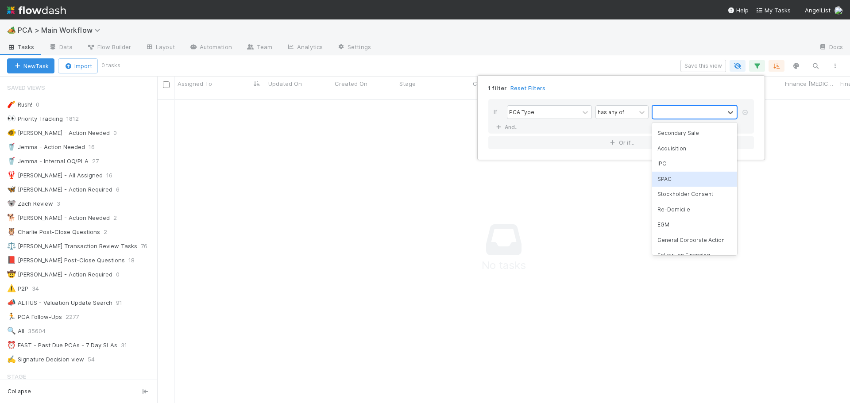
click at [666, 177] on div "SPAC" at bounding box center [694, 179] width 85 height 15
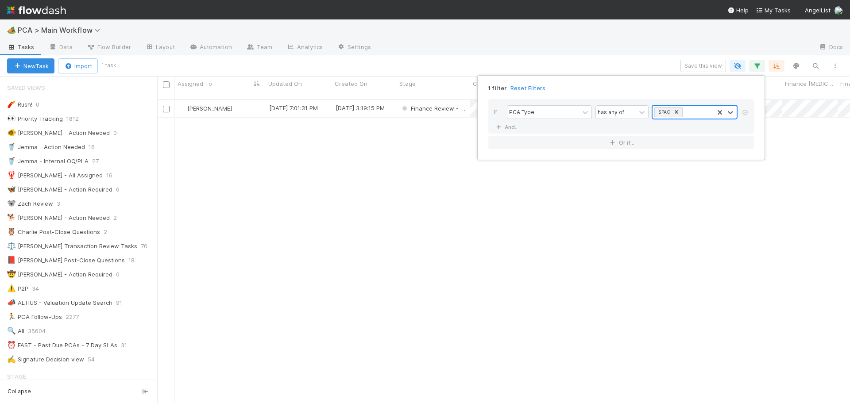
scroll to position [305, 686]
click at [331, 63] on div "1 filter Reset Filters If PCA Type has any of option SPAC, selected. 0 results …" at bounding box center [425, 201] width 850 height 403
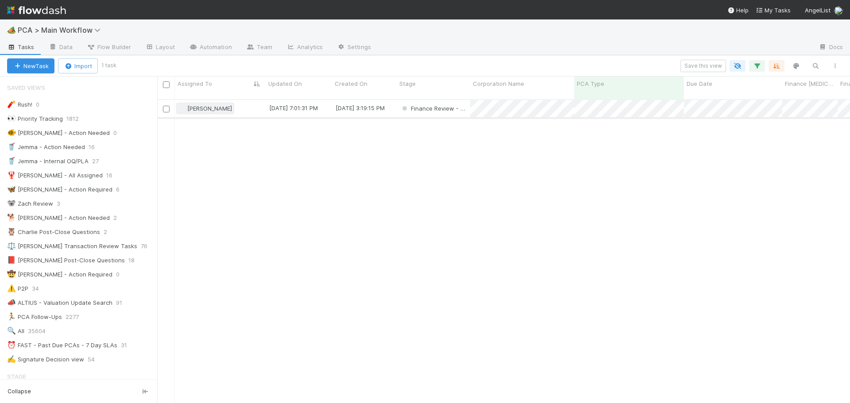
click at [201, 105] on span "[PERSON_NAME]" at bounding box center [209, 108] width 45 height 7
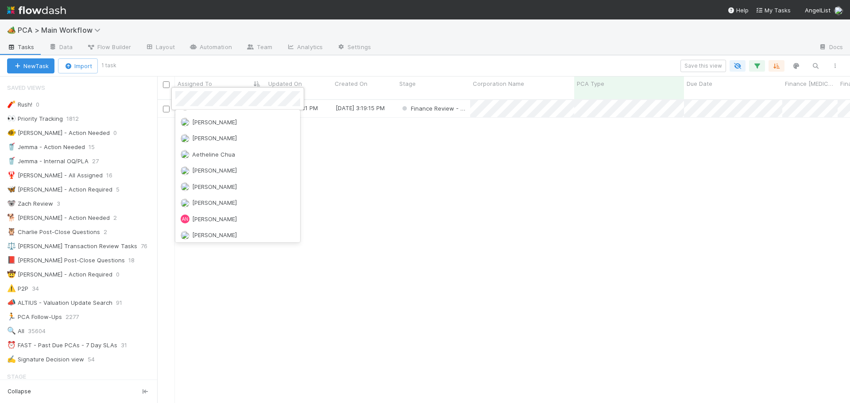
scroll to position [0, 0]
click at [240, 137] on span "you" at bounding box center [245, 135] width 10 height 7
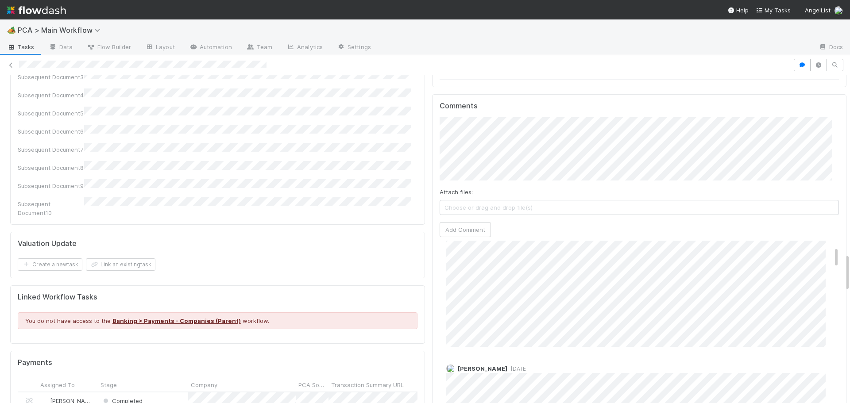
scroll to position [1540, 0]
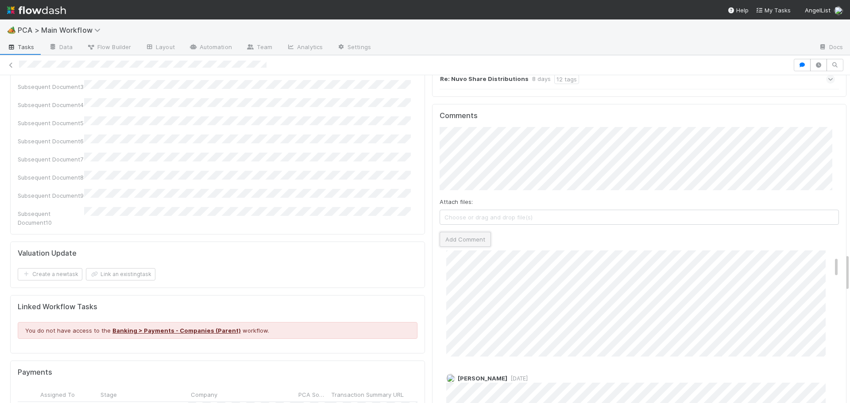
click at [472, 232] on button "Add Comment" at bounding box center [465, 239] width 51 height 15
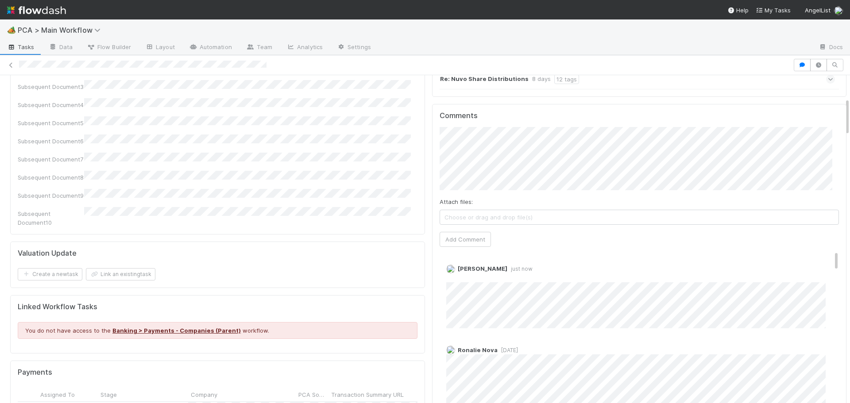
scroll to position [0, 0]
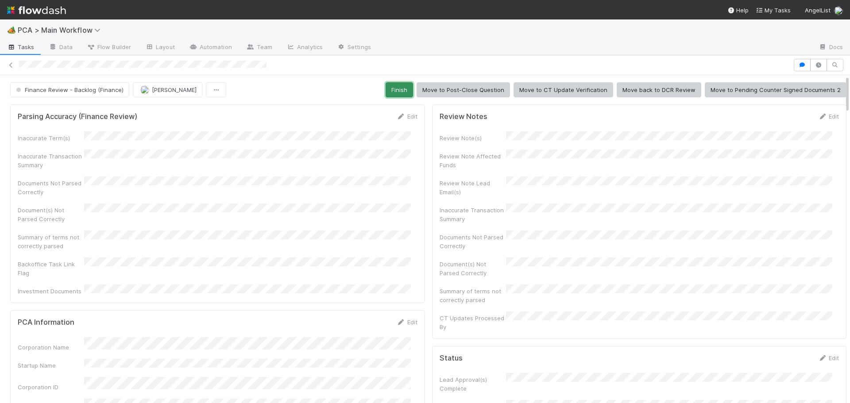
click at [396, 89] on button "Finish" at bounding box center [399, 89] width 27 height 15
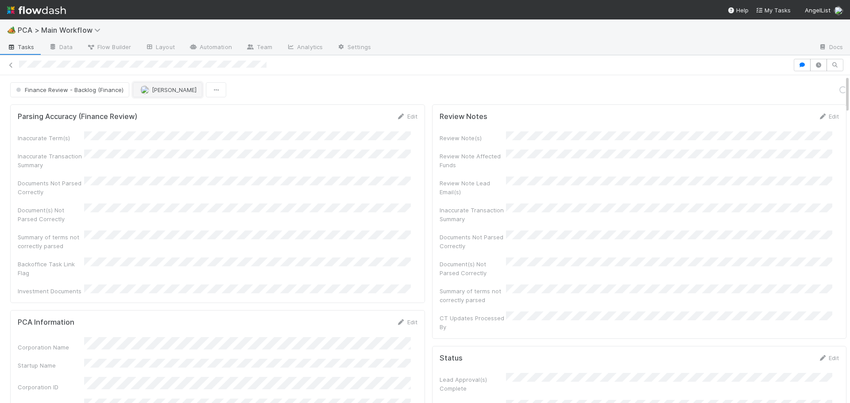
click at [161, 92] on span "[PERSON_NAME]" at bounding box center [174, 89] width 45 height 7
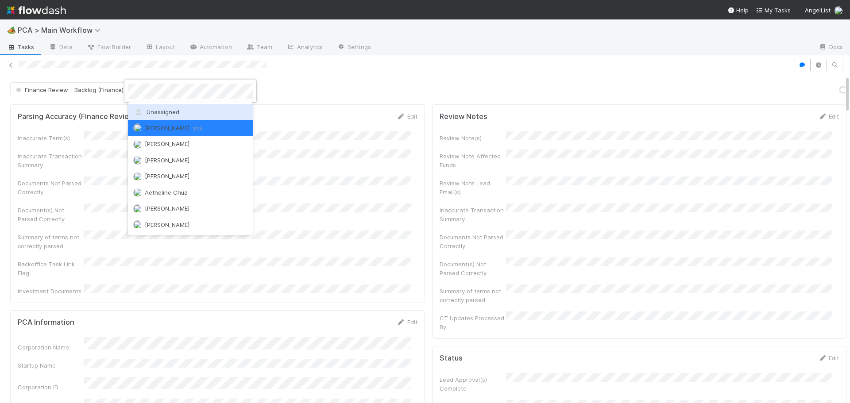
click at [160, 109] on span "Unassigned" at bounding box center [156, 111] width 46 height 7
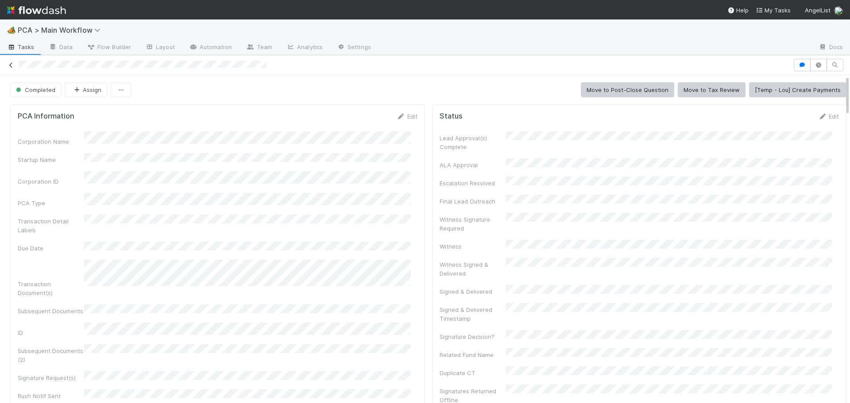
click at [8, 66] on icon at bounding box center [11, 65] width 9 height 6
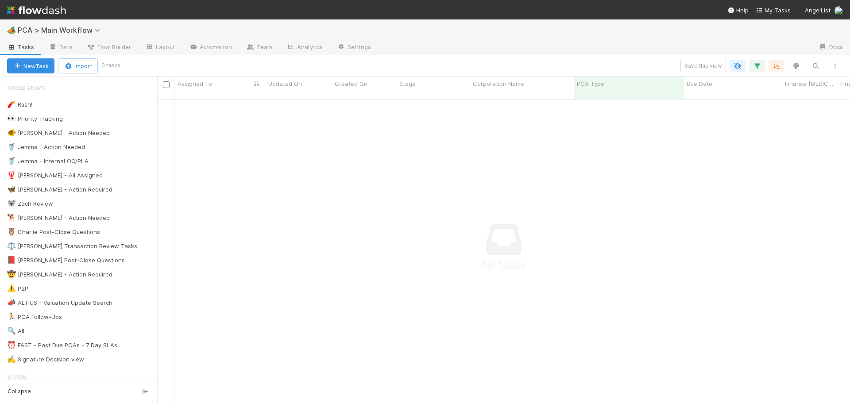
scroll to position [298, 686]
click at [759, 64] on icon "button" at bounding box center [757, 66] width 9 height 8
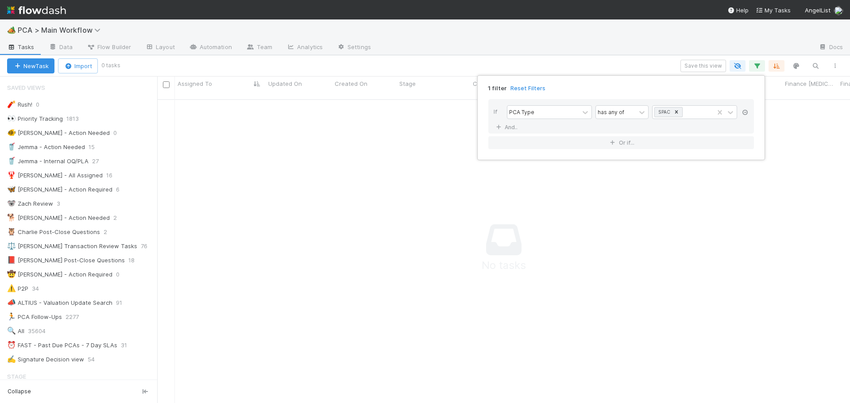
click at [742, 114] on icon at bounding box center [745, 112] width 9 height 5
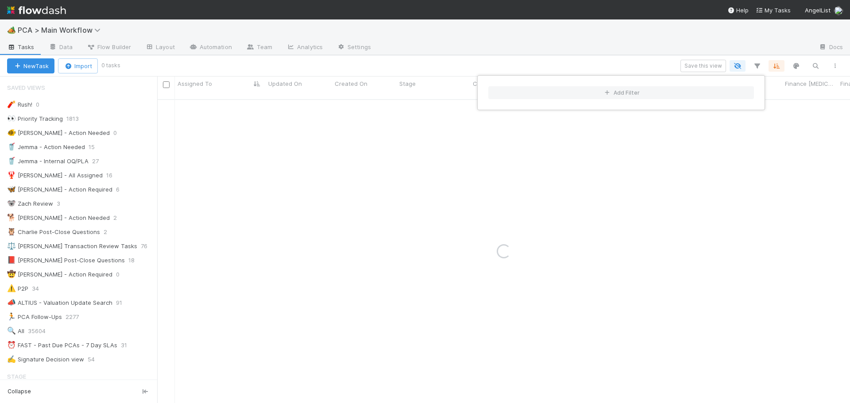
click at [578, 60] on div "Add Filter" at bounding box center [425, 201] width 850 height 403
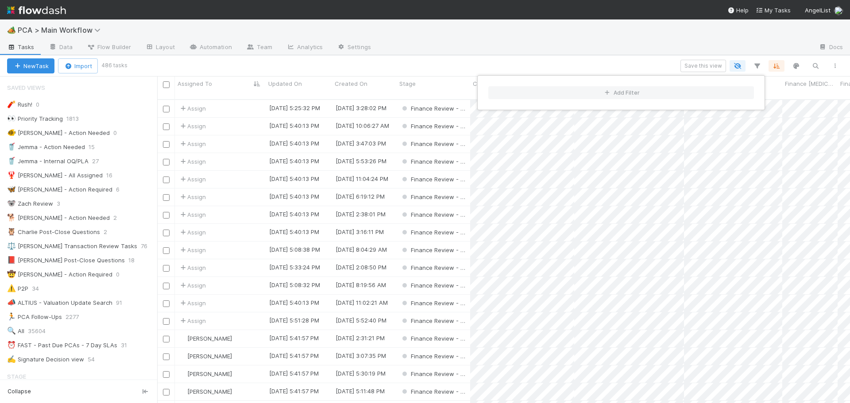
scroll to position [305, 686]
click at [445, 57] on div "Add Filter" at bounding box center [425, 201] width 850 height 403
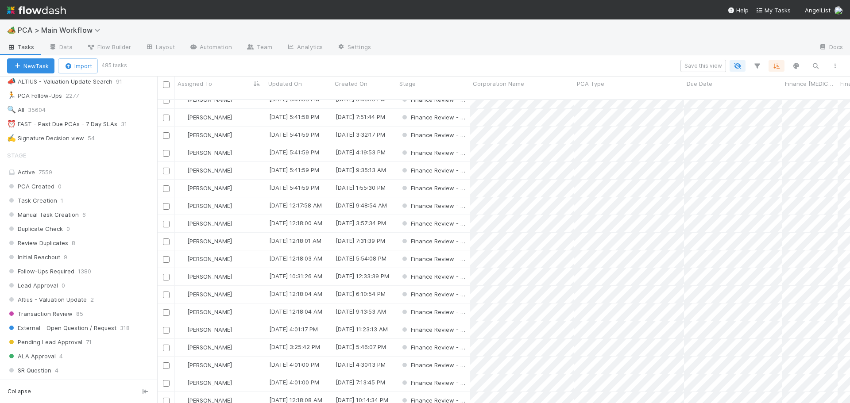
scroll to position [177, 0]
